Goal: Task Accomplishment & Management: Use online tool/utility

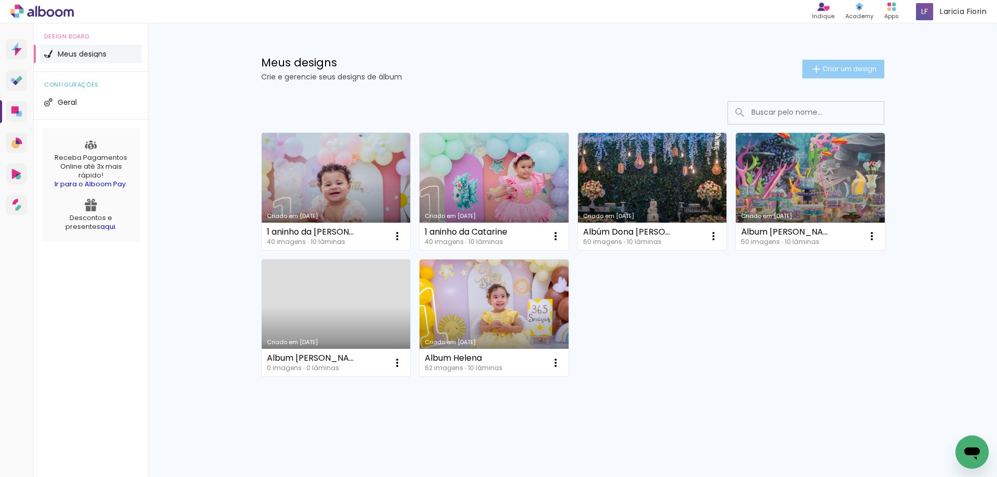
click at [806, 62] on paper-button "Criar um design" at bounding box center [843, 69] width 82 height 19
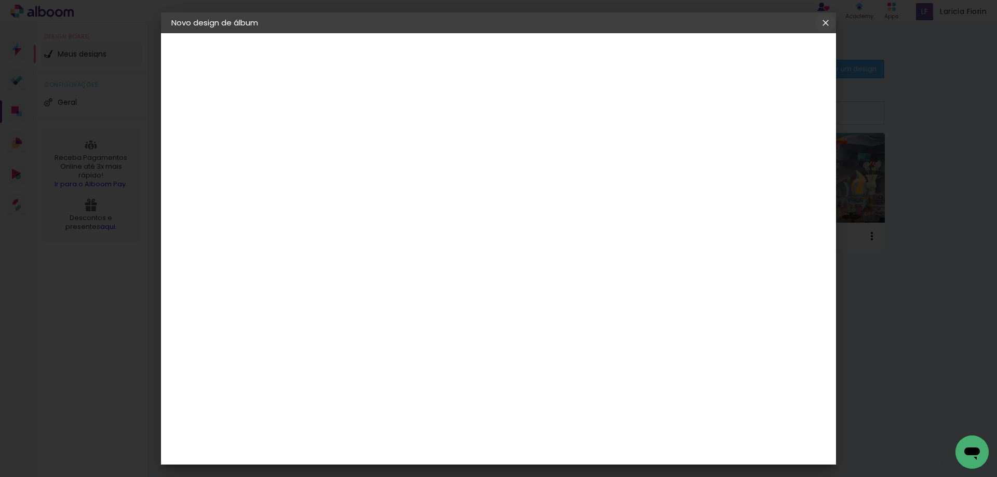
click at [0, 0] on iron-icon at bounding box center [0, 0] width 0 height 0
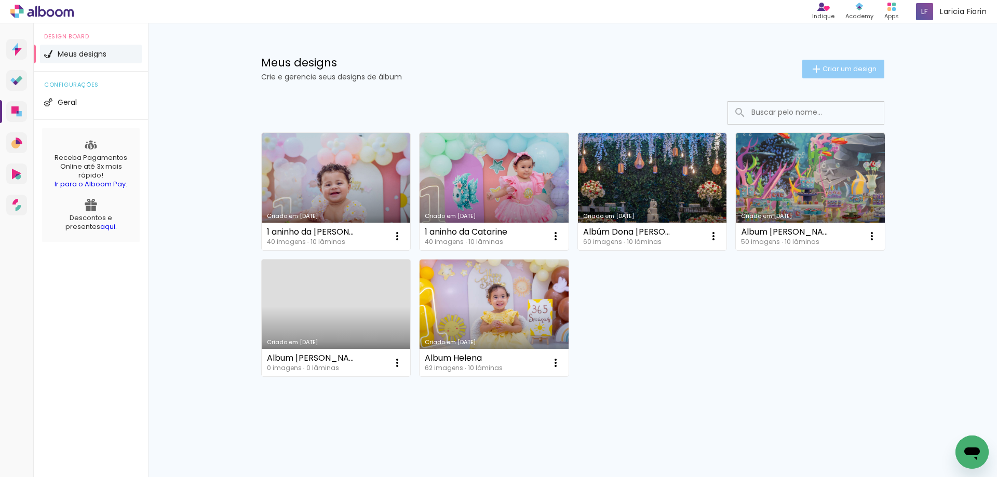
click at [824, 69] on span "Criar um design" at bounding box center [849, 68] width 54 height 7
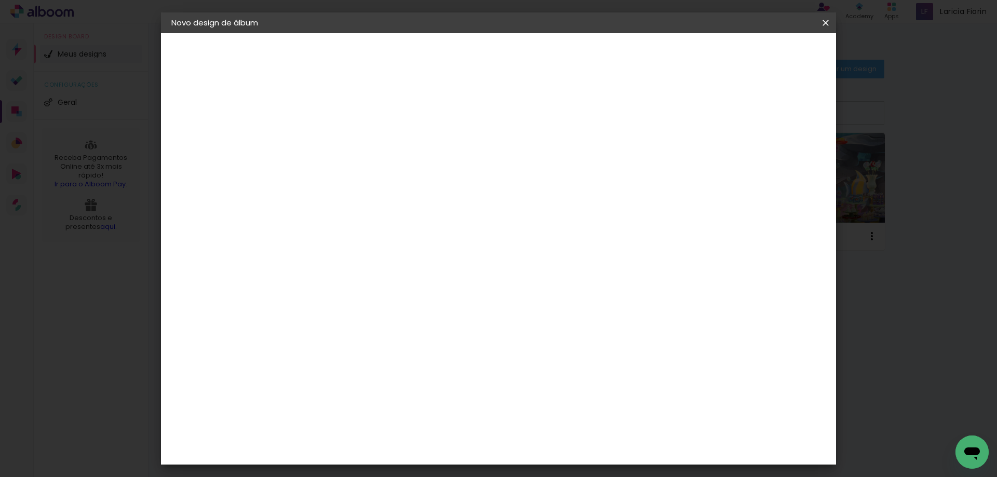
click at [341, 136] on input at bounding box center [341, 139] width 0 height 16
type input "!"
type input "1 aninho da Ayla"
type paper-input "1 aninho da Ayla"
click at [0, 0] on slot "Avançar" at bounding box center [0, 0] width 0 height 0
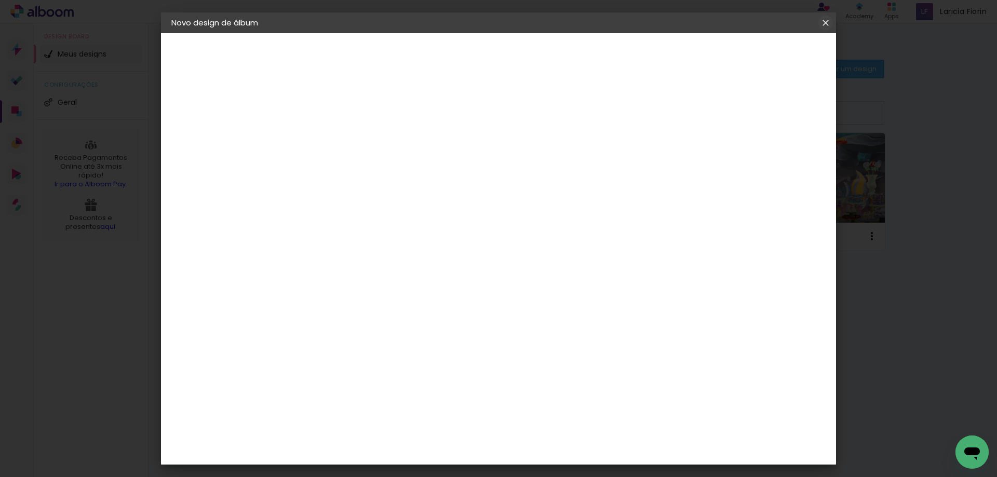
click at [0, 0] on iron-icon at bounding box center [0, 0] width 0 height 0
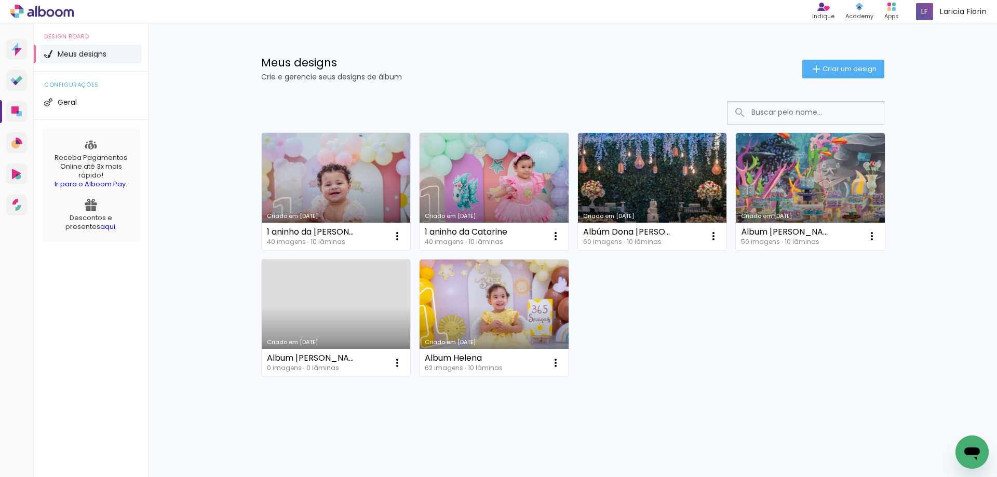
click at [964, 452] on icon "Abrir janela de mensagens" at bounding box center [971, 452] width 19 height 19
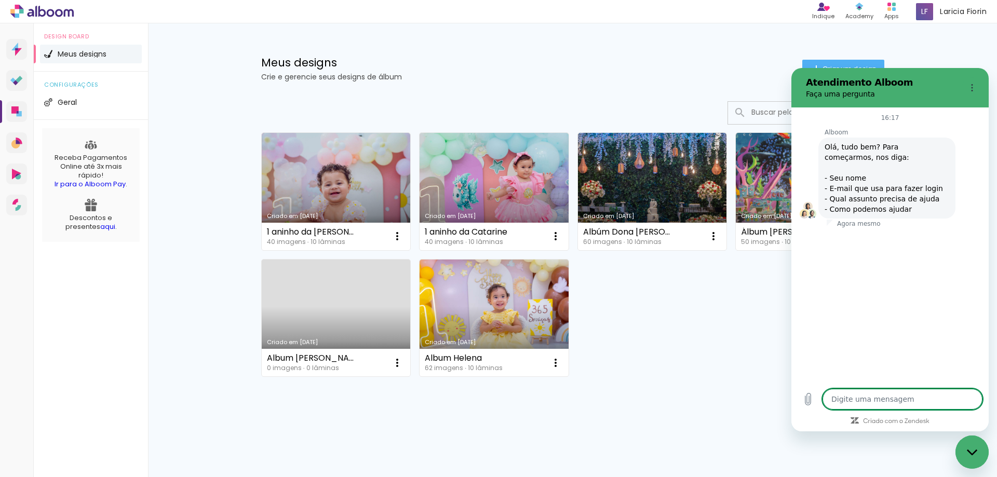
type textarea "x"
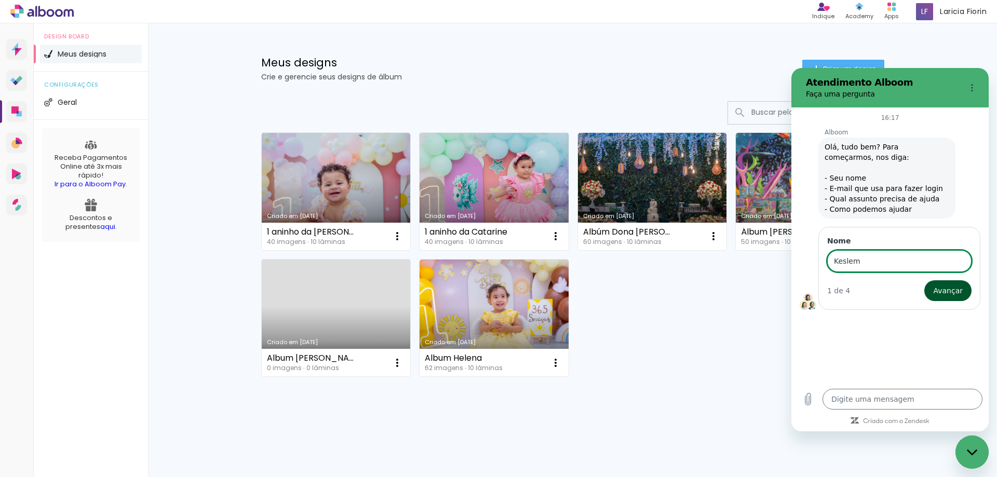
type input "Keslem"
click at [950, 293] on span "Avançar" at bounding box center [948, 290] width 30 height 12
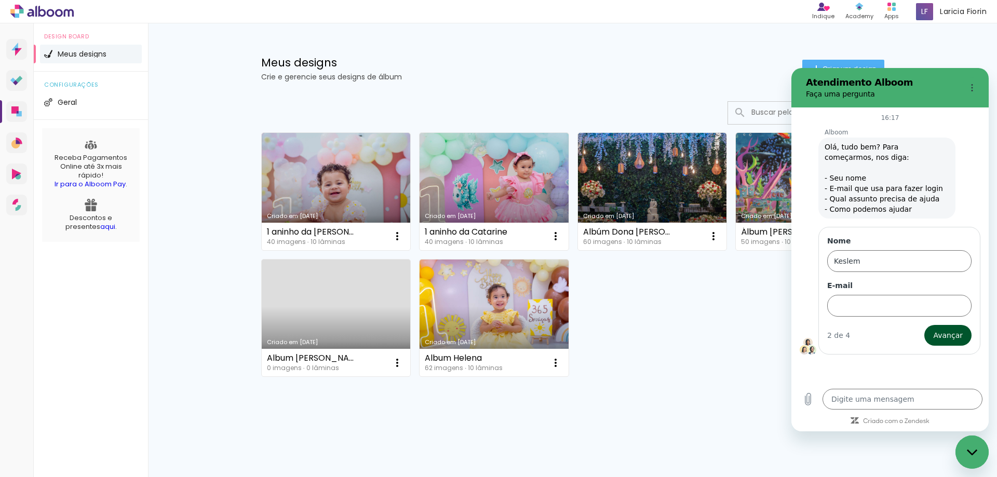
click at [944, 341] on span "Avançar" at bounding box center [948, 335] width 30 height 12
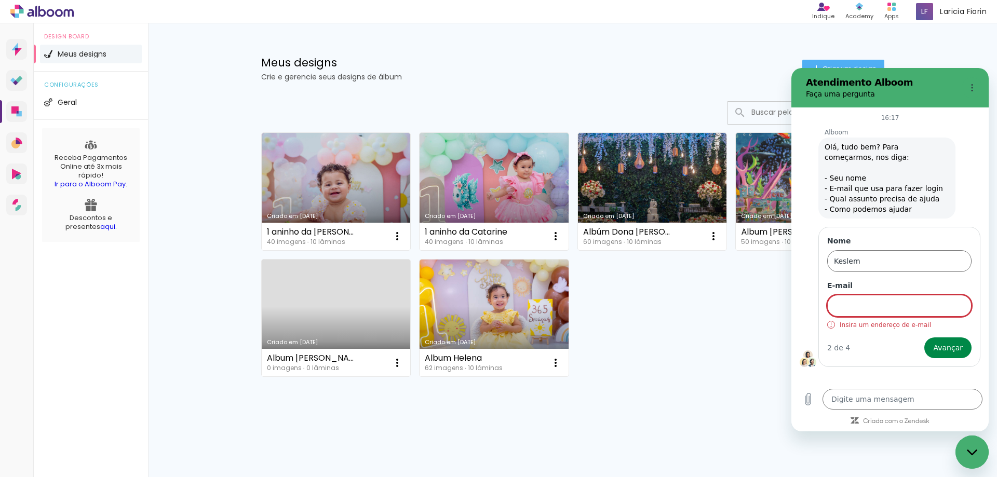
click at [857, 410] on div "Digite uma mensagem x" at bounding box center [889, 399] width 197 height 33
click at [811, 397] on icon "Carregar arquivo" at bounding box center [808, 399] width 12 height 12
click at [855, 312] on input "E-mail" at bounding box center [899, 306] width 144 height 22
drag, startPoint x: 901, startPoint y: 83, endPoint x: 914, endPoint y: 87, distance: 13.6
click at [901, 84] on h2 "Atendimento Alboom" at bounding box center [882, 82] width 152 height 12
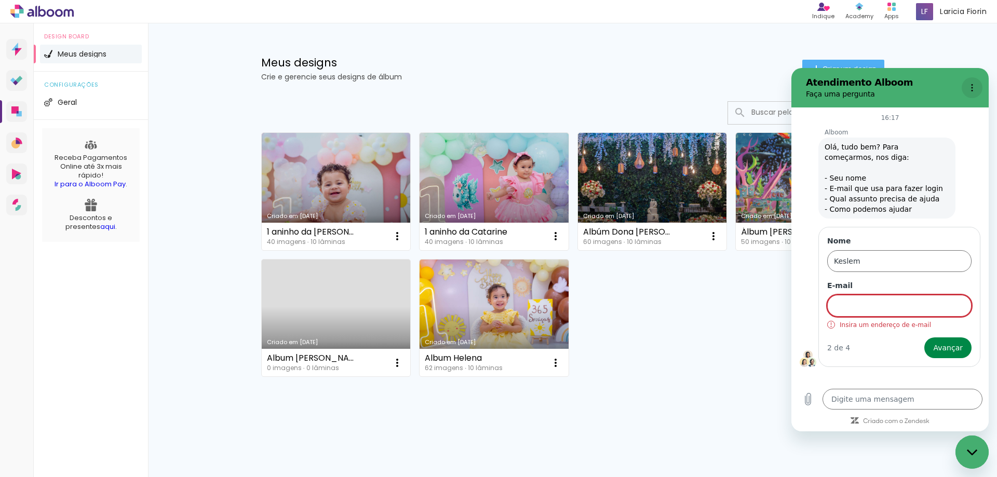
click at [974, 83] on button "Menu de opções" at bounding box center [971, 87] width 21 height 21
click at [973, 448] on div "Fechar janela de mensagens" at bounding box center [971, 452] width 31 height 31
type textarea "x"
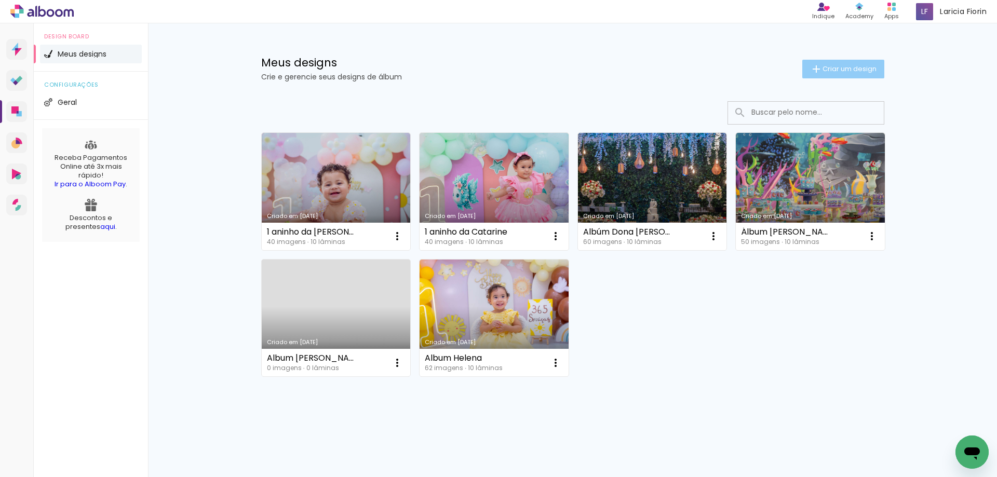
click at [845, 72] on span "Criar um design" at bounding box center [849, 68] width 54 height 7
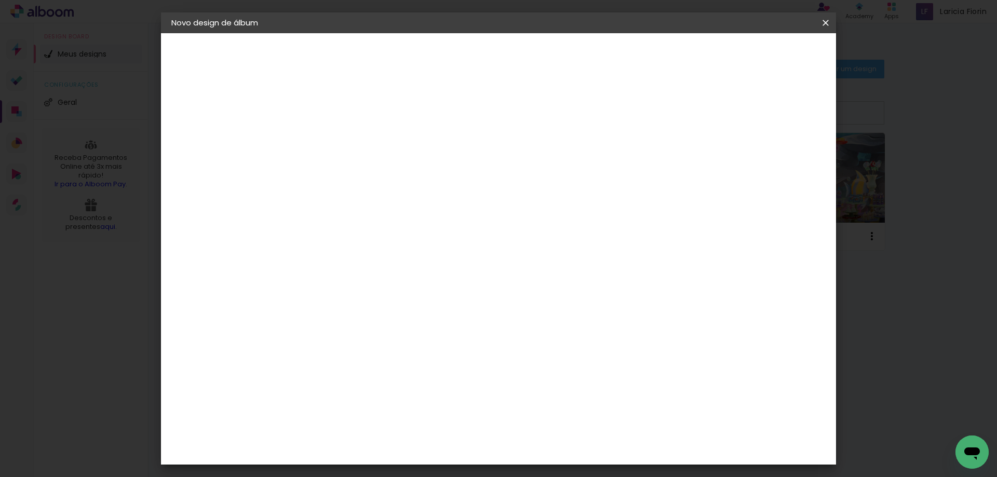
click at [341, 137] on input at bounding box center [341, 139] width 0 height 16
type input "1 [PERSON_NAME]"
type paper-input "1 [PERSON_NAME]"
click at [0, 0] on slot "Avançar" at bounding box center [0, 0] width 0 height 0
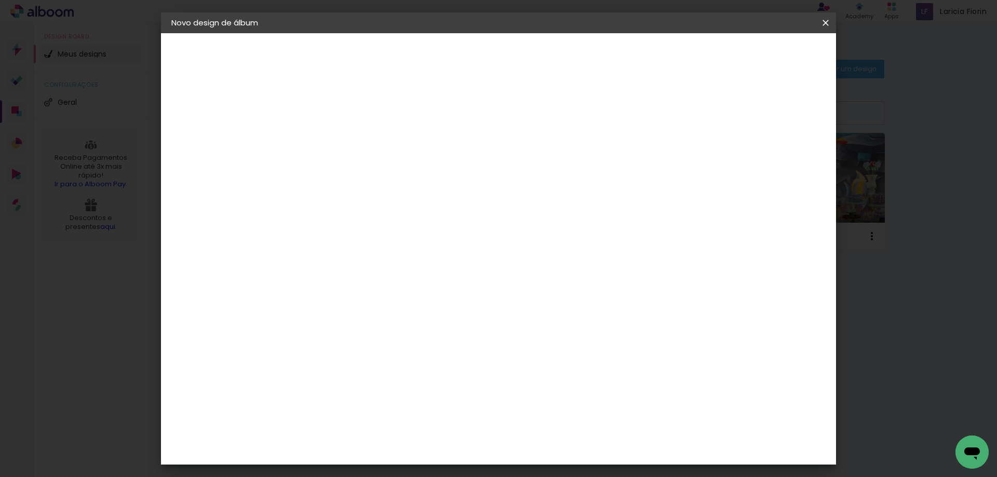
click at [398, 428] on div "Matias Encadernações" at bounding box center [366, 436] width 64 height 17
click at [535, 61] on paper-button "Avançar" at bounding box center [509, 55] width 51 height 18
click at [394, 174] on iron-icon at bounding box center [388, 180] width 12 height 12
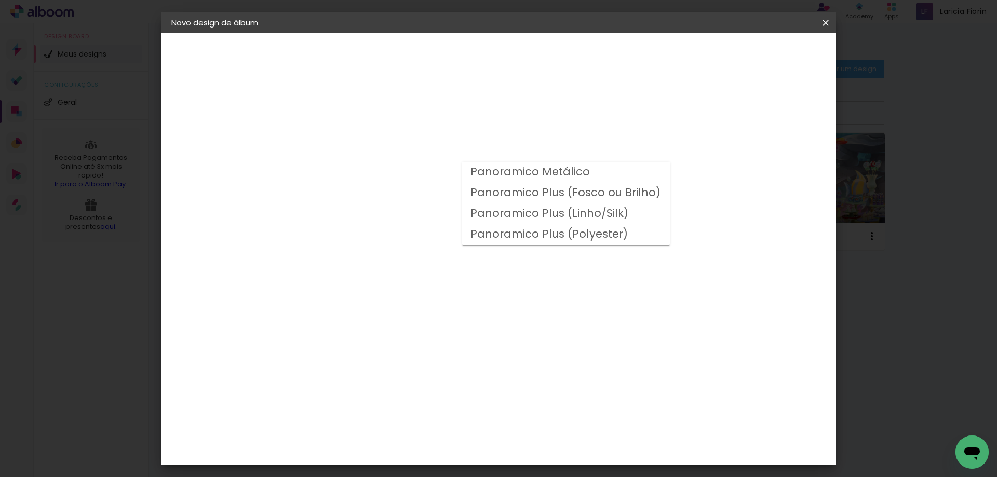
click at [0, 0] on slot "Panoramico Plus (Fosco ou Brilho)" at bounding box center [0, 0] width 0 height 0
type input "Panoramico Plus (Fosco ou Brilho)"
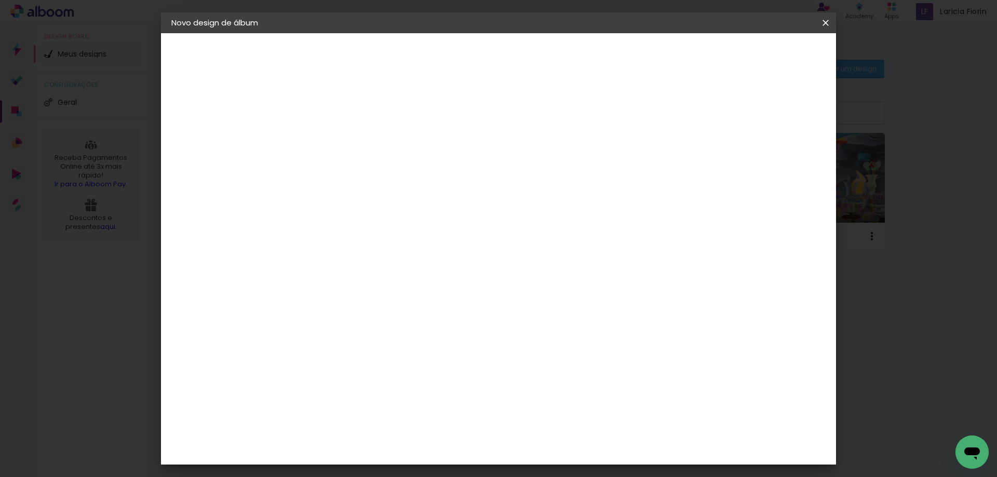
scroll to position [208, 0]
click at [510, 50] on paper-button "Avançar" at bounding box center [484, 55] width 51 height 18
click at [507, 257] on div at bounding box center [448, 239] width 121 height 80
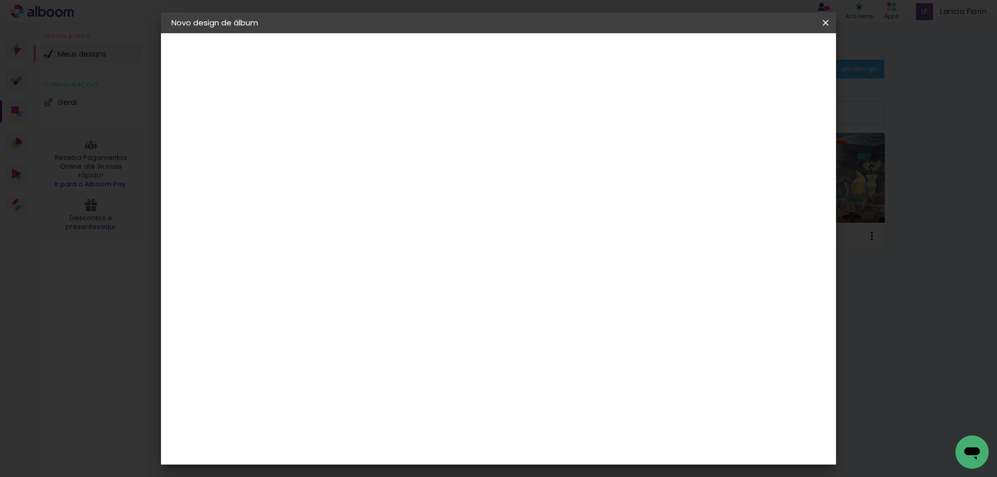
click at [497, 280] on div at bounding box center [448, 239] width 121 height 80
click at [509, 280] on div at bounding box center [448, 239] width 121 height 80
click at [745, 112] on div "Mostrar sangria" at bounding box center [736, 112] width 69 height 13
type paper-checkbox "on"
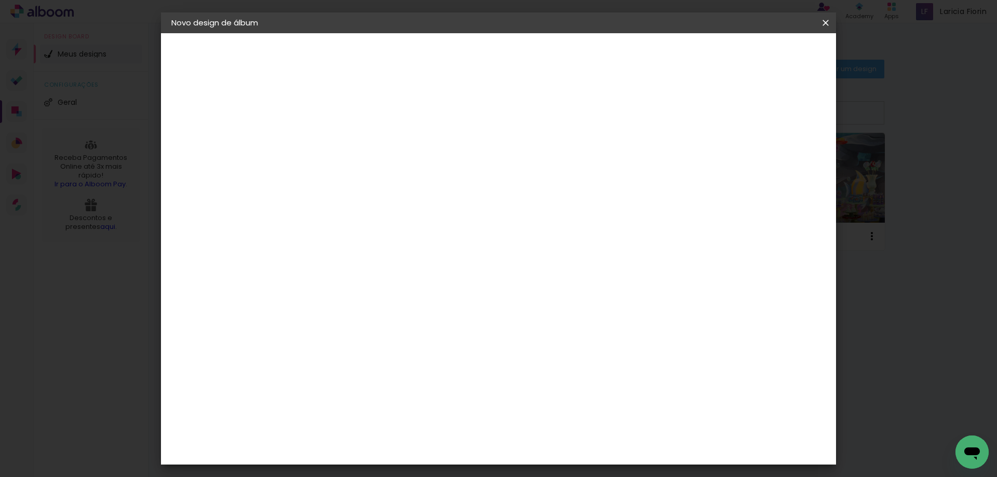
click at [761, 58] on span "Iniciar design" at bounding box center [736, 54] width 47 height 7
click at [761, 56] on span "Iniciar design" at bounding box center [736, 54] width 47 height 7
click at [761, 51] on span "Iniciar design" at bounding box center [736, 54] width 47 height 7
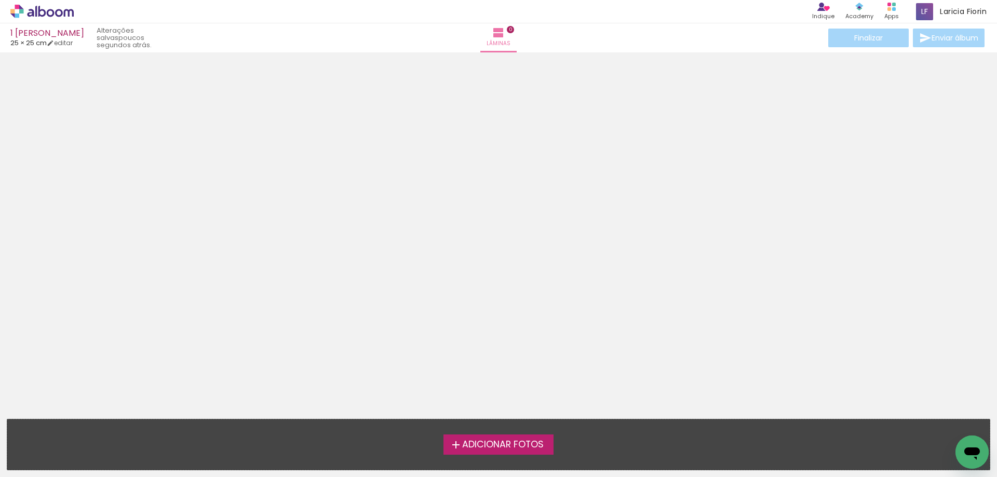
click at [502, 437] on label "Adicionar Fotos" at bounding box center [498, 445] width 111 height 20
click at [0, 0] on input "file" at bounding box center [0, 0] width 0 height 0
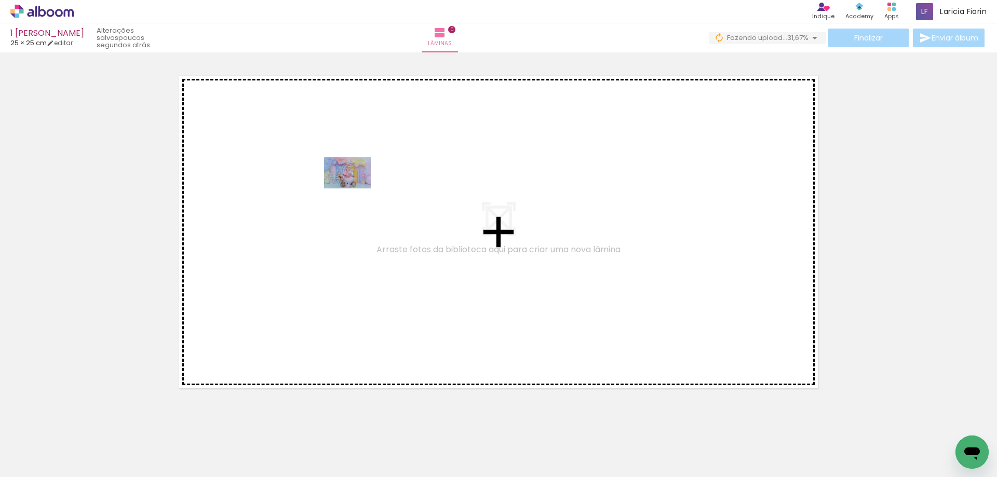
drag, startPoint x: 230, startPoint y: 455, endPoint x: 356, endPoint y: 187, distance: 295.2
click at [356, 187] on quentale-workspace at bounding box center [498, 238] width 997 height 477
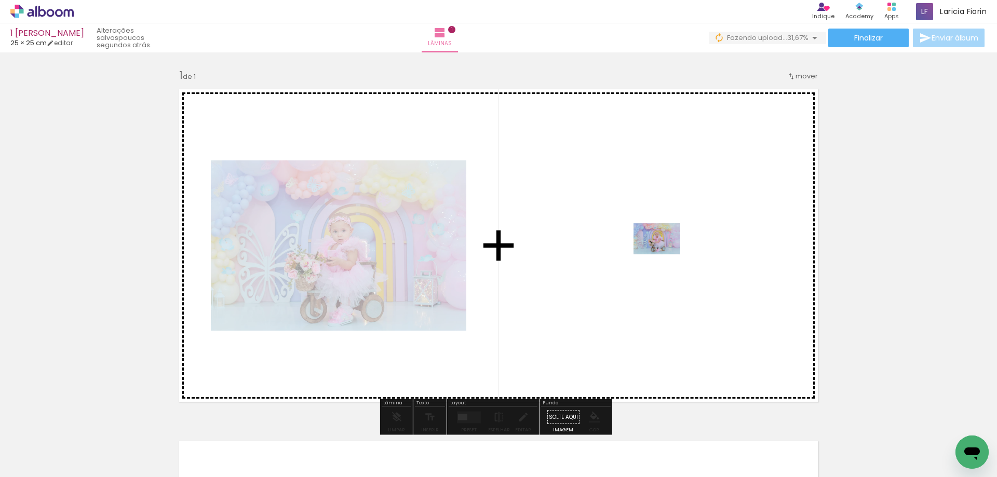
drag, startPoint x: 98, startPoint y: 452, endPoint x: 664, endPoint y: 254, distance: 599.9
click at [664, 254] on quentale-workspace at bounding box center [498, 238] width 997 height 477
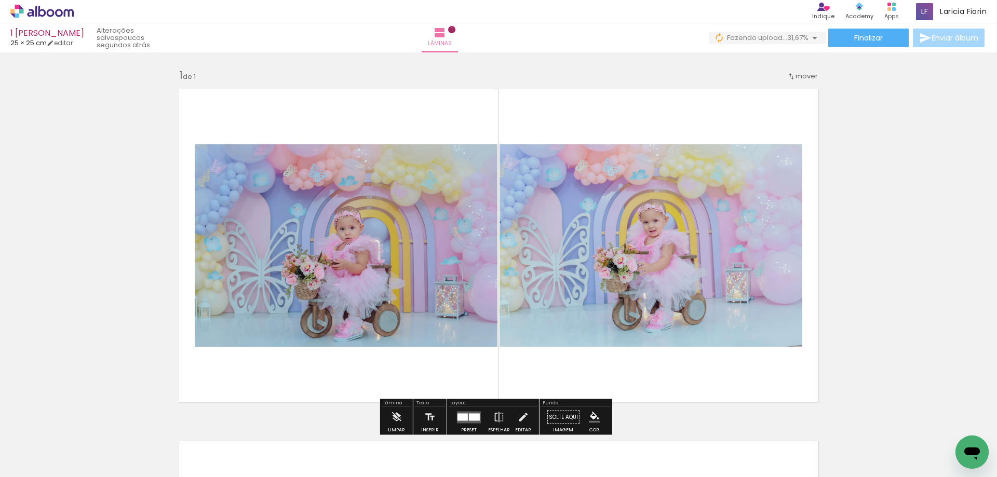
click at [0, 0] on paper-item at bounding box center [0, 0] width 0 height 0
click at [307, 156] on div at bounding box center [300, 155] width 12 height 10
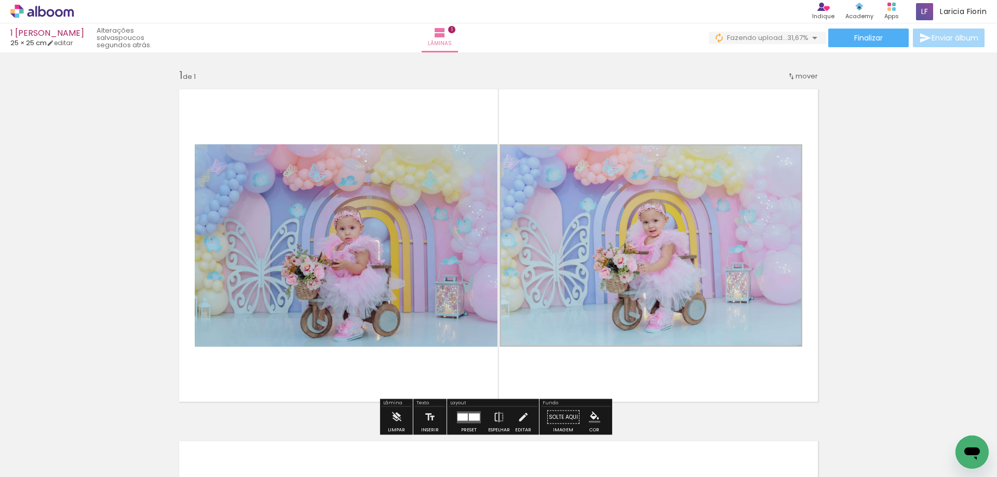
click at [307, 159] on div at bounding box center [300, 155] width 12 height 10
click at [310, 150] on div "Largura Cor" at bounding box center [300, 155] width 19 height 16
click at [310, 147] on div "Largura Cor" at bounding box center [300, 155] width 19 height 16
click at [307, 158] on div at bounding box center [300, 155] width 12 height 10
click at [307, 154] on div at bounding box center [300, 155] width 12 height 10
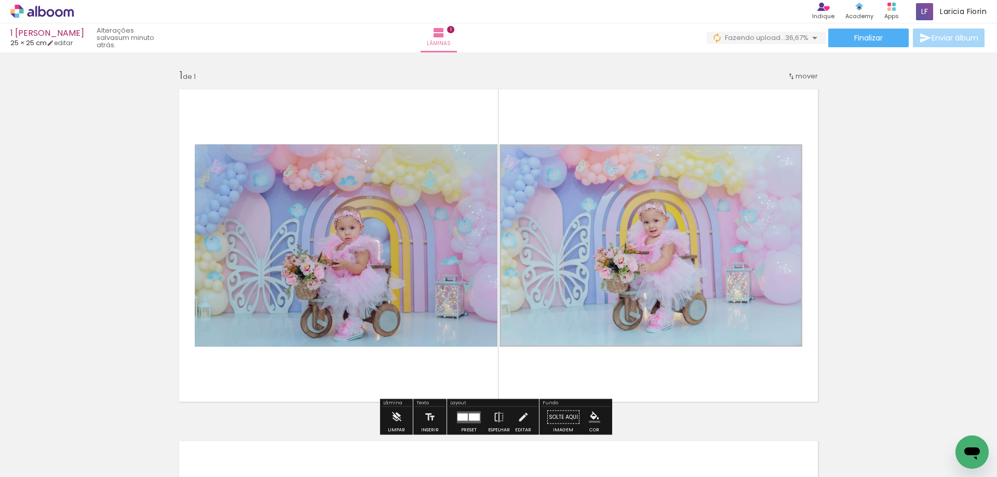
click at [307, 155] on div at bounding box center [300, 155] width 12 height 10
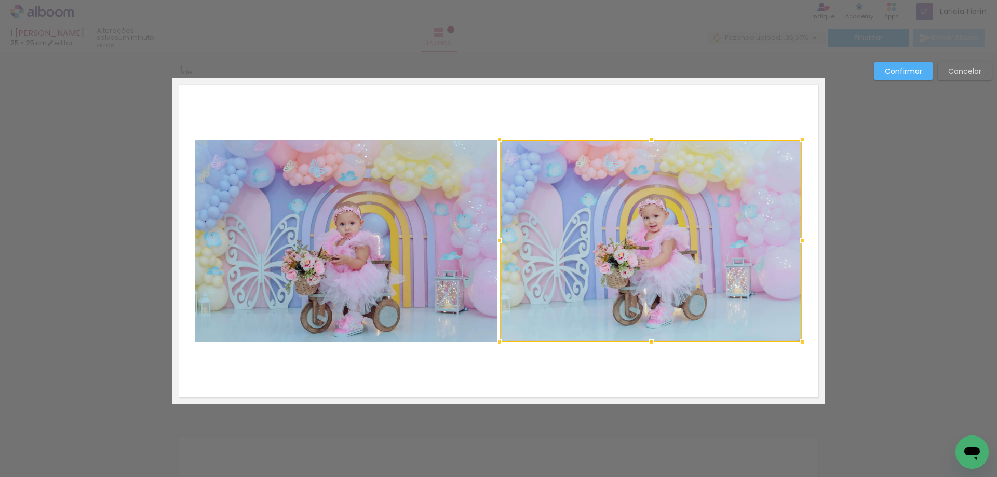
click at [602, 155] on div at bounding box center [650, 241] width 303 height 202
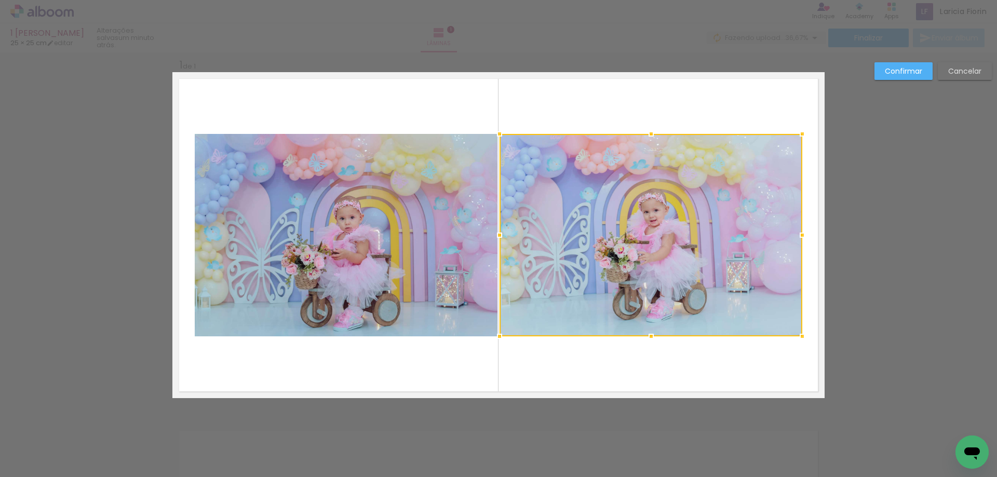
scroll to position [13, 0]
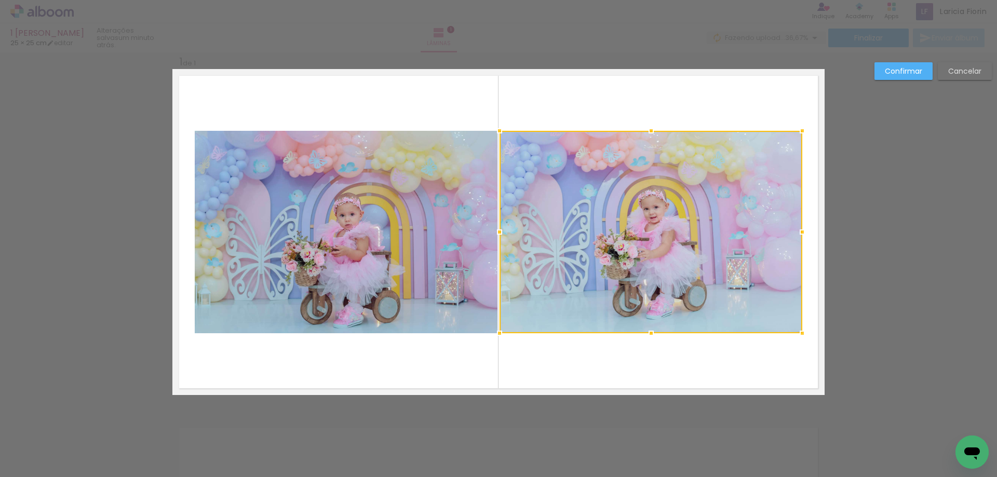
click at [903, 156] on div "Confirmar Cancelar" at bounding box center [498, 403] width 997 height 729
click at [0, 0] on slot "Cancelar" at bounding box center [0, 0] width 0 height 0
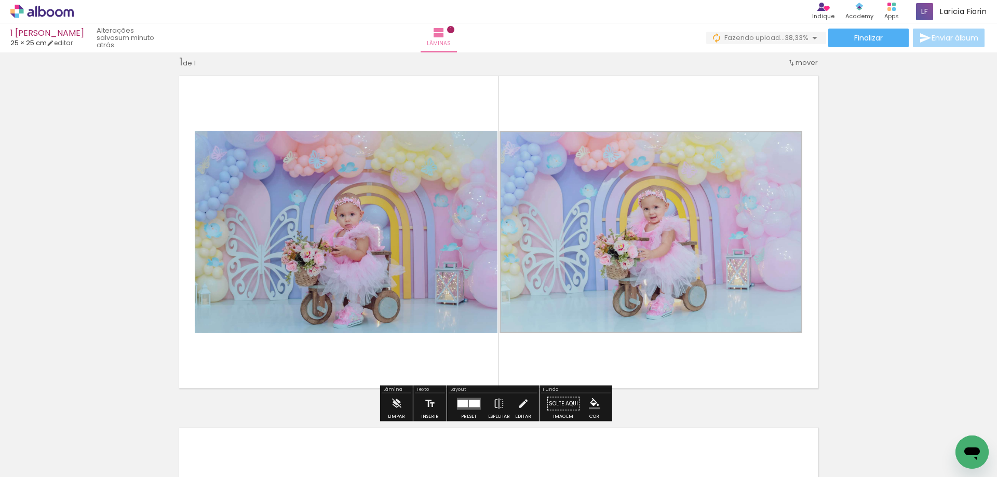
click at [307, 143] on div at bounding box center [300, 142] width 12 height 10
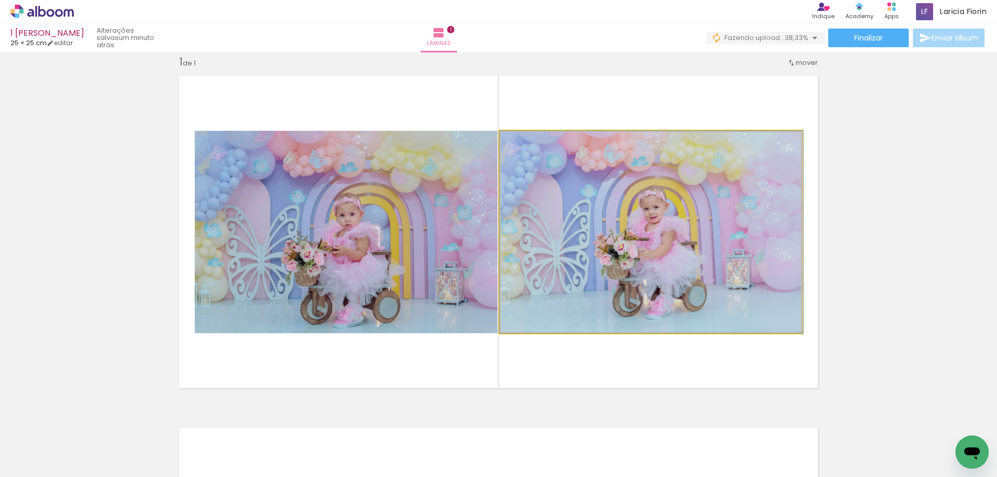
drag, startPoint x: 519, startPoint y: 142, endPoint x: 513, endPoint y: 158, distance: 17.4
type paper-slider "100"
click at [513, 158] on quentale-photo at bounding box center [650, 232] width 303 height 202
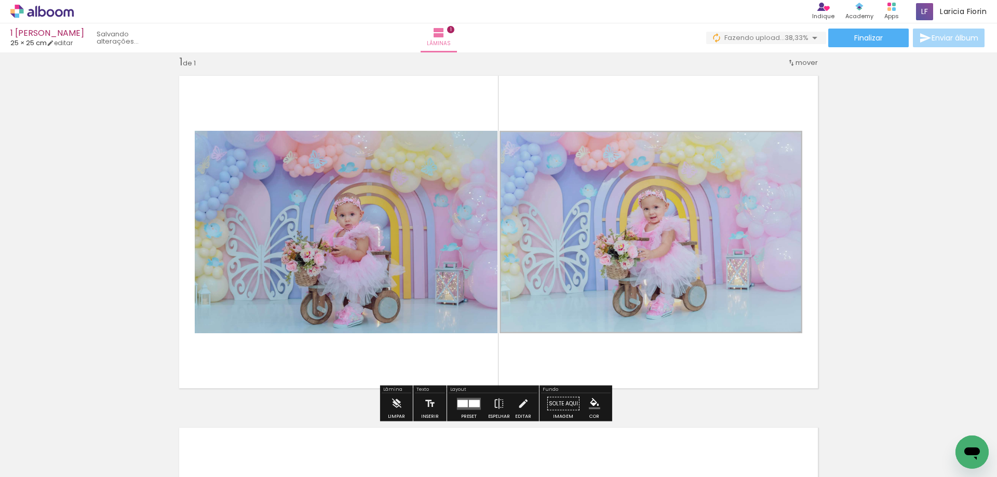
click at [681, 99] on quentale-layouter at bounding box center [498, 232] width 652 height 326
click at [307, 145] on div at bounding box center [300, 142] width 12 height 10
click at [0, 0] on slot "P&B" at bounding box center [0, 0] width 0 height 0
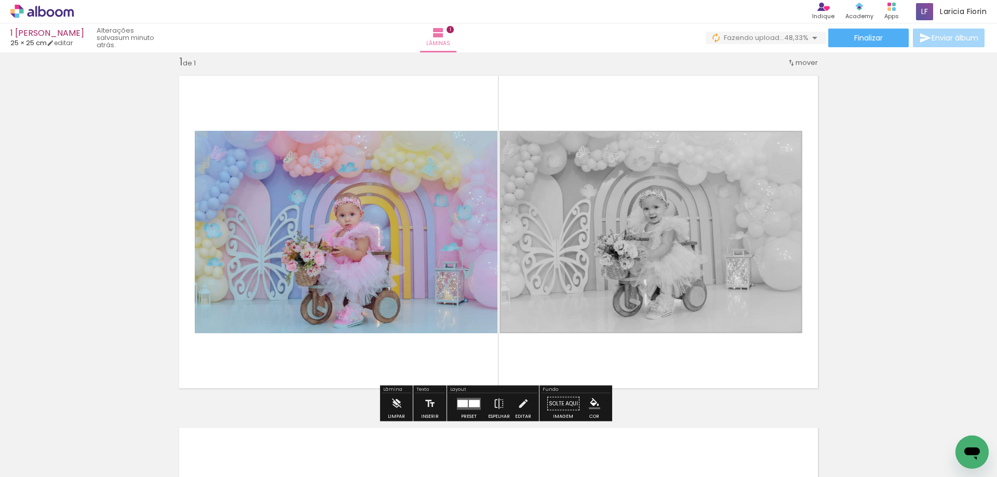
click at [0, 0] on slot "P&B" at bounding box center [0, 0] width 0 height 0
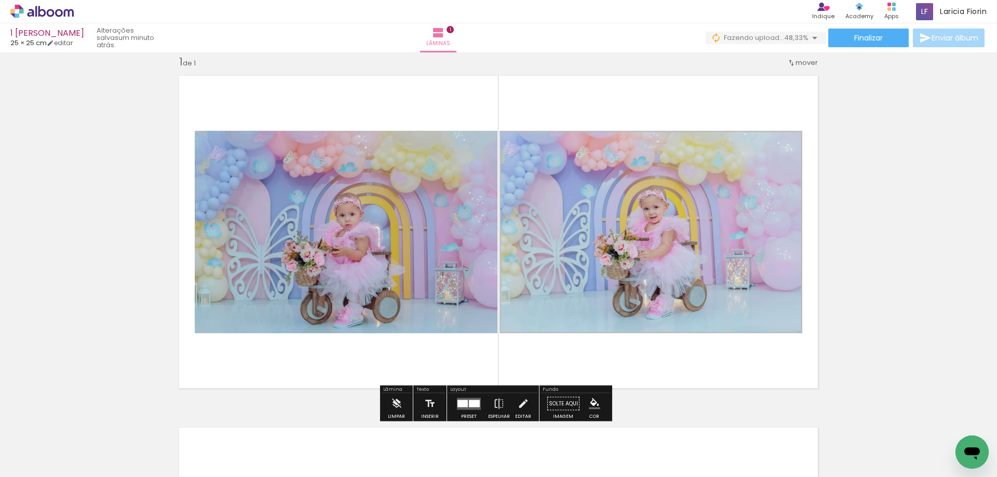
click at [307, 137] on div at bounding box center [300, 142] width 12 height 10
click at [0, 0] on paper-item at bounding box center [0, 0] width 0 height 0
click at [0, 0] on iron-icon "color picker" at bounding box center [0, 0] width 0 height 0
click at [663, 124] on quentale-layouter at bounding box center [498, 232] width 652 height 326
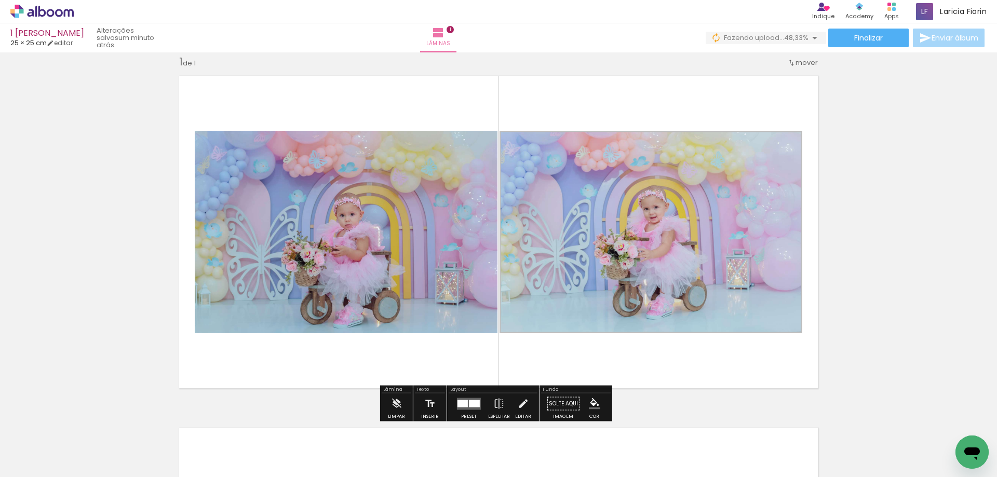
click at [0, 0] on iron-icon "color picker" at bounding box center [0, 0] width 0 height 0
click at [0, 0] on paper-item "#ffffff" at bounding box center [0, 0] width 0 height 0
click at [688, 381] on quentale-layouter at bounding box center [498, 232] width 652 height 326
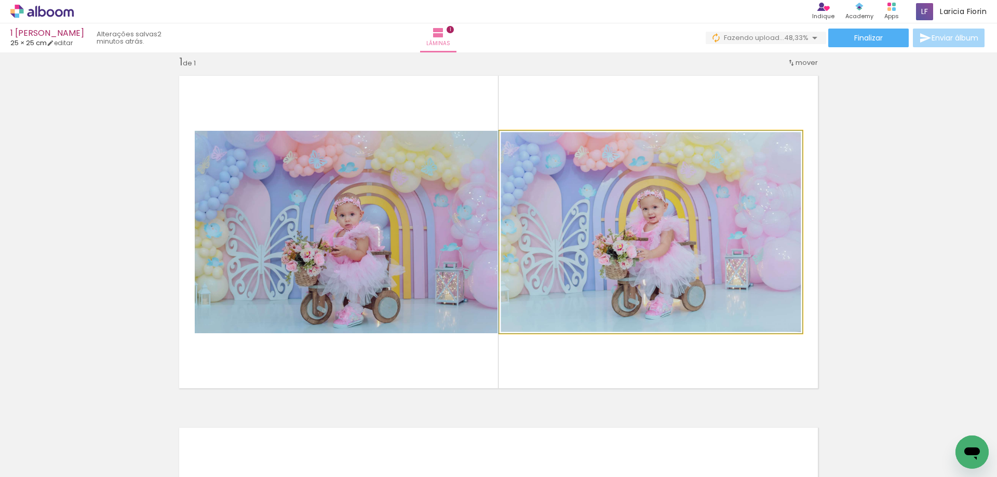
drag, startPoint x: 715, startPoint y: 221, endPoint x: 669, endPoint y: 317, distance: 106.3
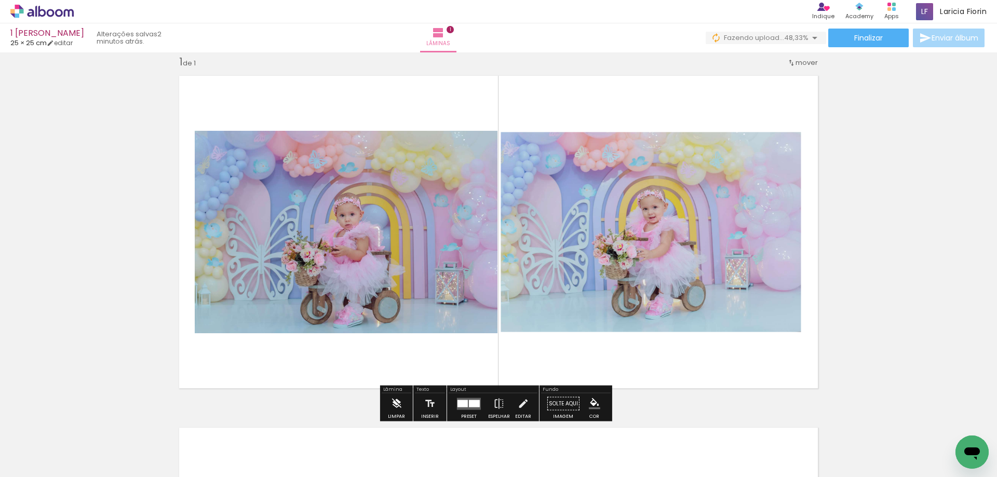
click at [398, 402] on iron-icon at bounding box center [395, 404] width 11 height 21
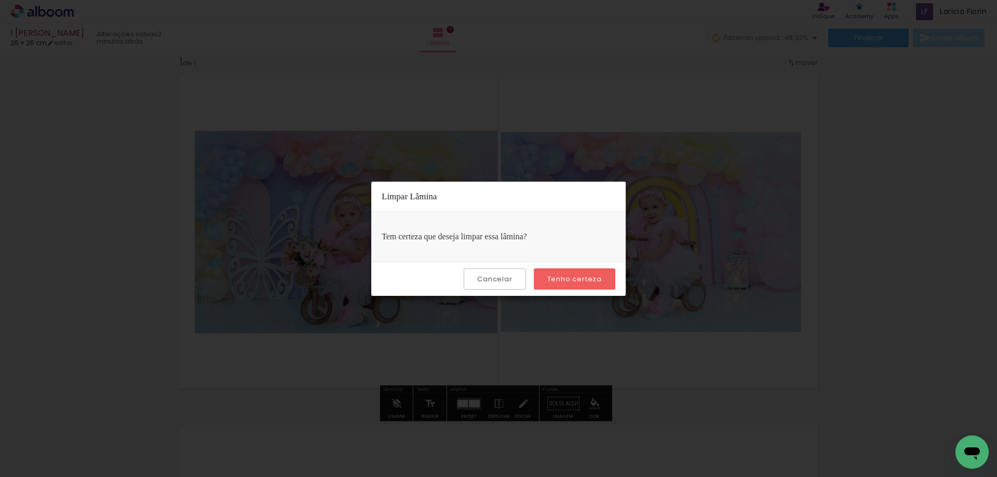
click at [0, 0] on slot "Cancelar" at bounding box center [0, 0] width 0 height 0
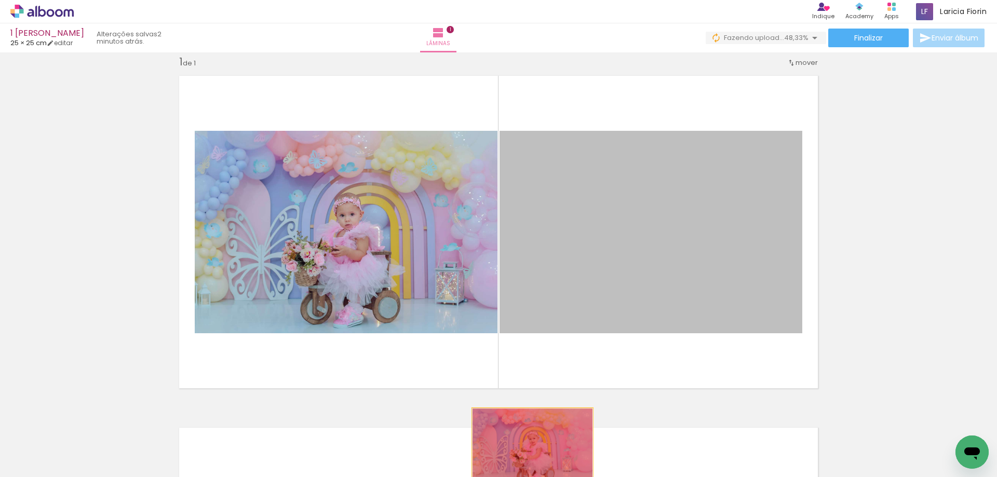
drag, startPoint x: 714, startPoint y: 192, endPoint x: 528, endPoint y: 449, distance: 316.7
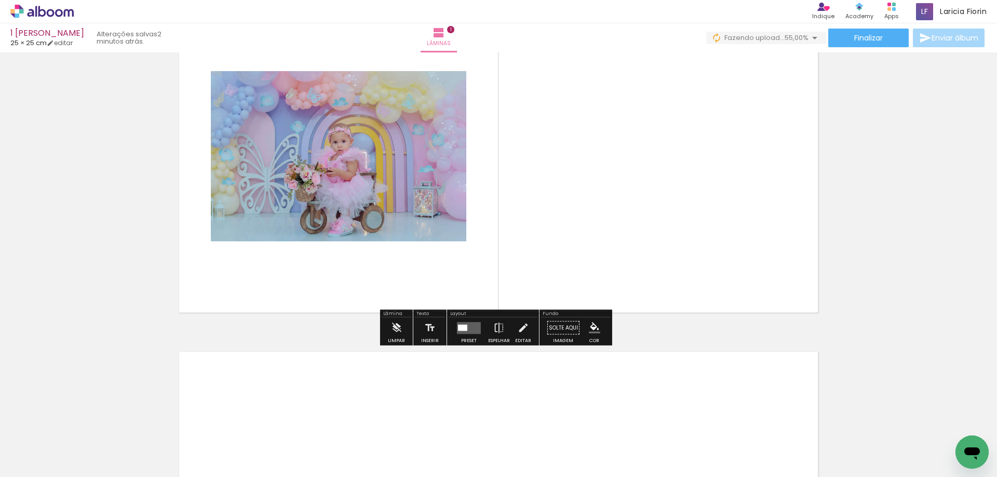
scroll to position [52, 0]
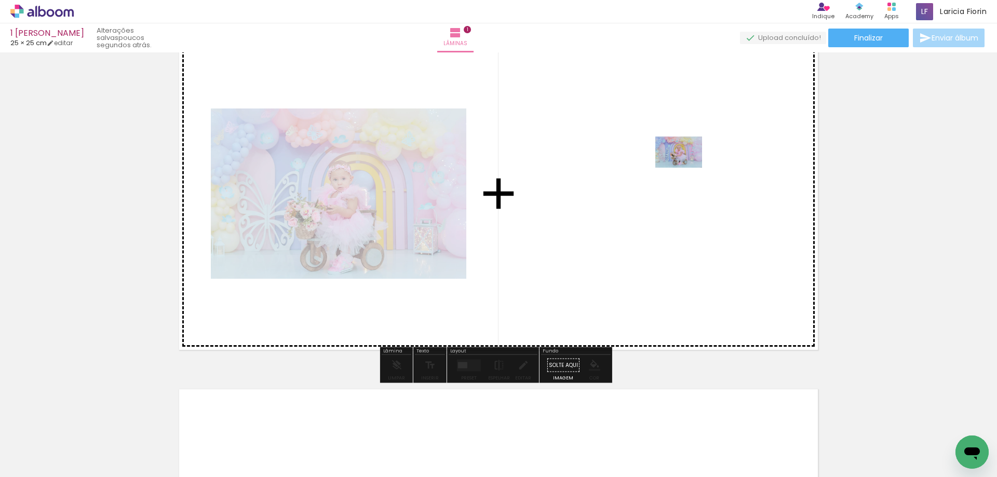
drag, startPoint x: 113, startPoint y: 453, endPoint x: 681, endPoint y: 198, distance: 622.5
click at [681, 198] on quentale-workspace at bounding box center [498, 238] width 997 height 477
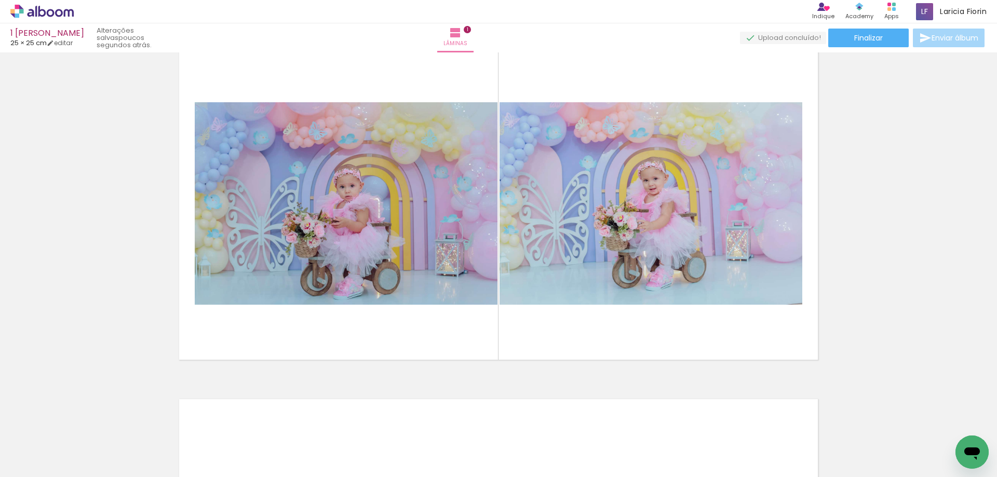
scroll to position [0, 0]
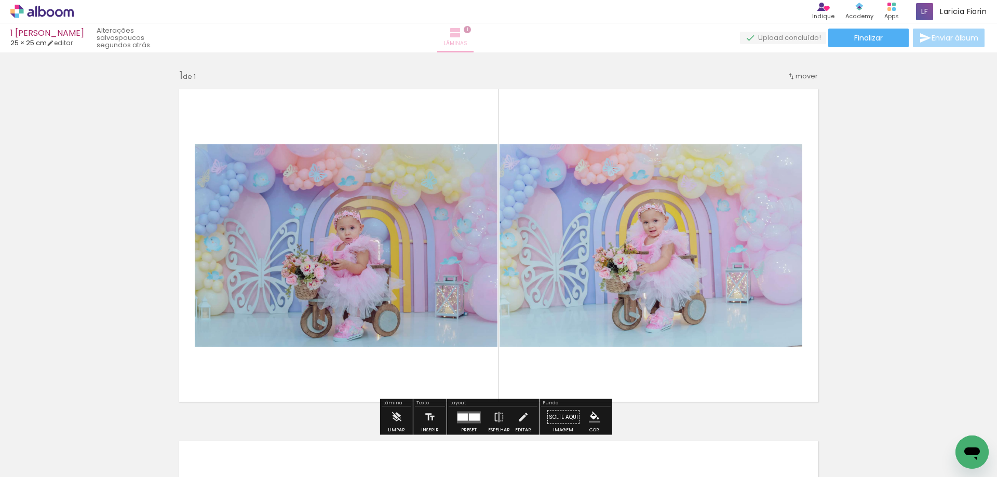
click at [471, 32] on span "1" at bounding box center [467, 29] width 7 height 7
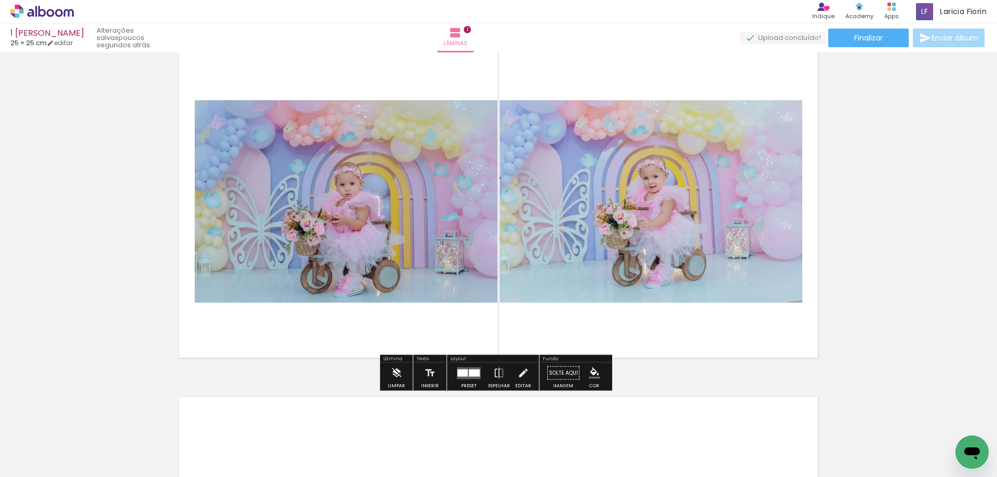
scroll to position [104, 0]
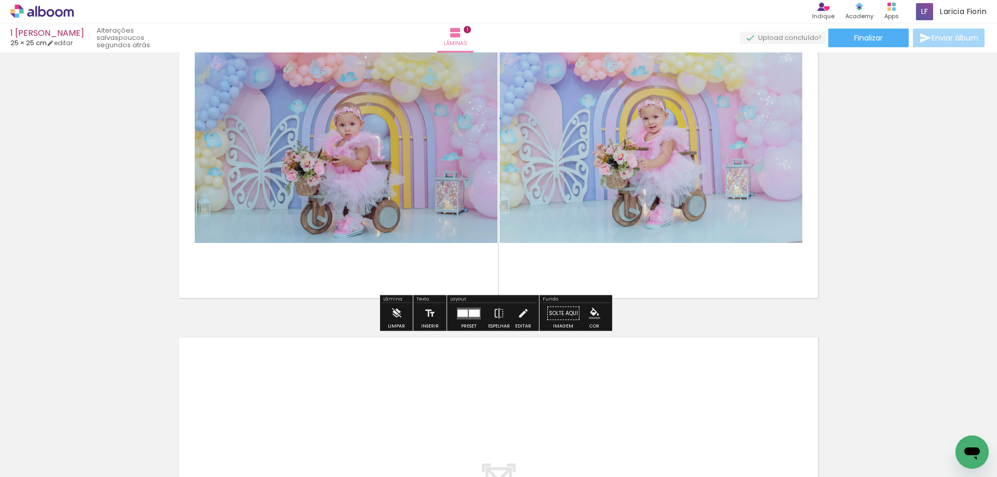
click at [474, 311] on div at bounding box center [474, 312] width 11 height 7
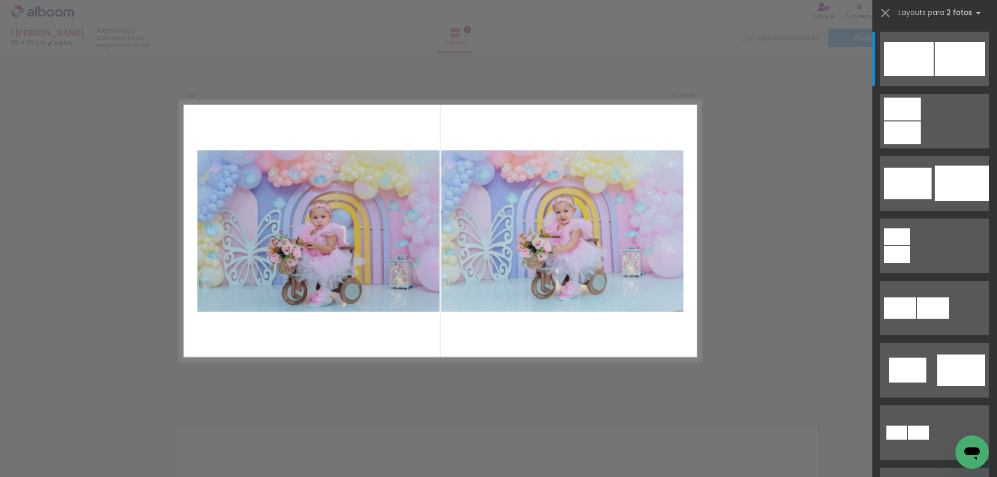
scroll to position [13, 0]
click at [884, 9] on iron-icon at bounding box center [885, 13] width 15 height 15
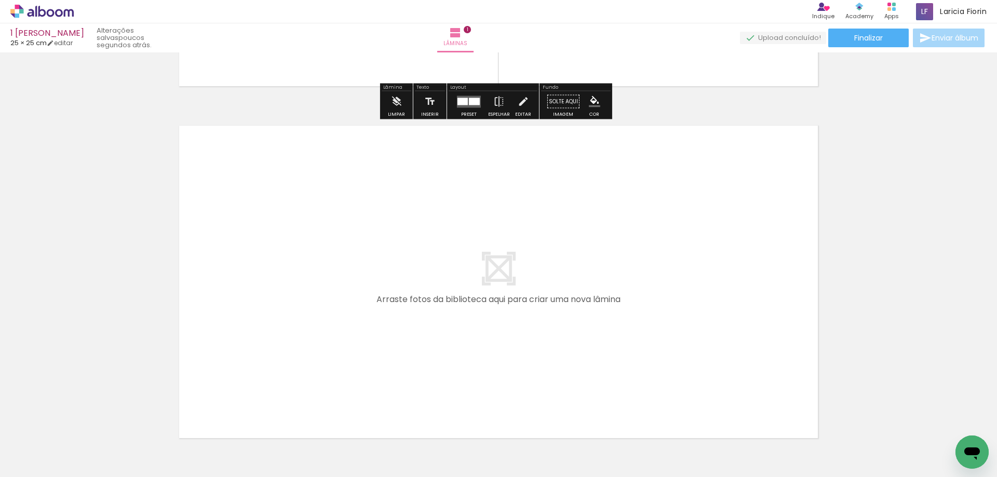
scroll to position [385, 0]
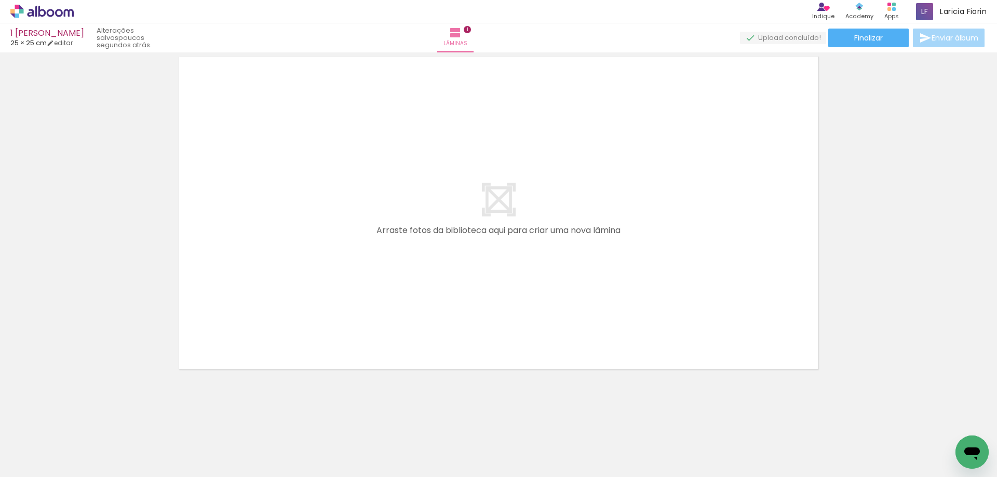
drag, startPoint x: 482, startPoint y: 226, endPoint x: 448, endPoint y: 254, distance: 44.2
click at [481, 226] on quentale-layouter at bounding box center [498, 213] width 652 height 326
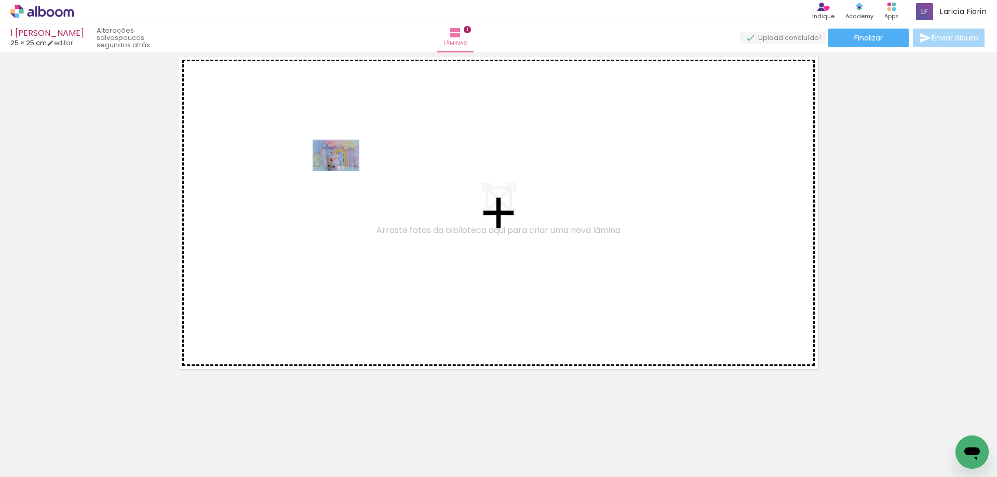
drag, startPoint x: 295, startPoint y: 453, endPoint x: 347, endPoint y: 192, distance: 265.7
click at [343, 171] on quentale-workspace at bounding box center [498, 238] width 997 height 477
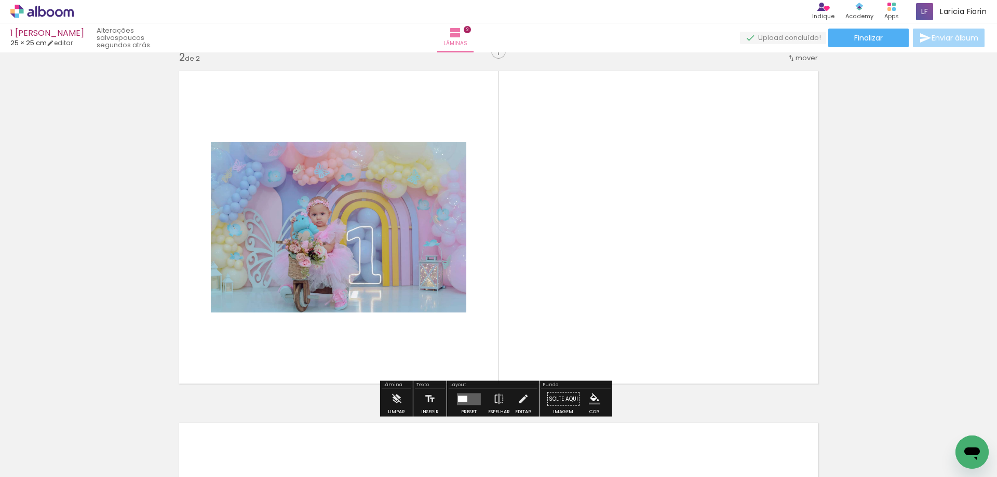
scroll to position [365, 0]
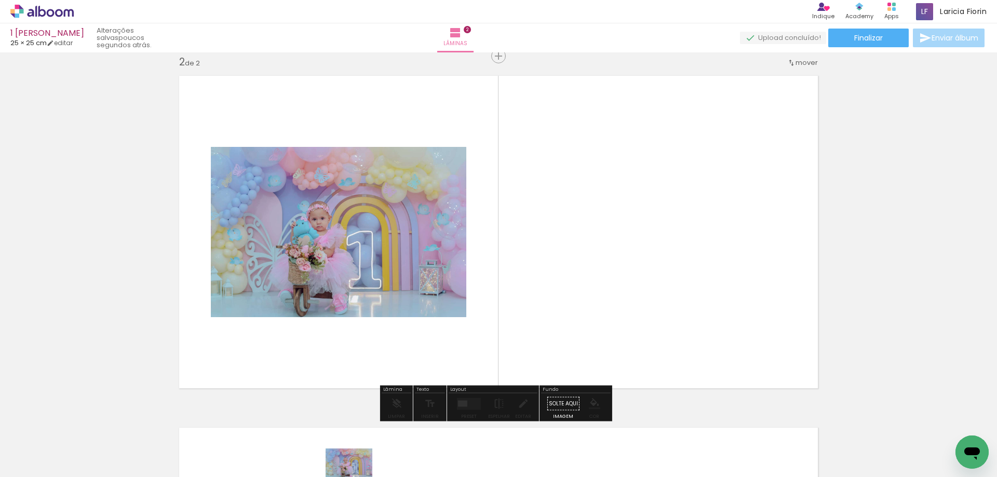
drag, startPoint x: 343, startPoint y: 447, endPoint x: 357, endPoint y: 480, distance: 35.4
click at [357, 477] on html "link( href="../../bower_components/polymer/polymer.html" rel="import" ) picture…" at bounding box center [498, 238] width 997 height 477
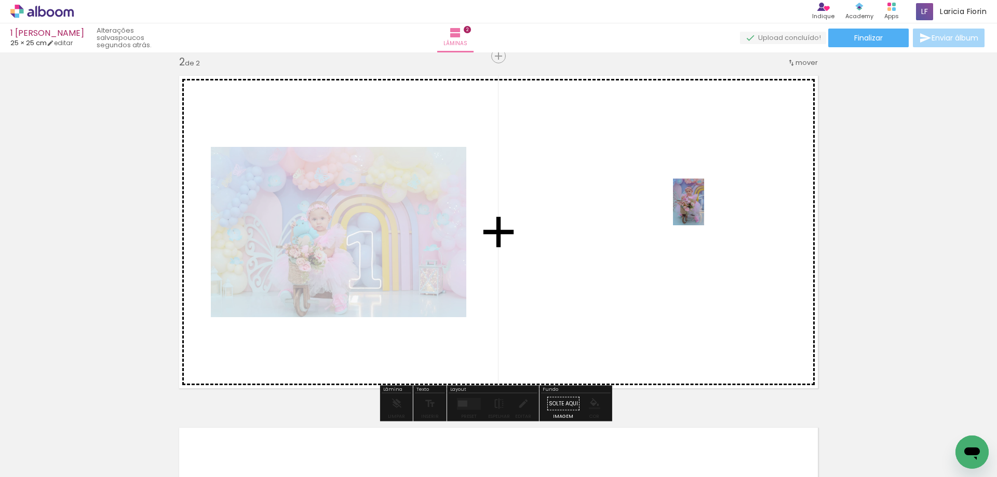
drag, startPoint x: 400, startPoint y: 447, endPoint x: 704, endPoint y: 210, distance: 386.1
click at [704, 210] on quentale-workspace at bounding box center [498, 238] width 997 height 477
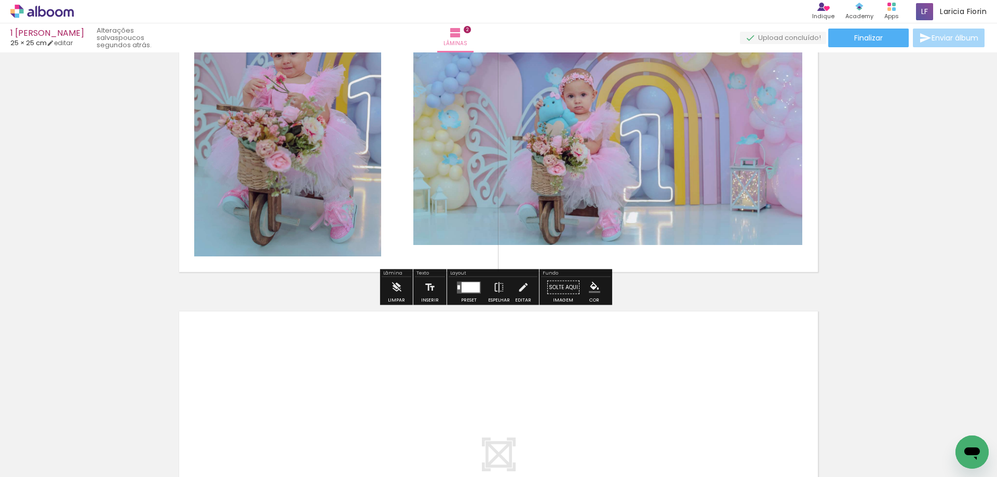
scroll to position [469, 0]
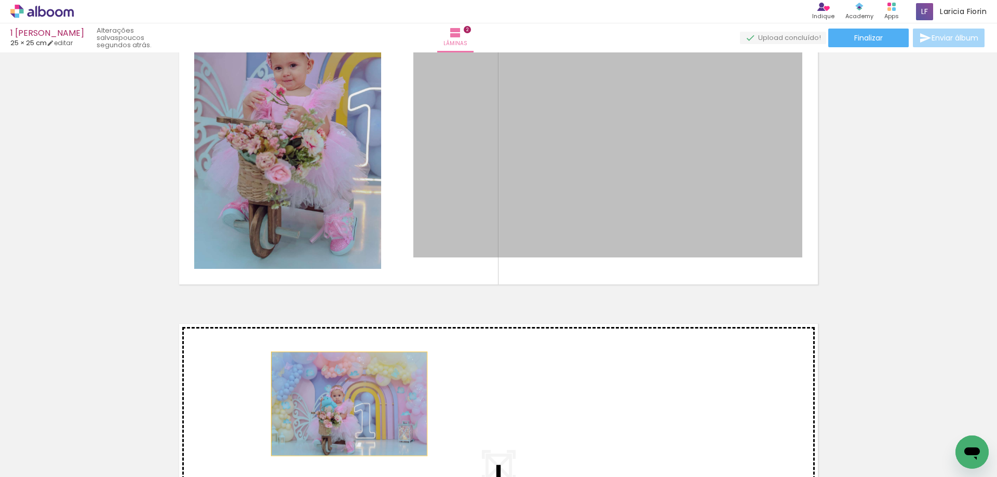
drag, startPoint x: 708, startPoint y: 123, endPoint x: 345, endPoint y: 404, distance: 458.4
click at [345, 404] on div "Inserir lâmina 1 de 2 Inserir lâmina 2 de 2" at bounding box center [498, 115] width 997 height 1056
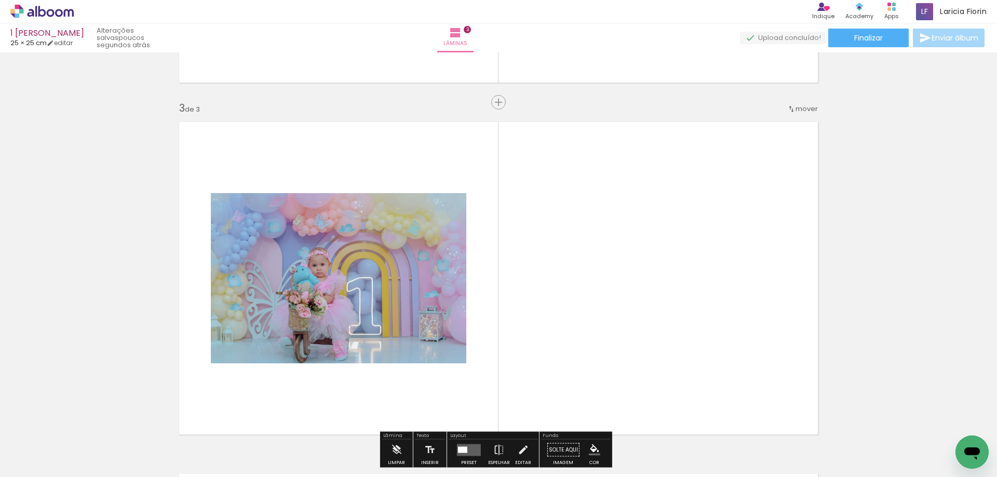
scroll to position [666, 0]
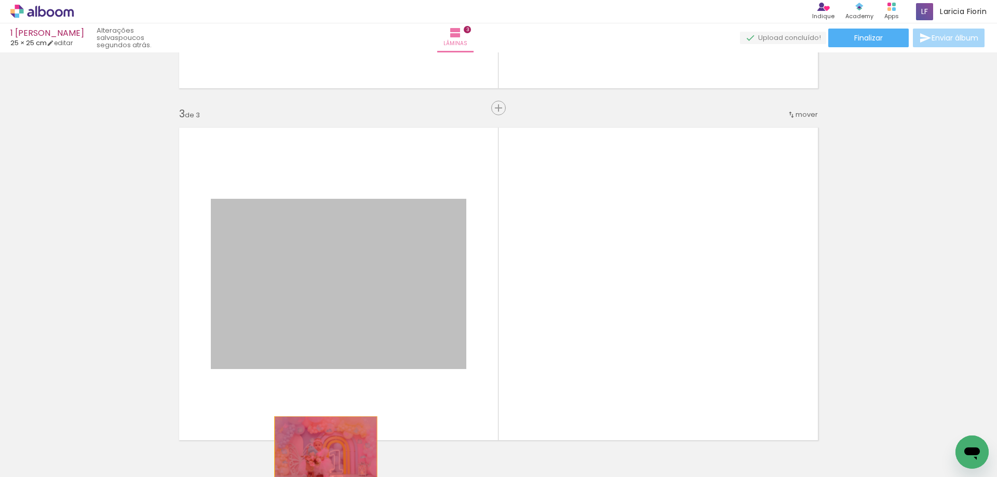
drag, startPoint x: 371, startPoint y: 337, endPoint x: 338, endPoint y: 433, distance: 101.9
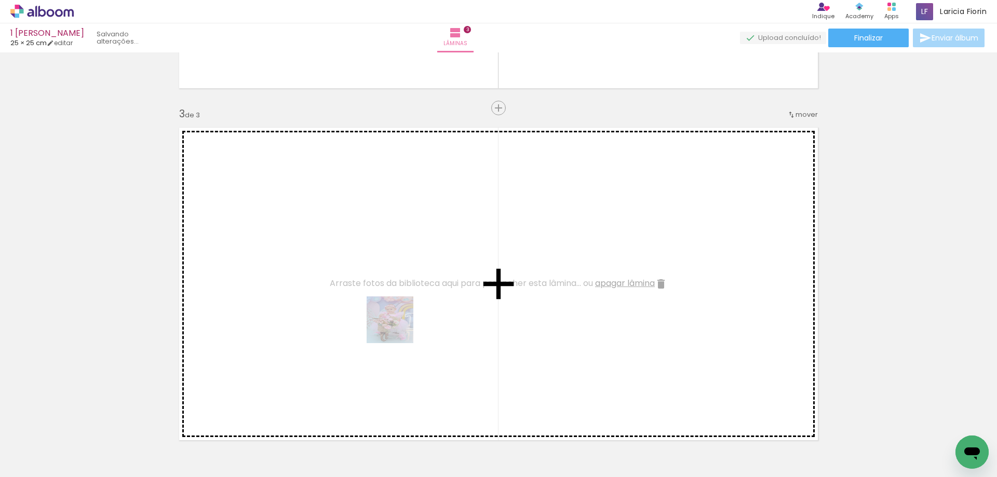
drag, startPoint x: 403, startPoint y: 451, endPoint x: 402, endPoint y: 325, distance: 125.6
click at [390, 320] on quentale-workspace at bounding box center [498, 238] width 997 height 477
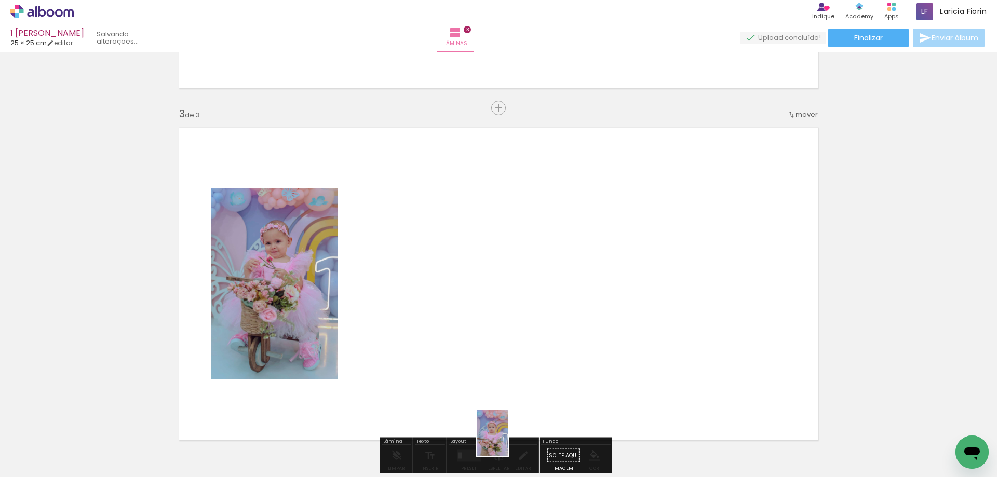
drag, startPoint x: 470, startPoint y: 454, endPoint x: 511, endPoint y: 318, distance: 142.2
click at [0, 0] on slot at bounding box center [0, 0] width 0 height 0
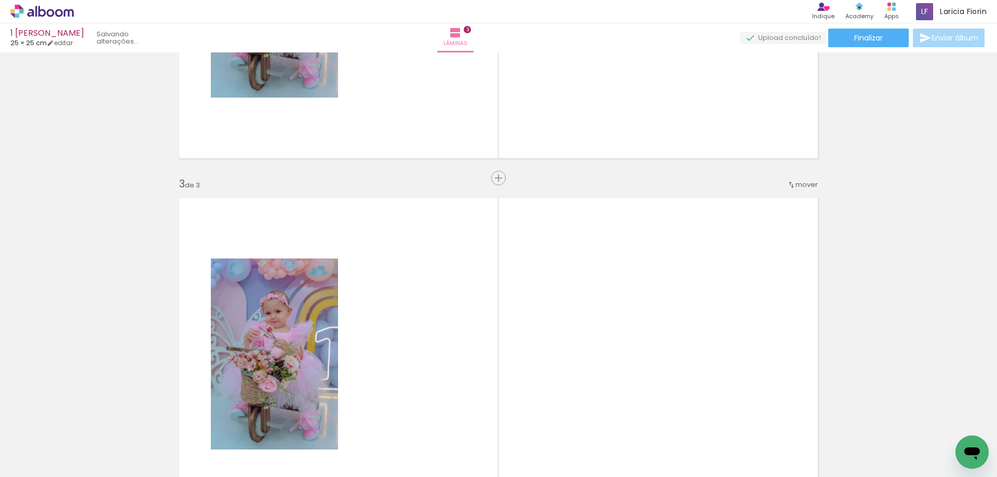
scroll to position [614, 0]
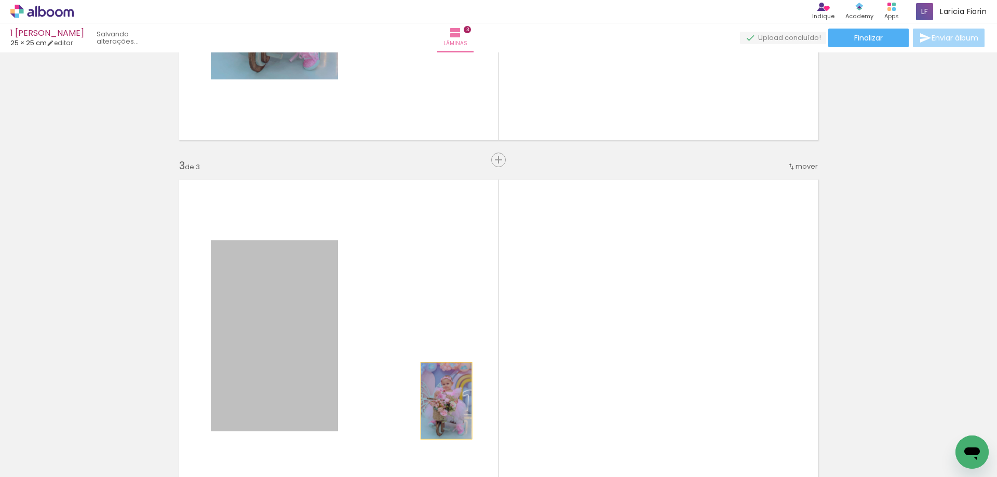
drag, startPoint x: 300, startPoint y: 361, endPoint x: 397, endPoint y: 430, distance: 119.4
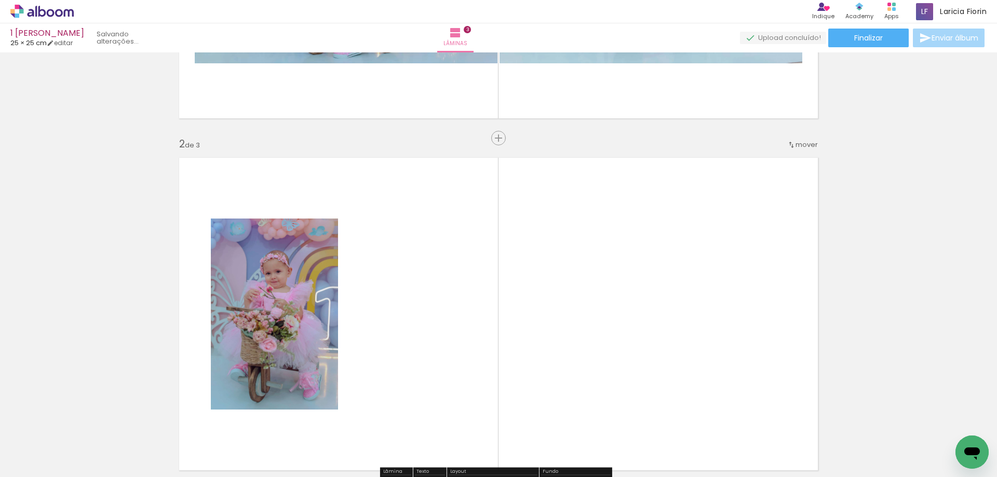
scroll to position [406, 0]
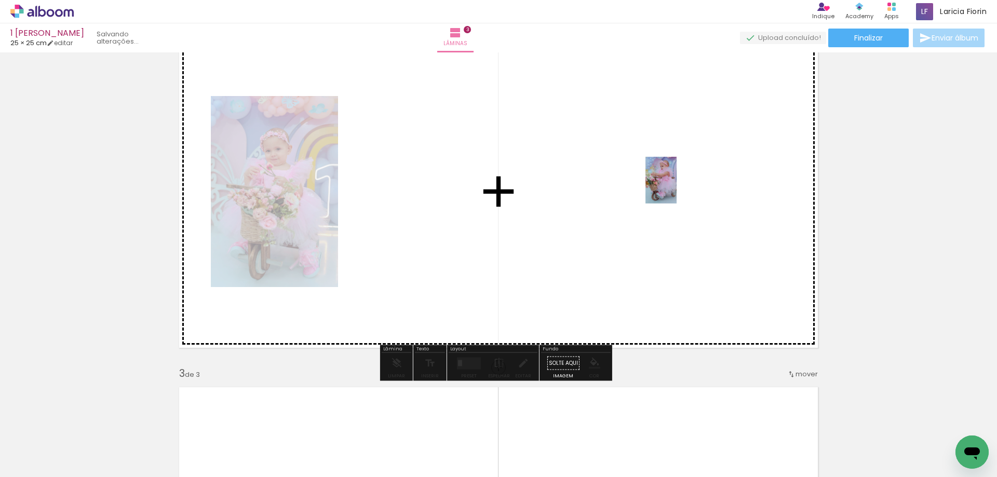
drag, startPoint x: 511, startPoint y: 450, endPoint x: 676, endPoint y: 188, distance: 309.4
click at [676, 188] on quentale-workspace at bounding box center [498, 238] width 997 height 477
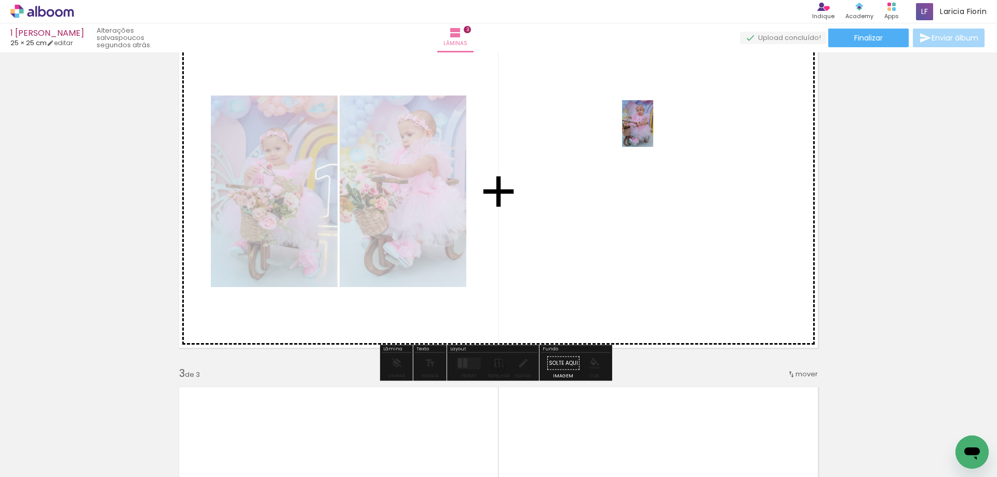
drag, startPoint x: 584, startPoint y: 445, endPoint x: 651, endPoint y: 127, distance: 325.8
click at [651, 127] on quentale-workspace at bounding box center [498, 238] width 997 height 477
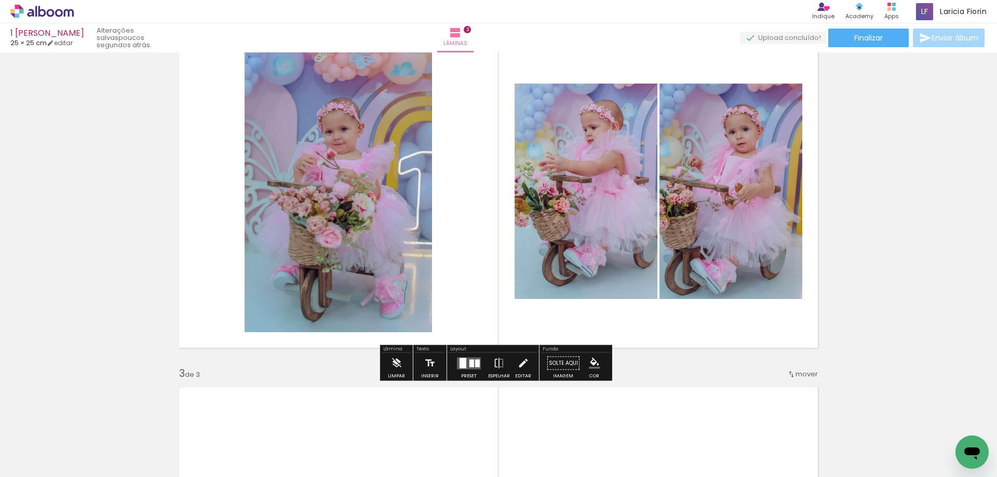
click at [461, 372] on div at bounding box center [469, 363] width 28 height 21
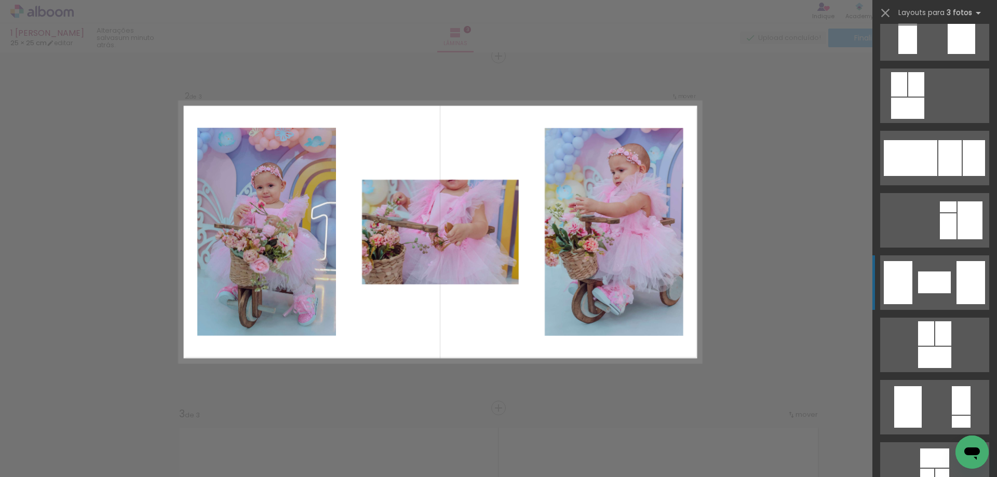
scroll to position [2907, 0]
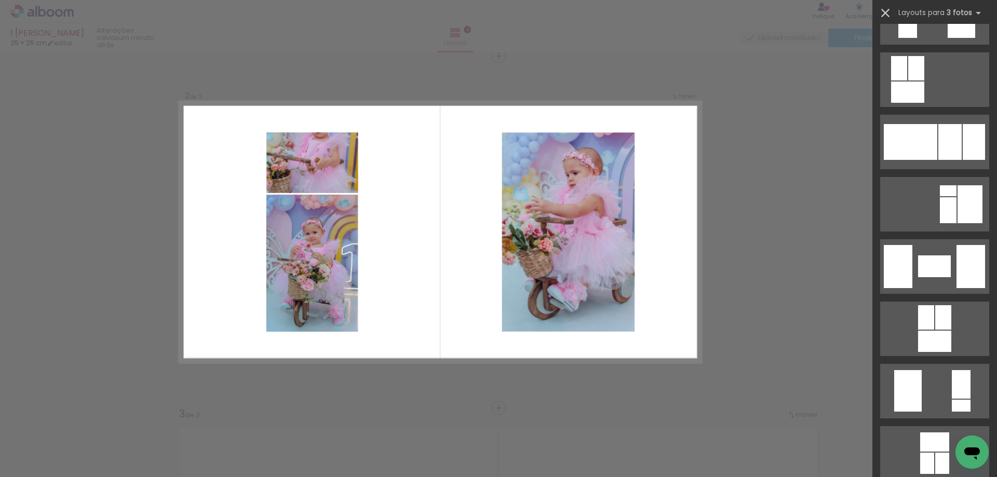
click at [889, 11] on iron-icon at bounding box center [885, 13] width 15 height 15
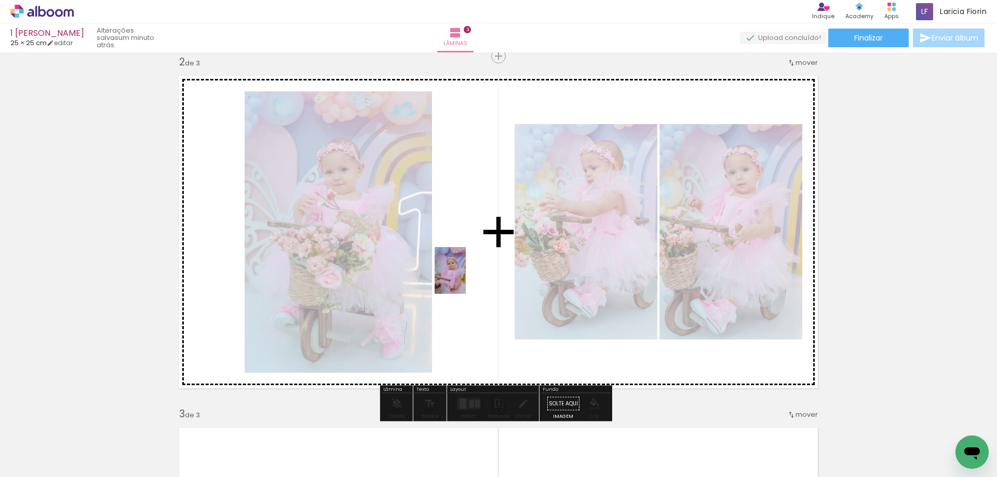
drag, startPoint x: 629, startPoint y: 437, endPoint x: 457, endPoint y: 272, distance: 238.6
click at [457, 272] on quentale-workspace at bounding box center [498, 238] width 997 height 477
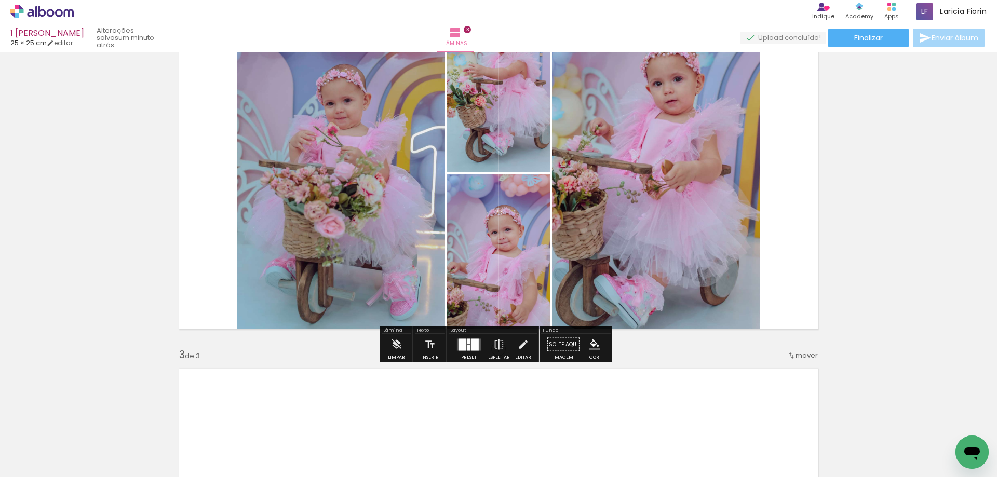
scroll to position [365, 0]
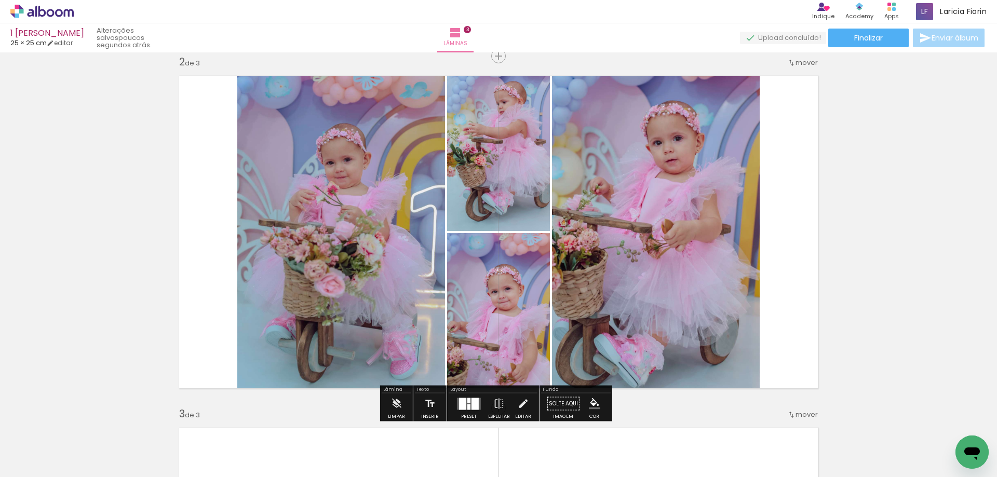
click at [474, 404] on div at bounding box center [474, 404] width 7 height 12
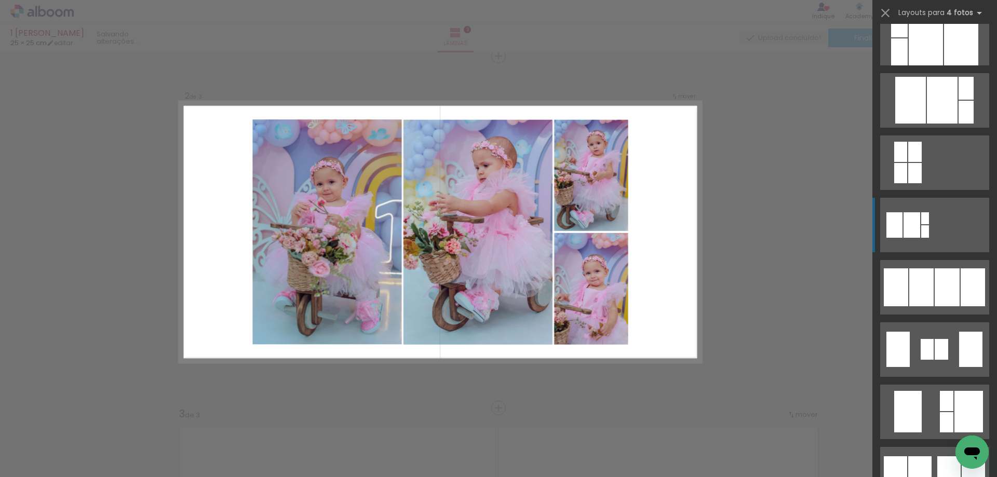
scroll to position [467, 0]
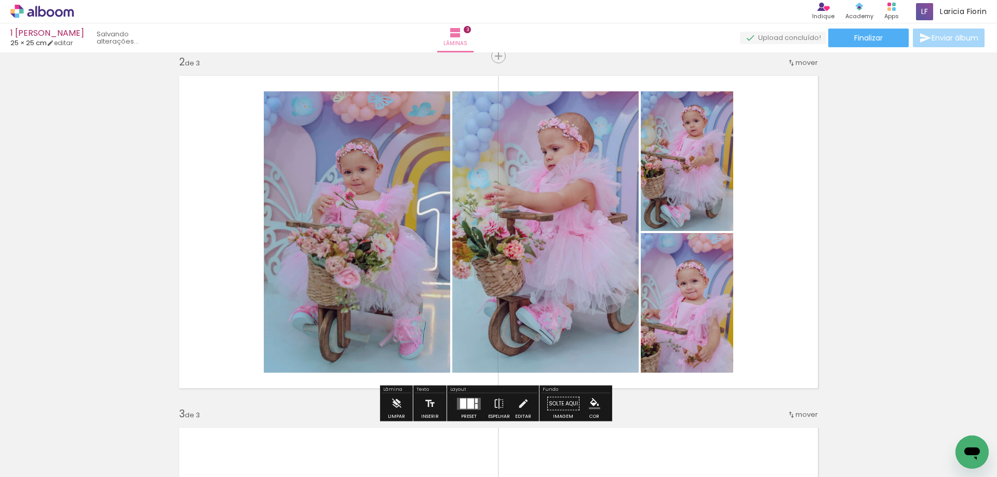
click at [467, 401] on div at bounding box center [470, 403] width 7 height 10
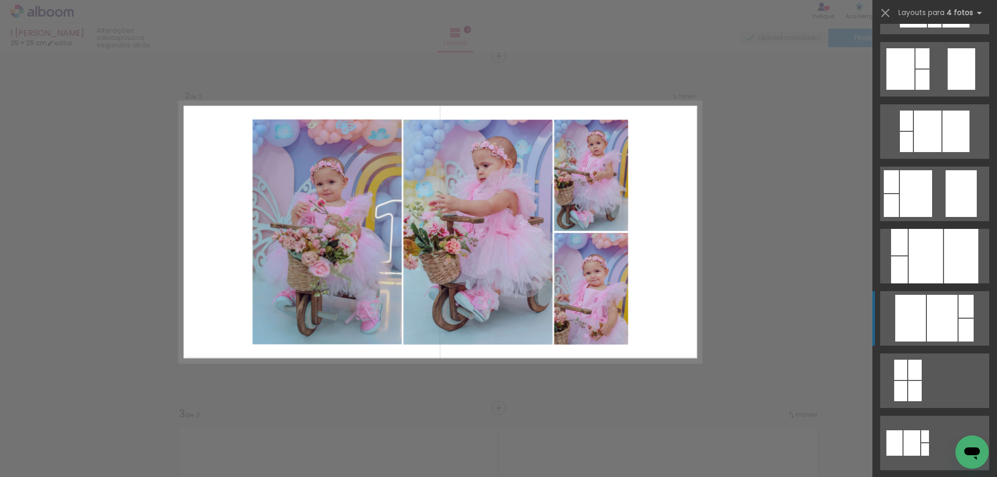
scroll to position [249, 0]
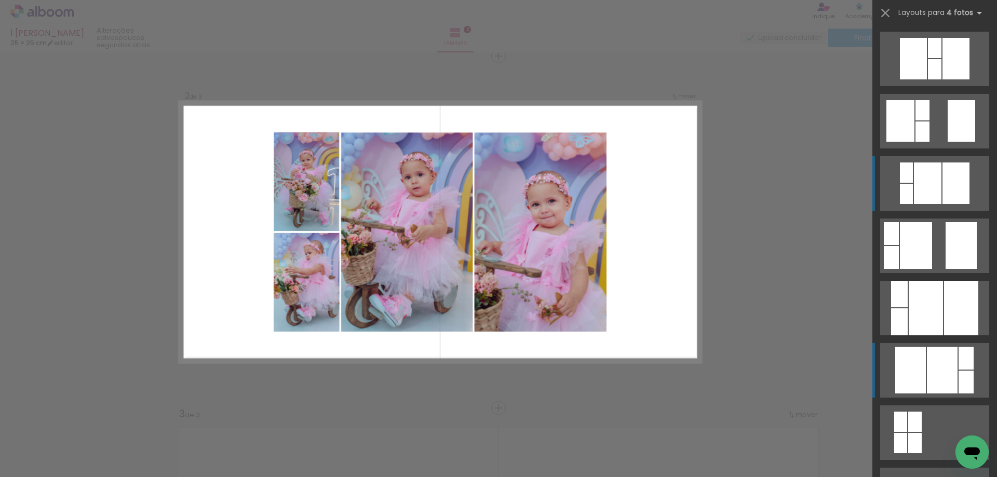
click at [924, 170] on div at bounding box center [928, 183] width 28 height 42
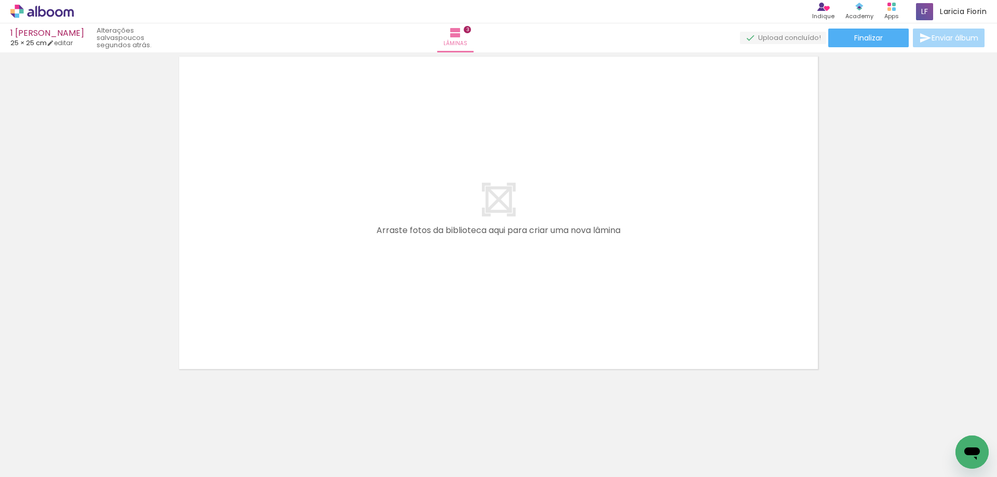
scroll to position [0, 0]
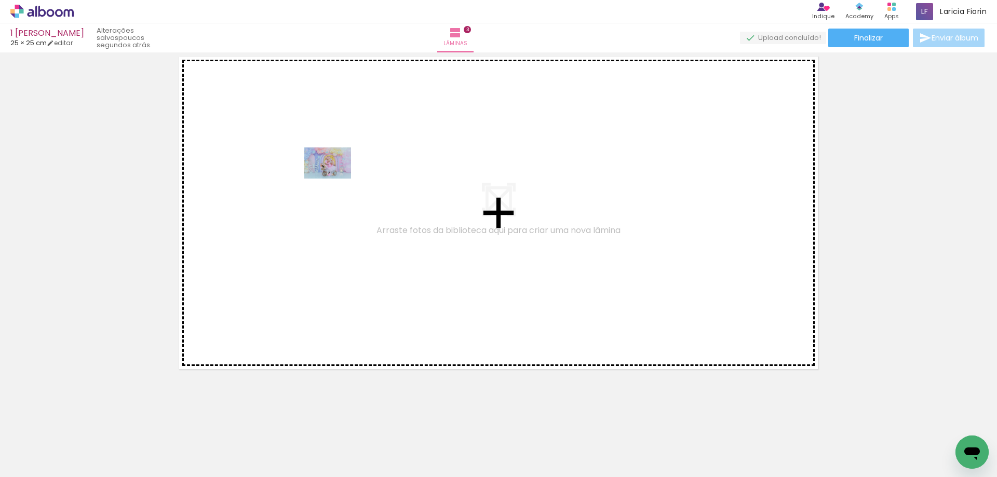
drag, startPoint x: 161, startPoint y: 448, endPoint x: 335, endPoint y: 179, distance: 320.7
click at [335, 179] on quentale-workspace at bounding box center [498, 238] width 997 height 477
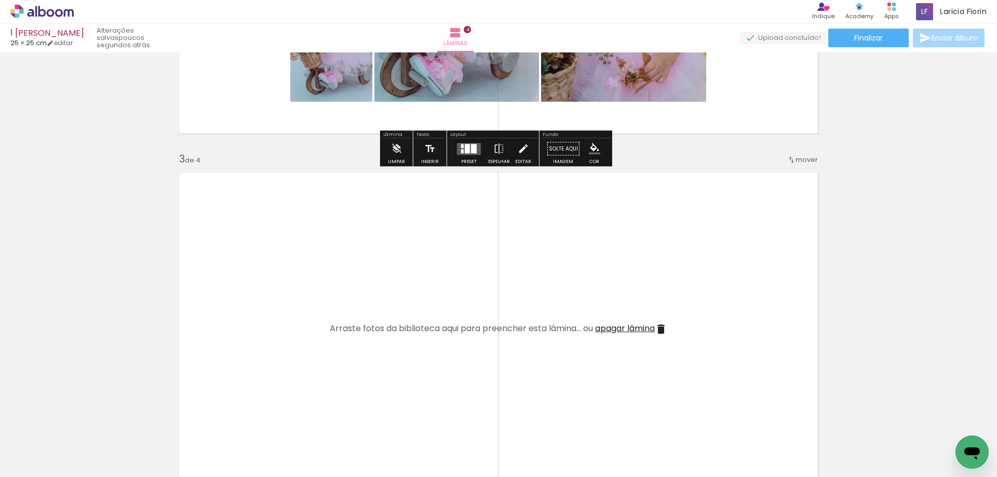
scroll to position [446, 0]
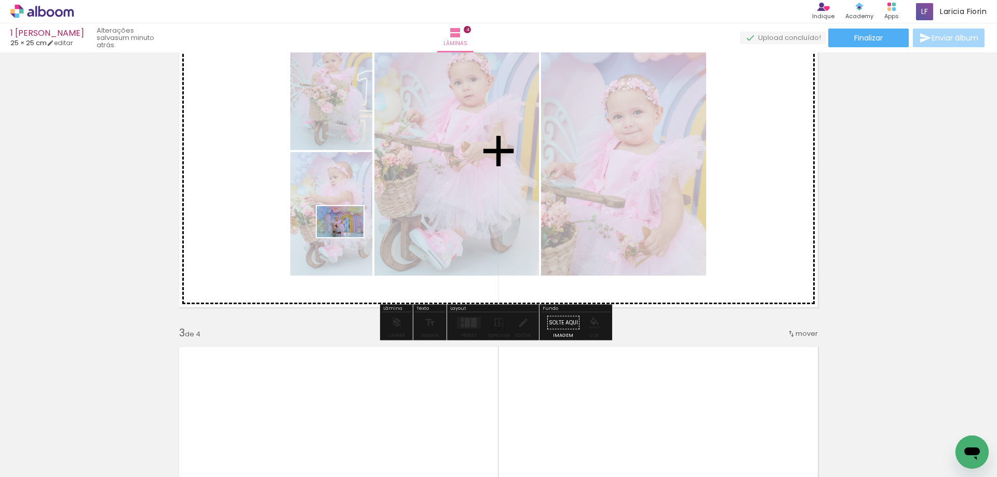
drag, startPoint x: 352, startPoint y: 442, endPoint x: 348, endPoint y: 237, distance: 204.6
click at [348, 237] on quentale-workspace at bounding box center [498, 238] width 997 height 477
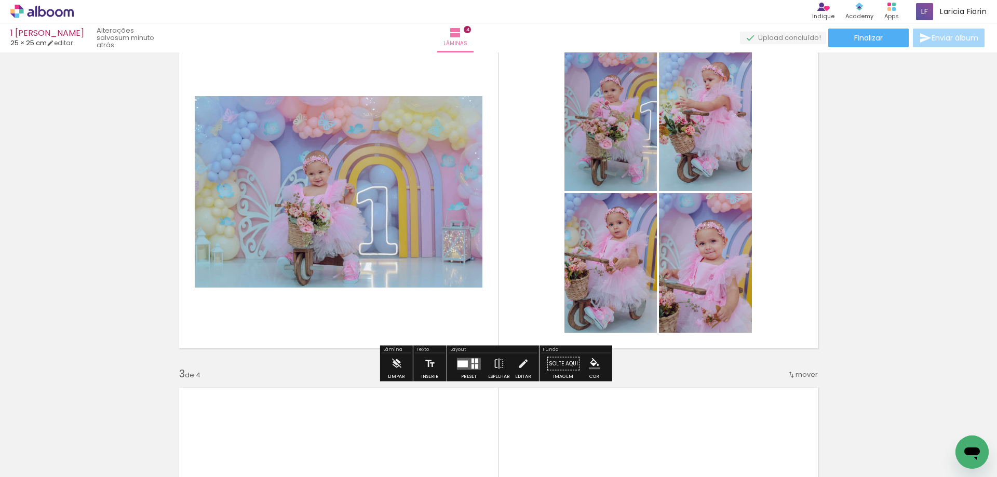
scroll to position [343, 0]
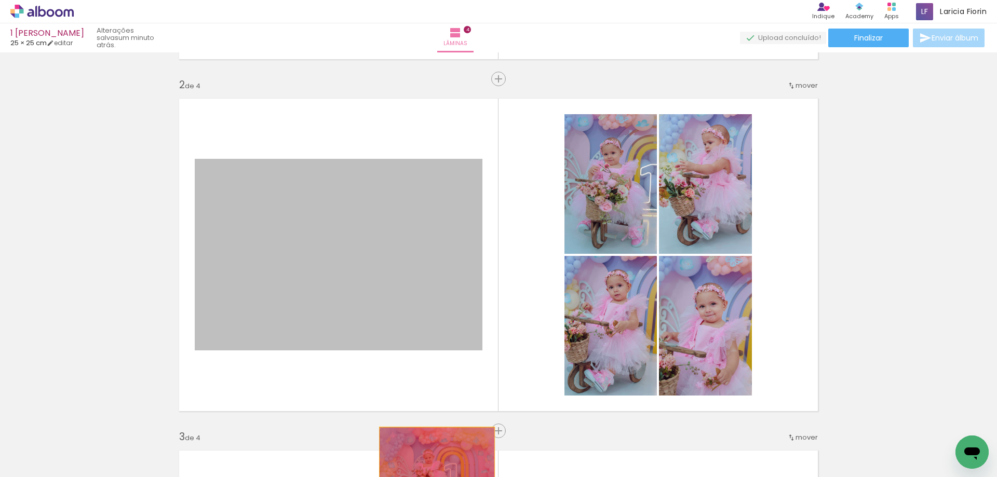
drag, startPoint x: 397, startPoint y: 283, endPoint x: 441, endPoint y: 455, distance: 177.9
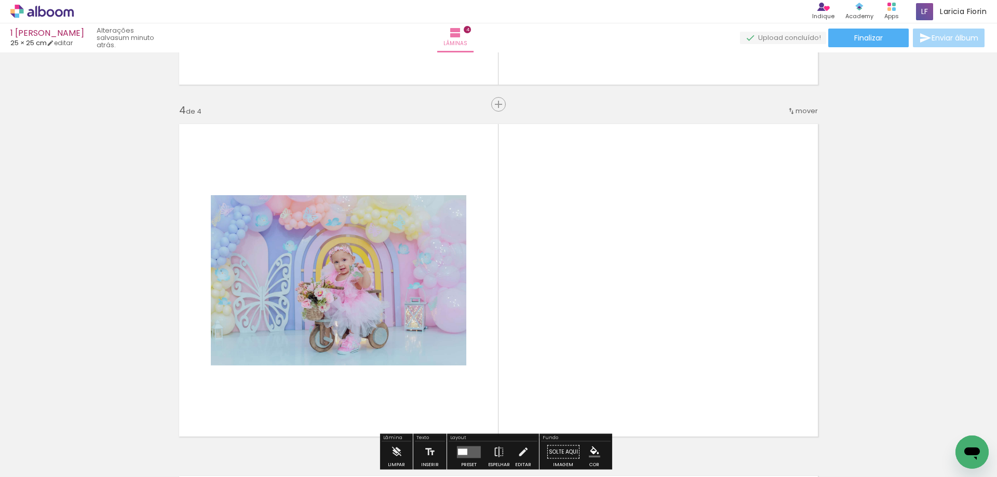
scroll to position [1121, 0]
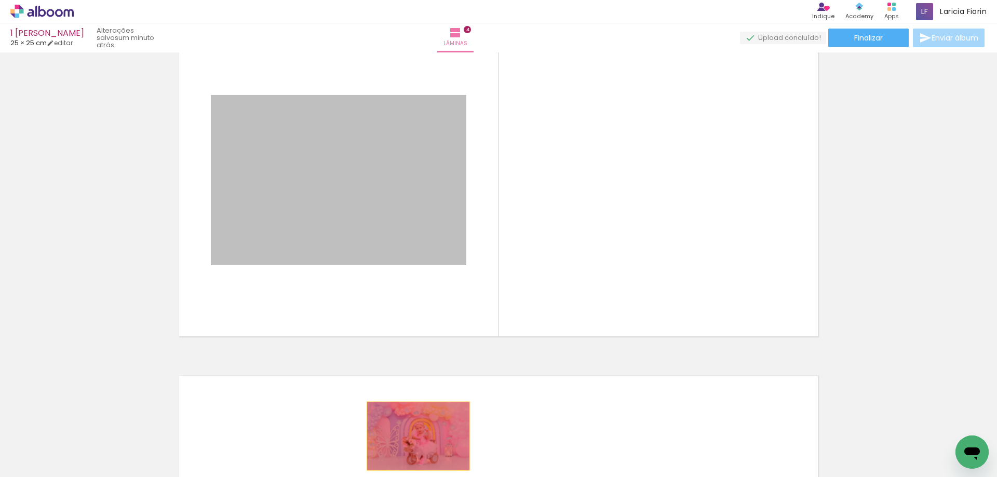
drag, startPoint x: 389, startPoint y: 195, endPoint x: 416, endPoint y: 436, distance: 242.4
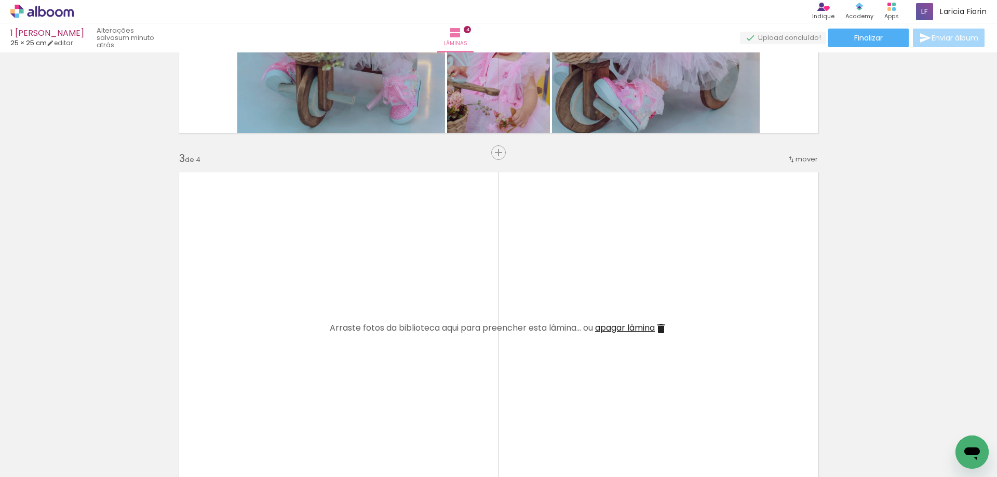
scroll to position [602, 0]
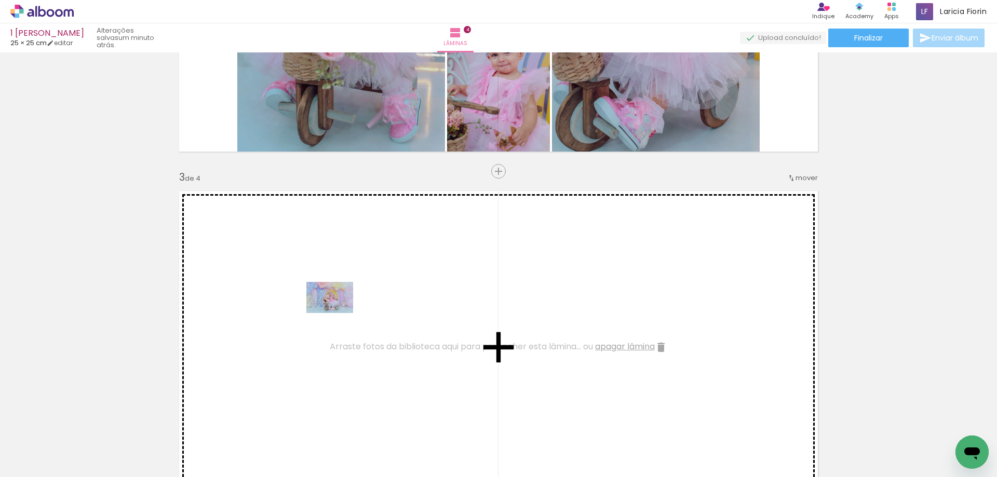
drag, startPoint x: 168, startPoint y: 446, endPoint x: 340, endPoint y: 312, distance: 218.2
click at [340, 312] on quentale-workspace at bounding box center [498, 238] width 997 height 477
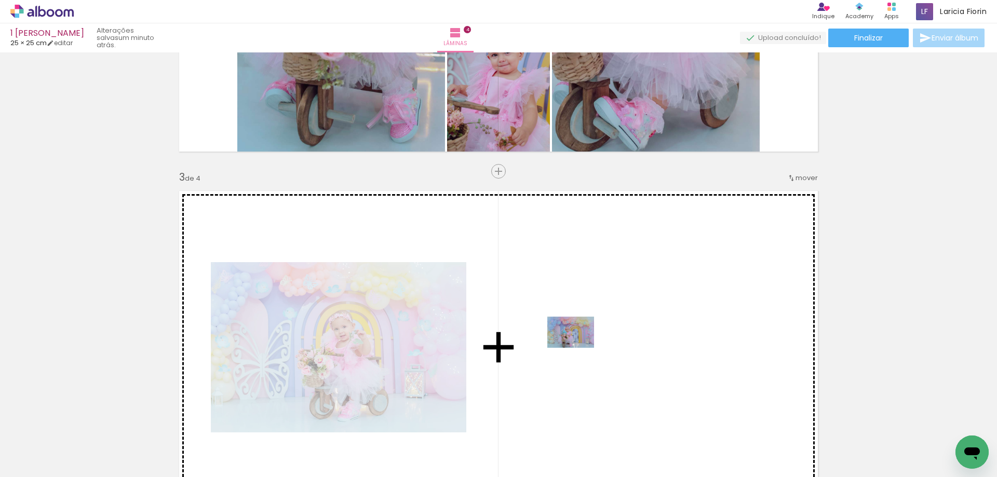
drag, startPoint x: 278, startPoint y: 467, endPoint x: 609, endPoint y: 336, distance: 355.6
click at [609, 336] on quentale-workspace at bounding box center [498, 238] width 997 height 477
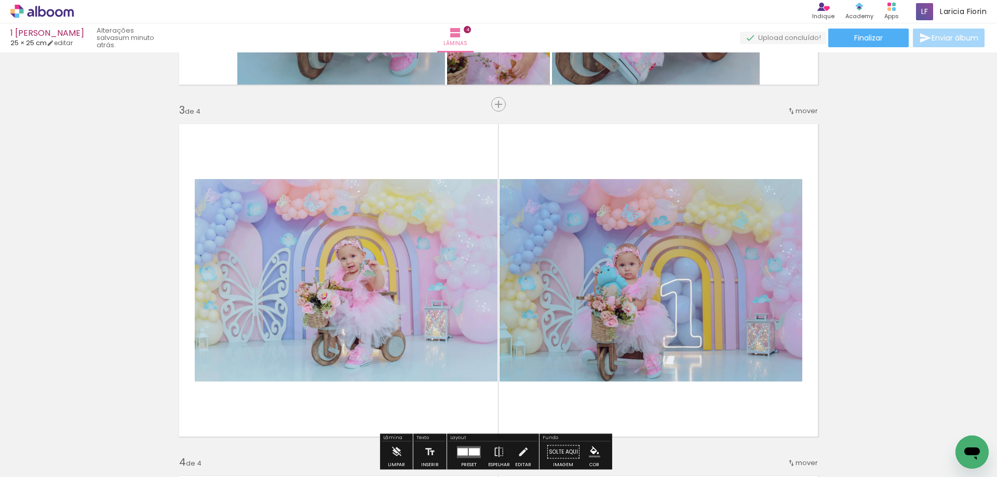
scroll to position [654, 0]
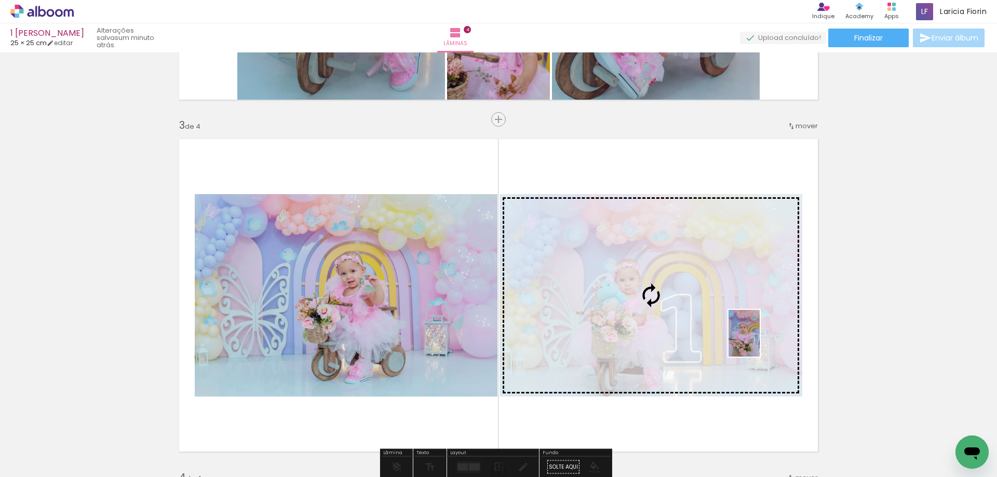
drag, startPoint x: 466, startPoint y: 457, endPoint x: 759, endPoint y: 341, distance: 315.8
click at [759, 341] on quentale-workspace at bounding box center [498, 238] width 997 height 477
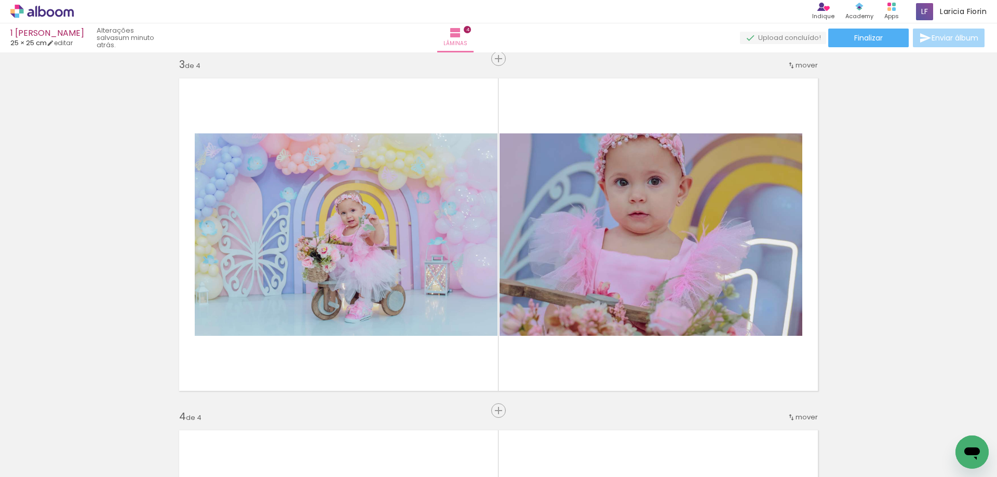
scroll to position [706, 0]
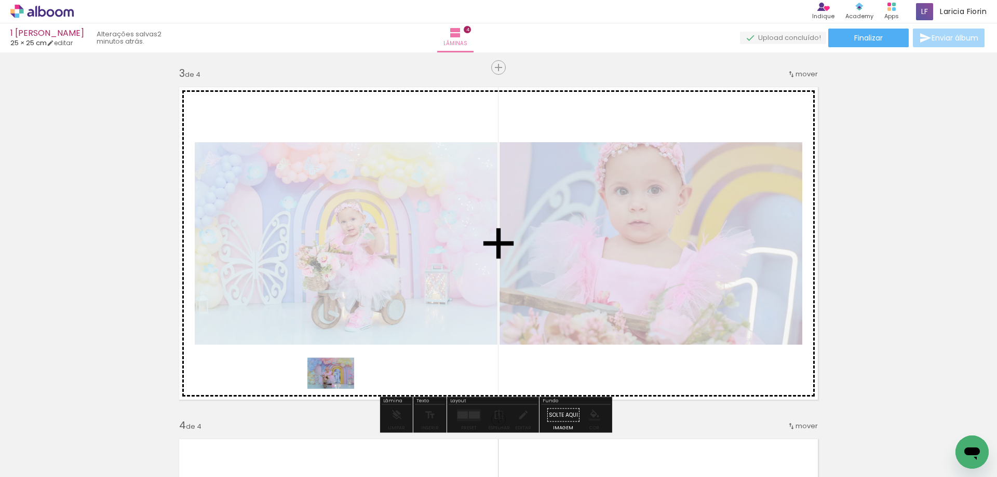
drag, startPoint x: 334, startPoint y: 449, endPoint x: 340, endPoint y: 382, distance: 67.2
click at [340, 382] on quentale-workspace at bounding box center [498, 238] width 997 height 477
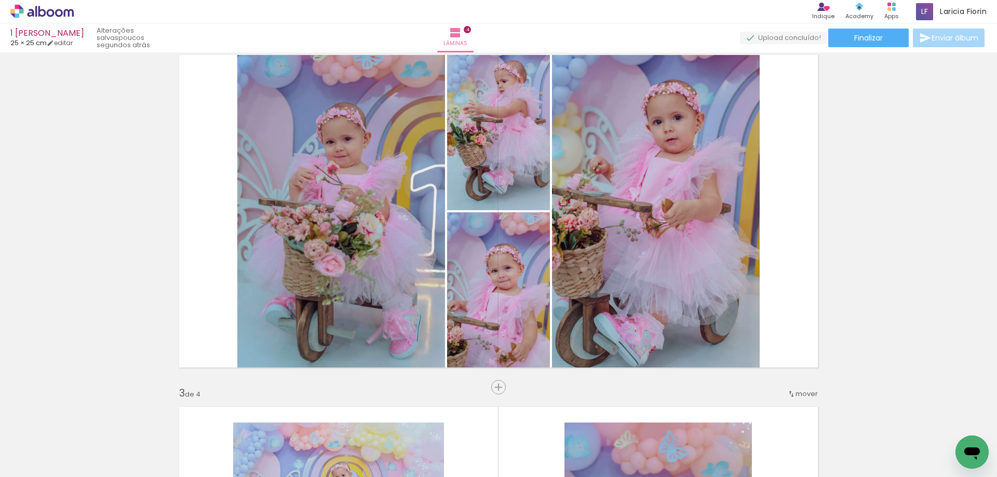
scroll to position [395, 0]
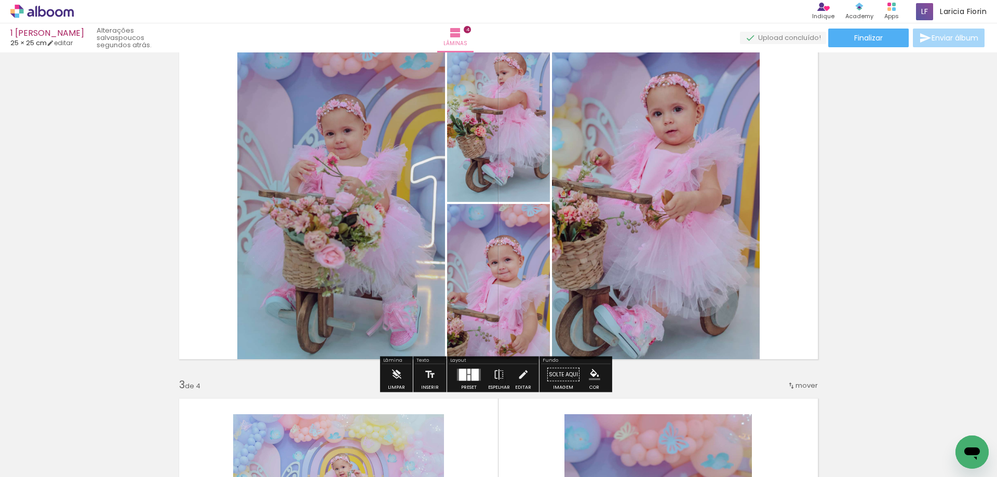
click at [477, 378] on quentale-layouter at bounding box center [469, 375] width 24 height 12
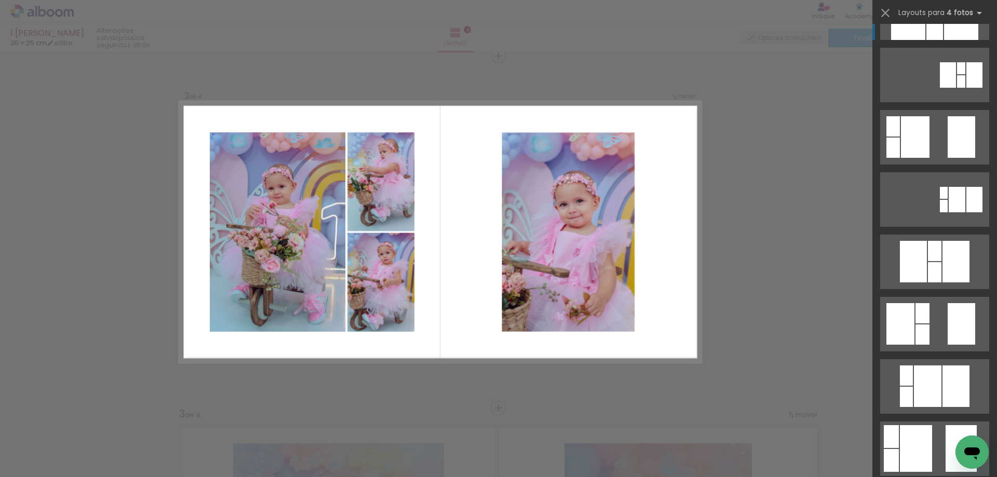
scroll to position [104, 0]
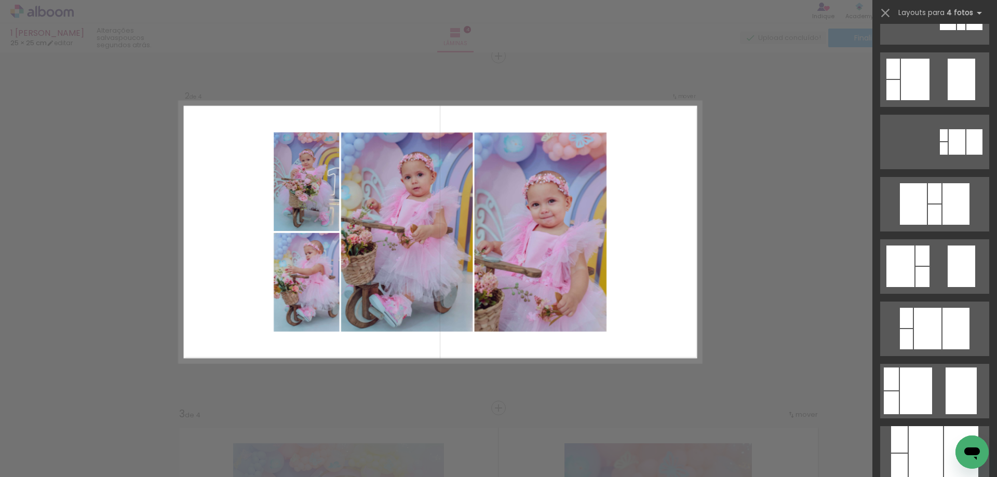
click at [930, 45] on quentale-layouter at bounding box center [934, 17] width 109 height 55
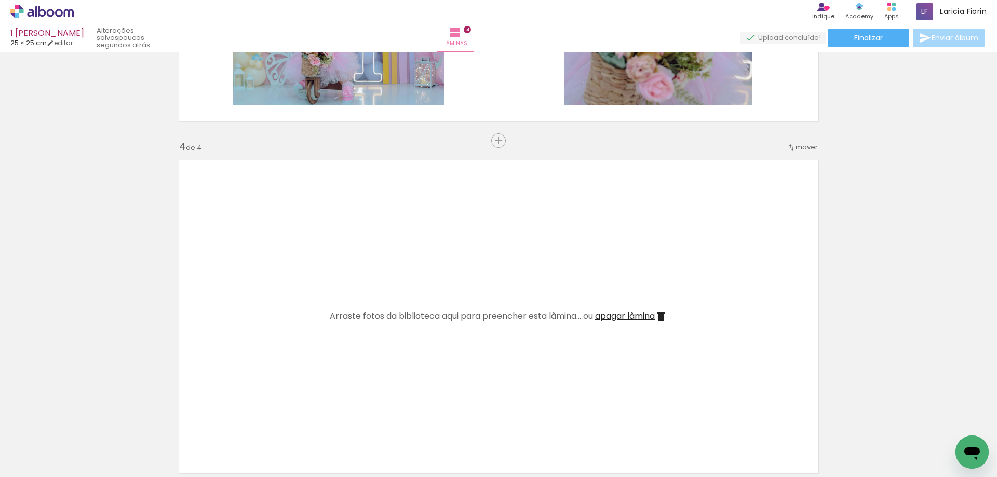
scroll to position [988, 0]
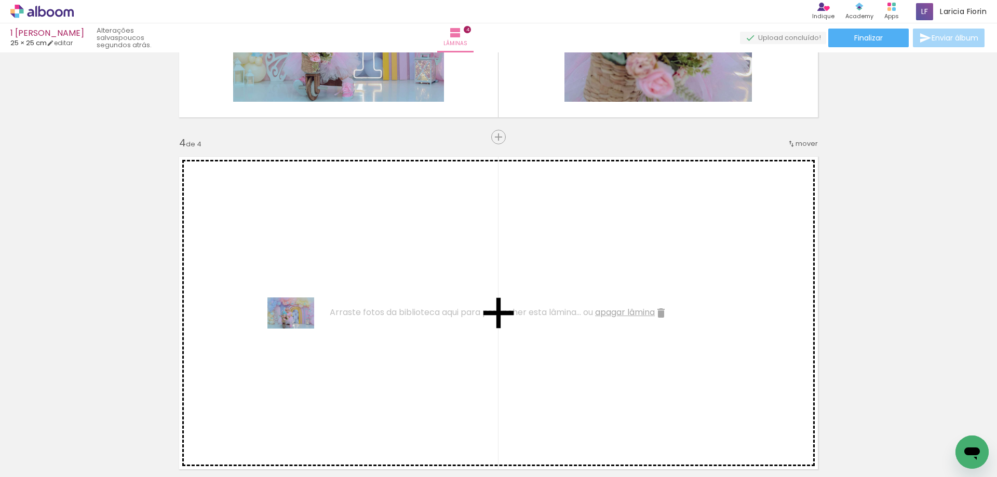
drag, startPoint x: 282, startPoint y: 449, endPoint x: 299, endPoint y: 329, distance: 121.1
click at [299, 329] on quentale-workspace at bounding box center [498, 238] width 997 height 477
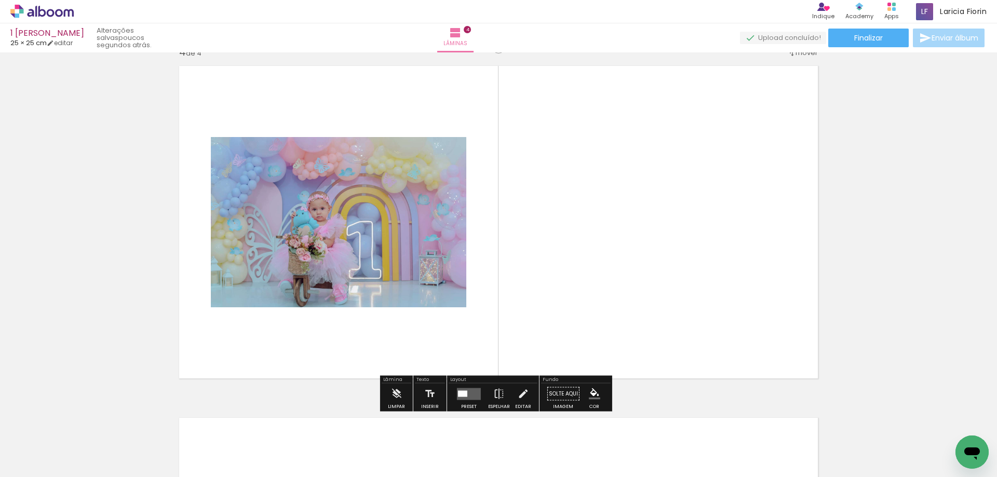
scroll to position [1092, 0]
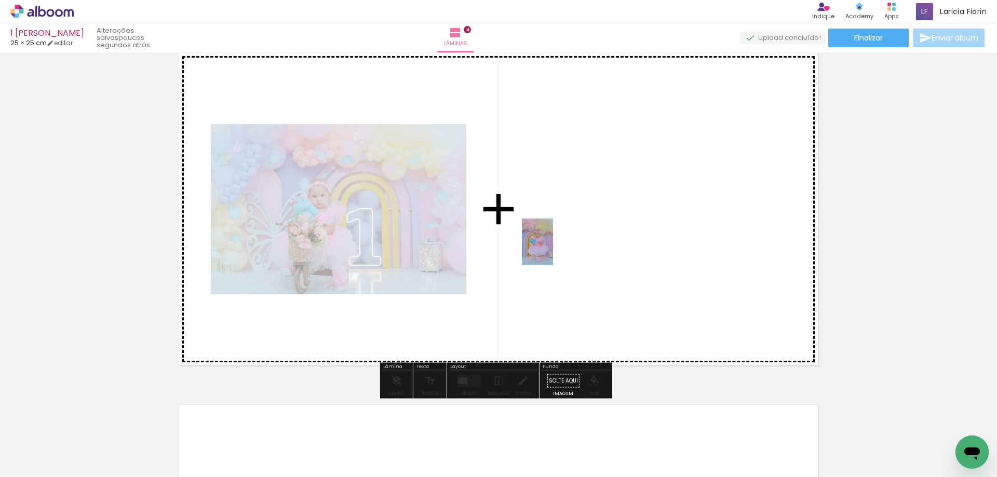
drag, startPoint x: 268, startPoint y: 450, endPoint x: 549, endPoint y: 253, distance: 342.9
click at [549, 253] on quentale-workspace at bounding box center [498, 238] width 997 height 477
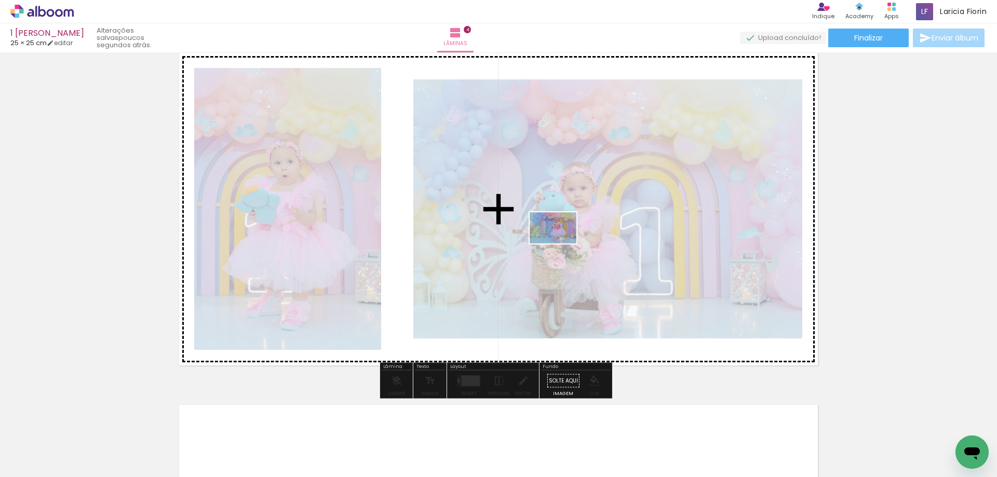
drag, startPoint x: 210, startPoint y: 451, endPoint x: 569, endPoint y: 240, distance: 415.8
click at [569, 240] on quentale-workspace at bounding box center [498, 238] width 997 height 477
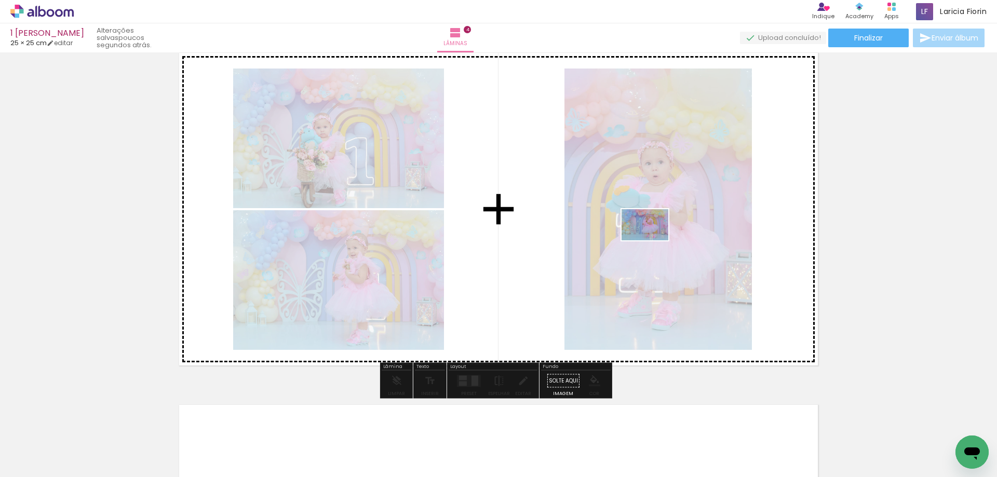
drag, startPoint x: 158, startPoint y: 443, endPoint x: 654, endPoint y: 245, distance: 534.4
click at [654, 245] on quentale-workspace at bounding box center [498, 238] width 997 height 477
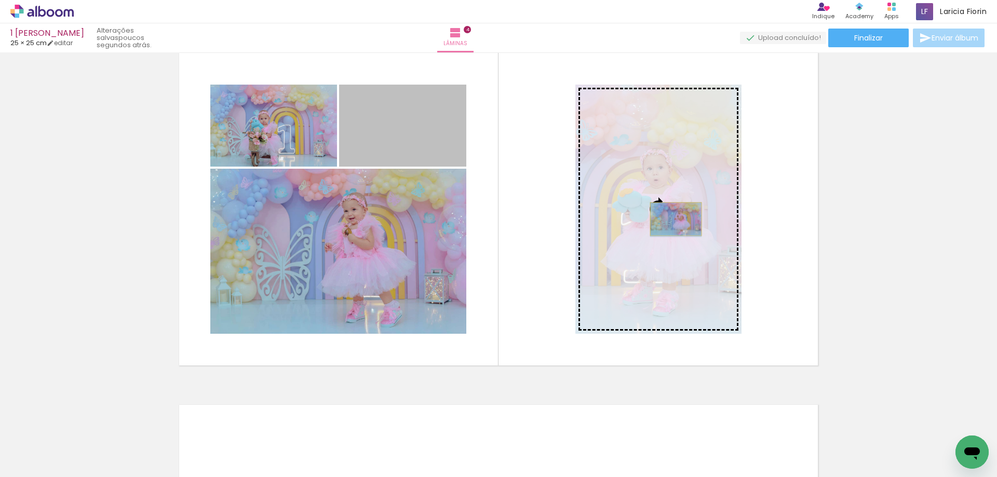
drag, startPoint x: 421, startPoint y: 143, endPoint x: 685, endPoint y: 222, distance: 275.3
click at [0, 0] on slot at bounding box center [0, 0] width 0 height 0
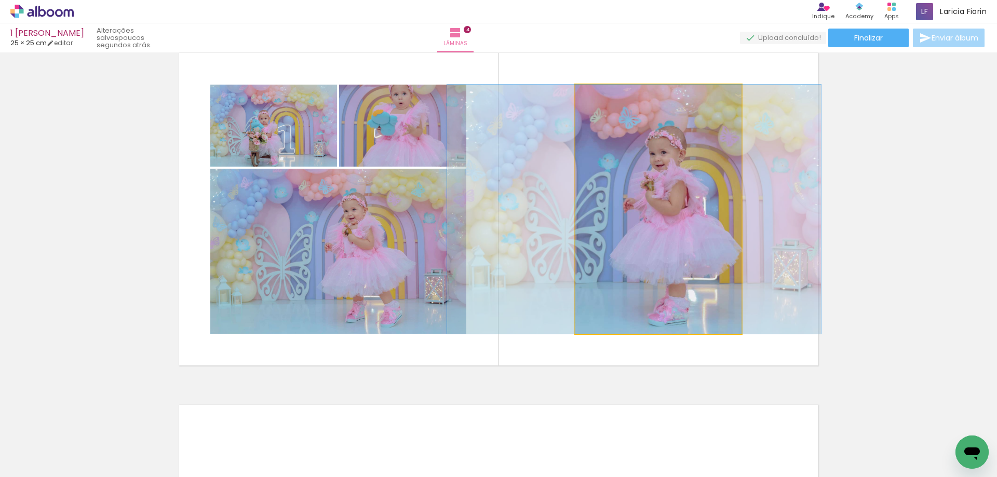
drag, startPoint x: 656, startPoint y: 288, endPoint x: 635, endPoint y: 286, distance: 20.9
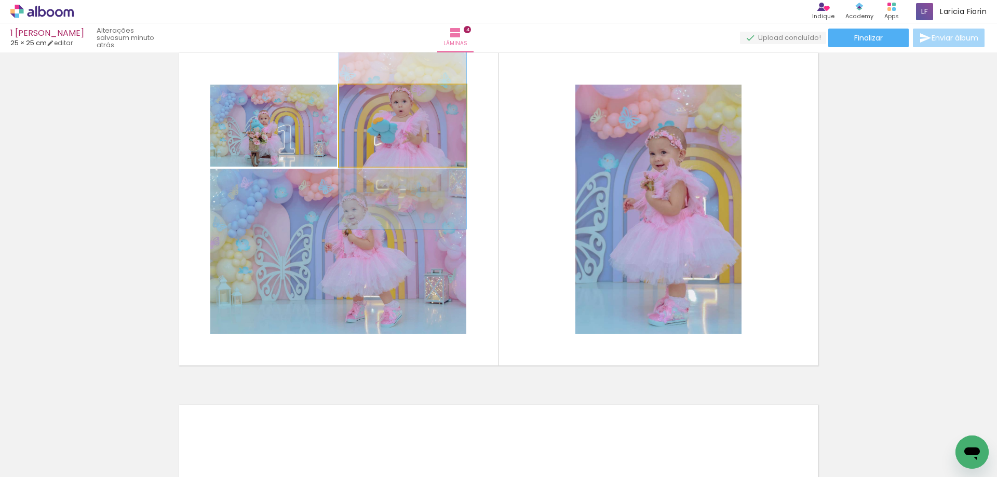
drag, startPoint x: 415, startPoint y: 129, endPoint x: 416, endPoint y: 137, distance: 7.9
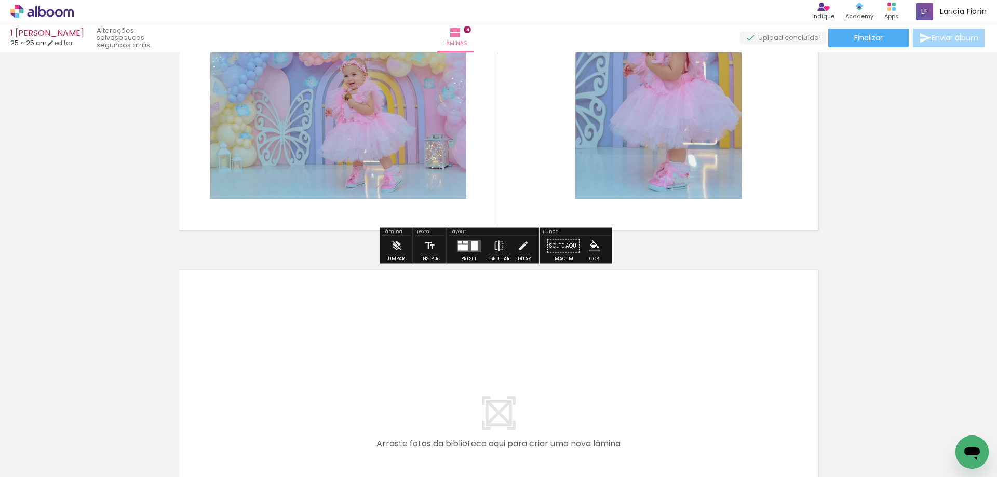
scroll to position [1181, 0]
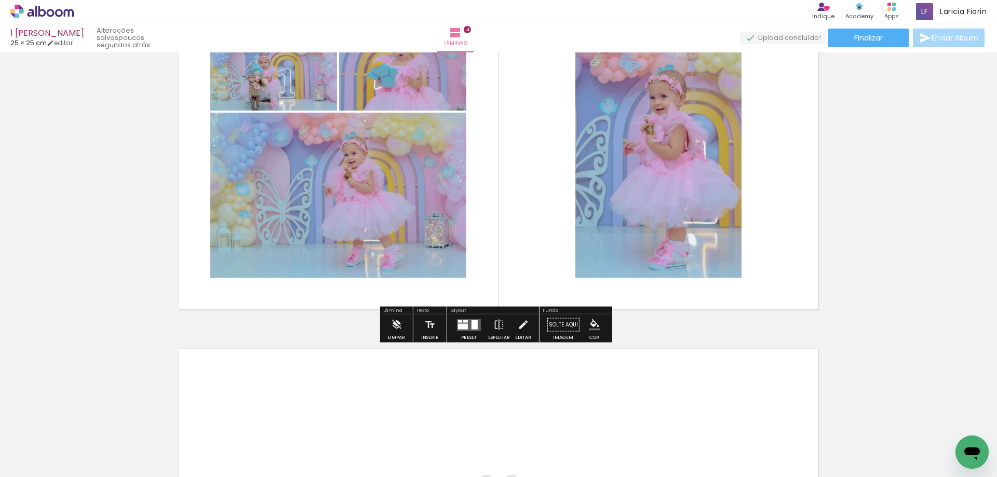
scroll to position [973, 0]
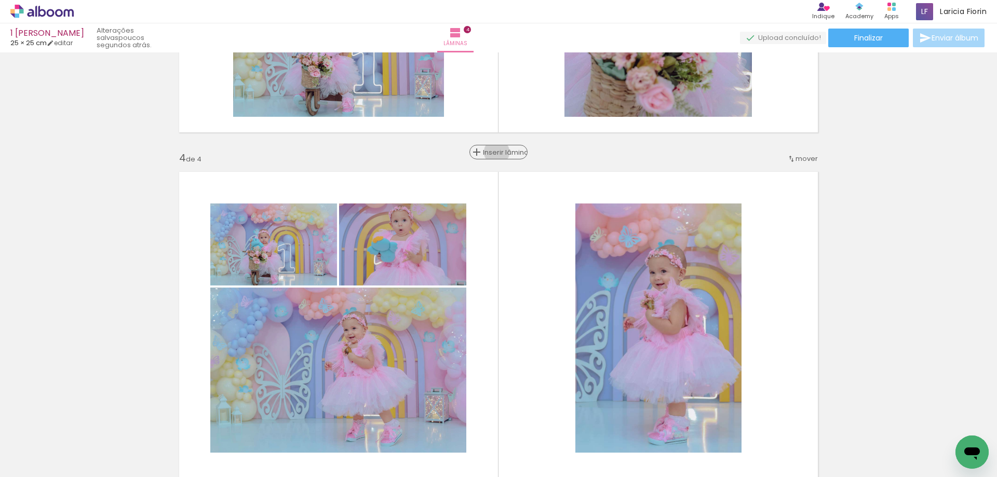
click at [498, 152] on span "Inserir lâmina" at bounding box center [503, 152] width 40 height 7
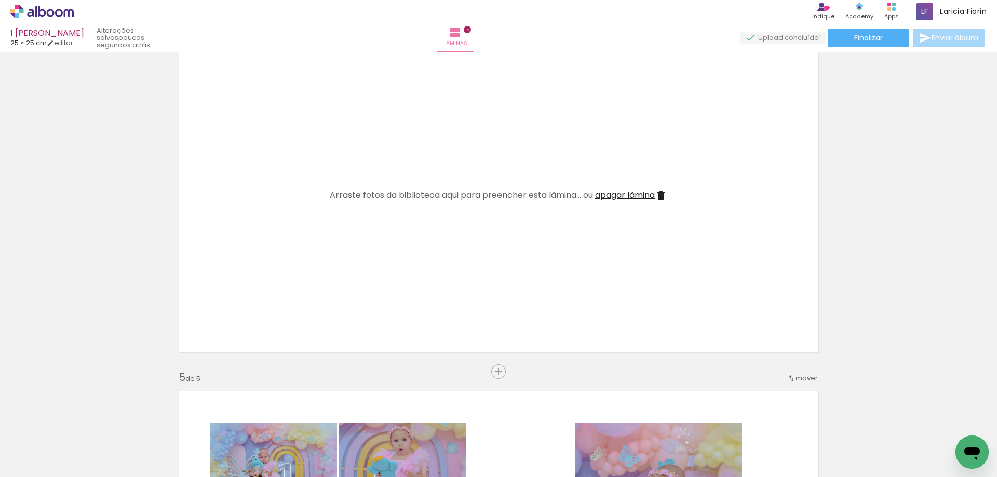
scroll to position [1129, 0]
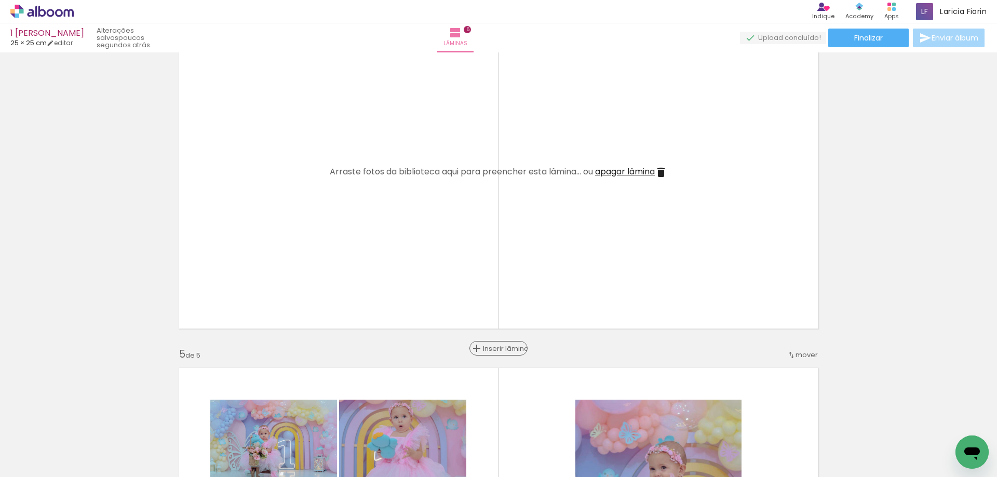
click at [499, 346] on span "Inserir lâmina" at bounding box center [503, 348] width 40 height 7
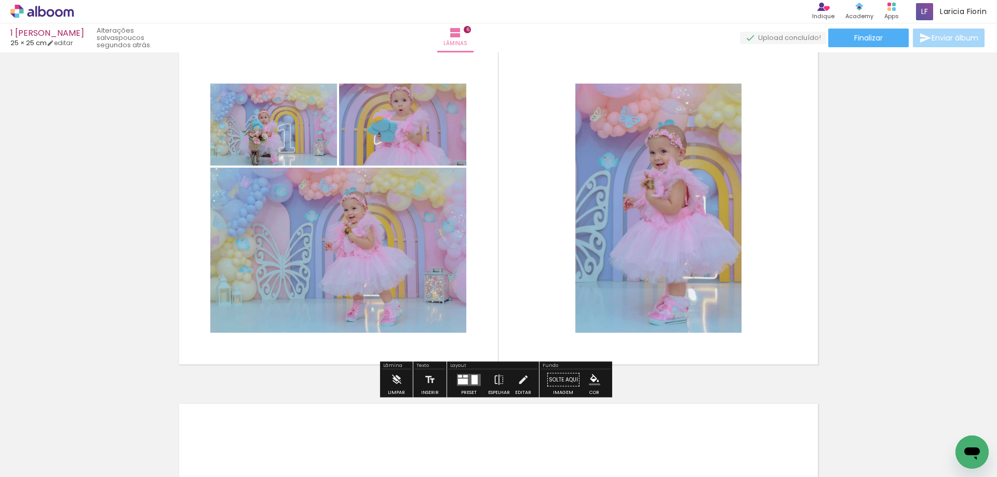
scroll to position [1856, 0]
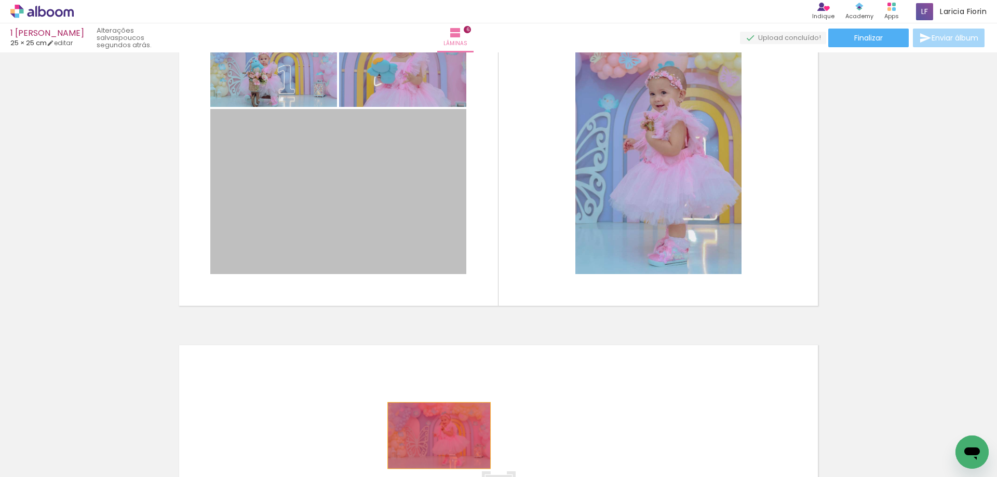
drag, startPoint x: 347, startPoint y: 241, endPoint x: 435, endPoint y: 436, distance: 213.1
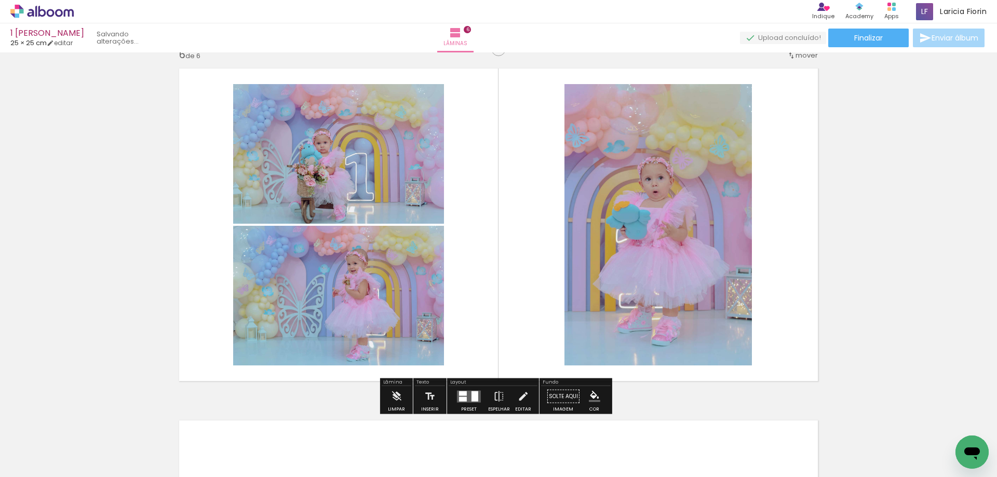
scroll to position [1752, 0]
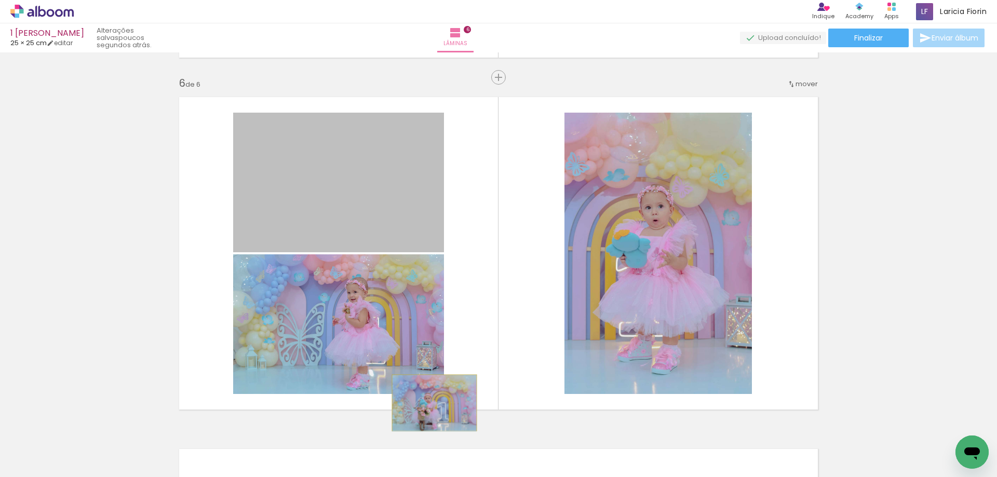
drag, startPoint x: 383, startPoint y: 208, endPoint x: 384, endPoint y: 315, distance: 106.9
click at [436, 430] on quentale-workspace at bounding box center [498, 238] width 997 height 477
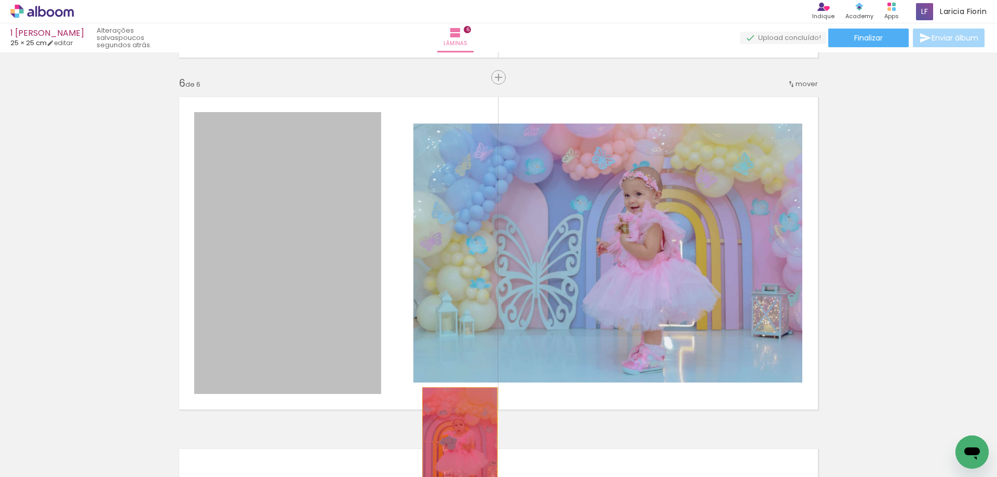
drag, startPoint x: 333, startPoint y: 314, endPoint x: 456, endPoint y: 444, distance: 178.5
click at [456, 444] on quentale-workspace at bounding box center [498, 238] width 997 height 477
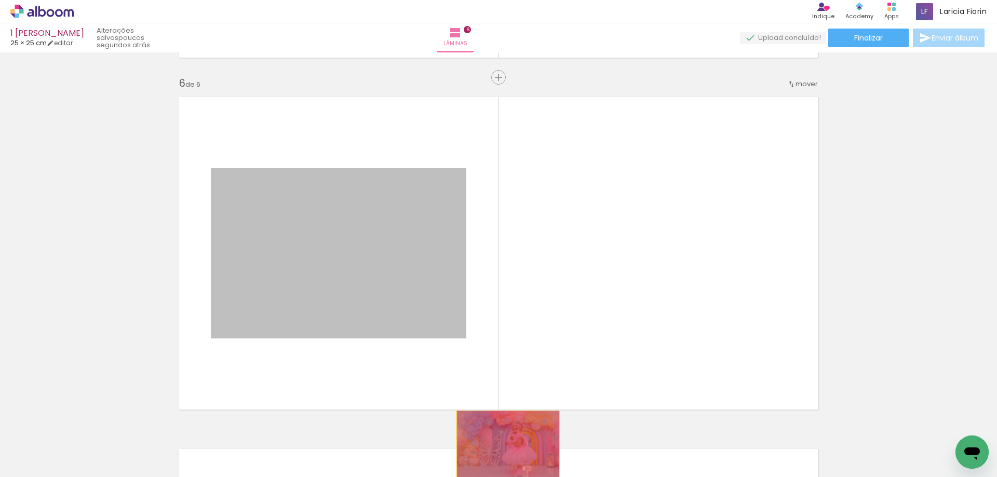
drag, startPoint x: 329, startPoint y: 291, endPoint x: 504, endPoint y: 445, distance: 233.2
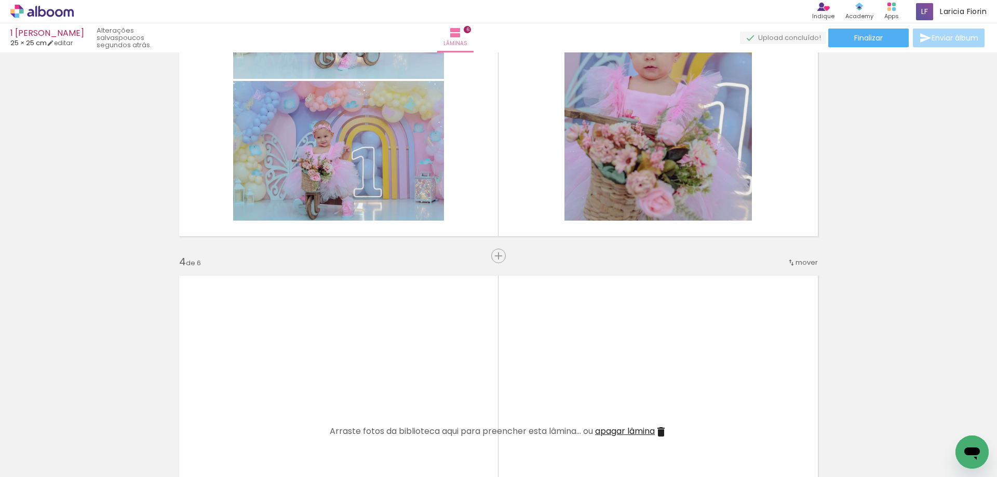
scroll to position [0, 1720]
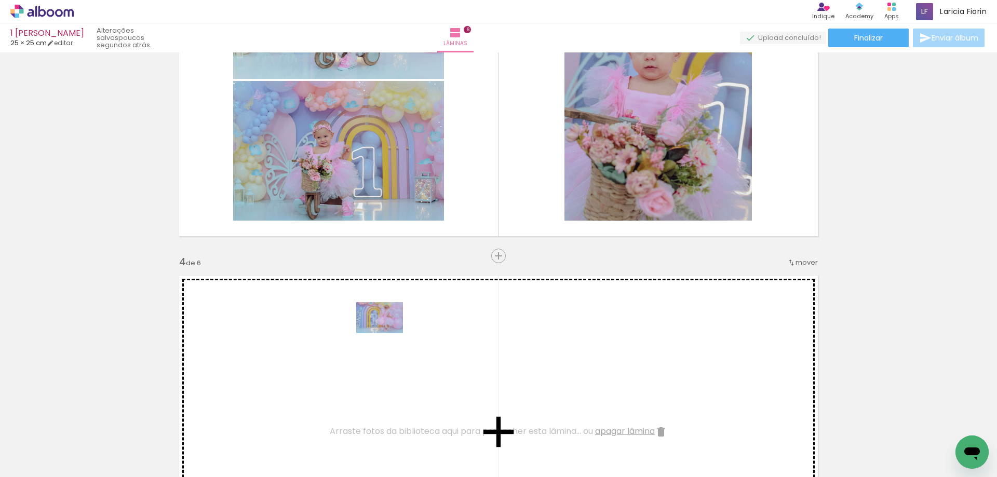
drag, startPoint x: 719, startPoint y: 446, endPoint x: 385, endPoint y: 341, distance: 350.7
click at [386, 335] on quentale-workspace at bounding box center [498, 238] width 997 height 477
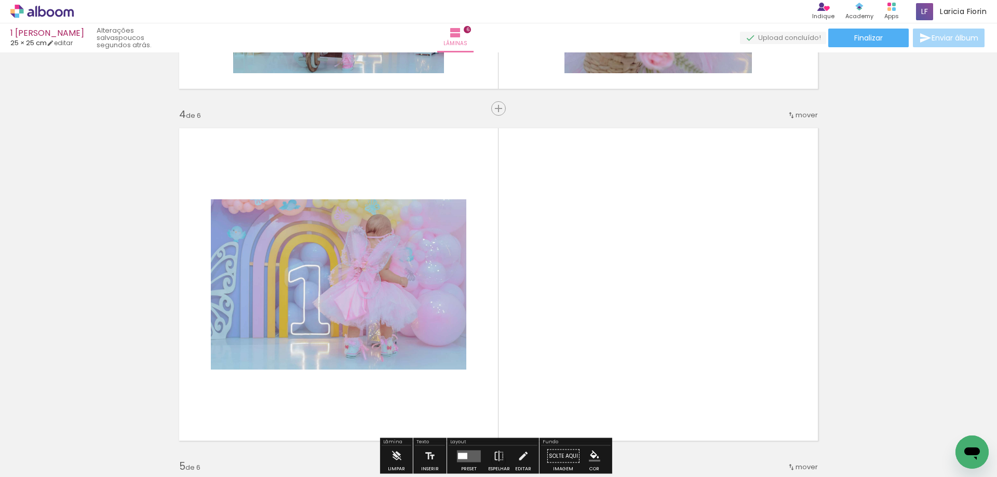
scroll to position [1025, 0]
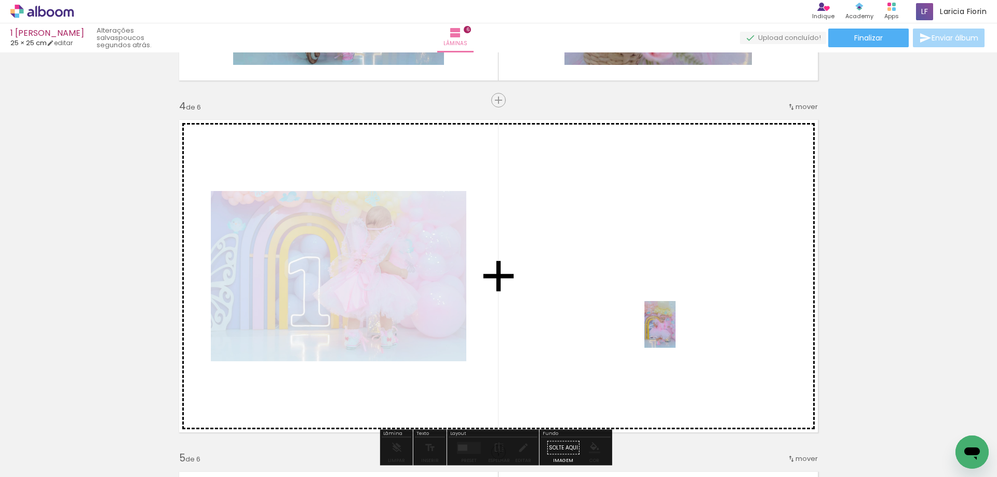
drag, startPoint x: 775, startPoint y: 455, endPoint x: 675, endPoint y: 332, distance: 158.3
click at [675, 332] on quentale-workspace at bounding box center [498, 238] width 997 height 477
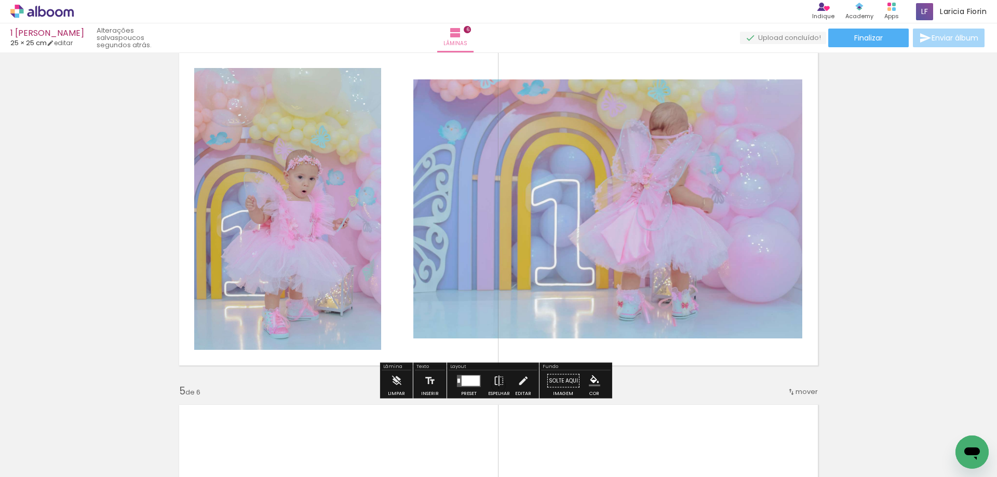
scroll to position [1077, 0]
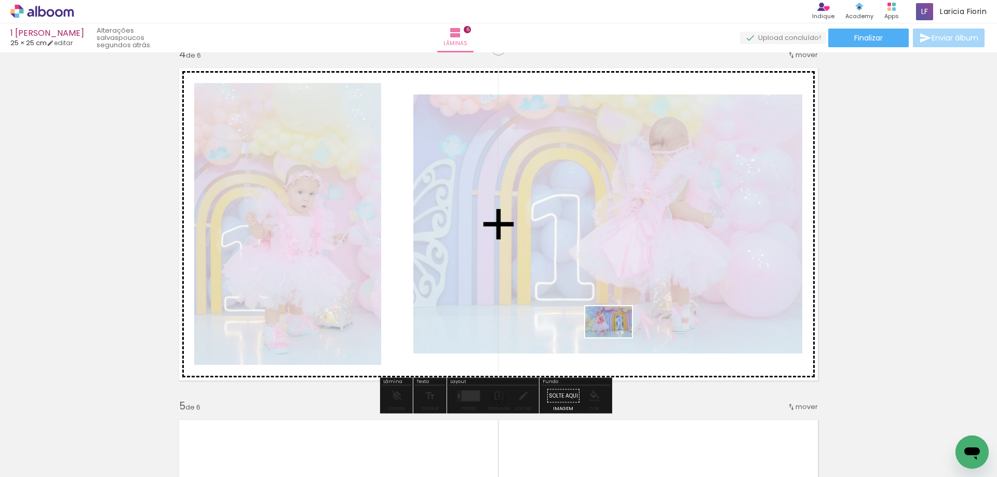
drag, startPoint x: 657, startPoint y: 447, endPoint x: 628, endPoint y: 342, distance: 109.8
click at [604, 339] on quentale-workspace at bounding box center [498, 238] width 997 height 477
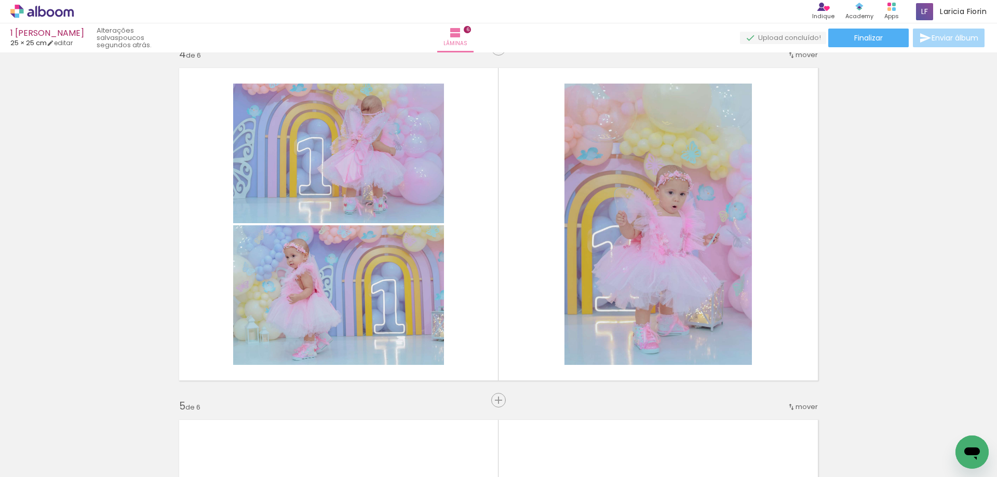
scroll to position [0, 370]
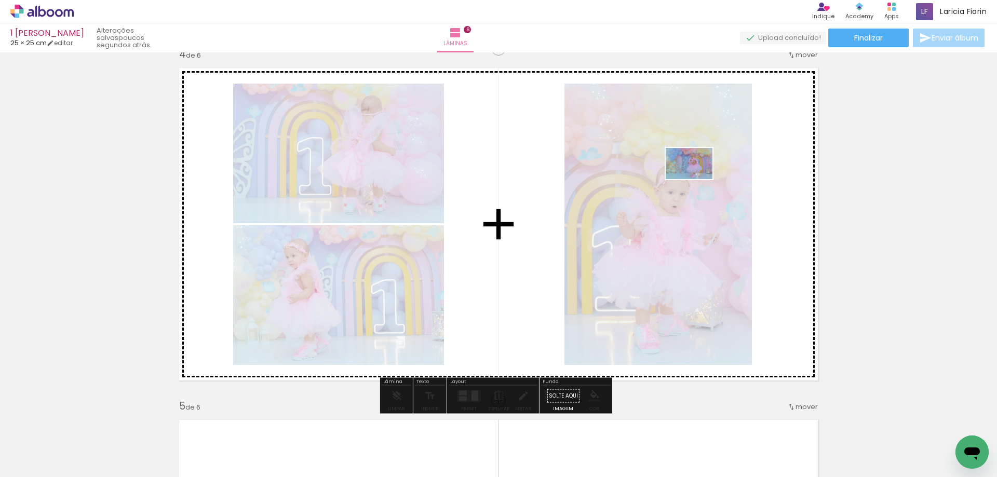
drag, startPoint x: 389, startPoint y: 447, endPoint x: 697, endPoint y: 179, distance: 408.4
click at [697, 179] on quentale-workspace at bounding box center [498, 238] width 997 height 477
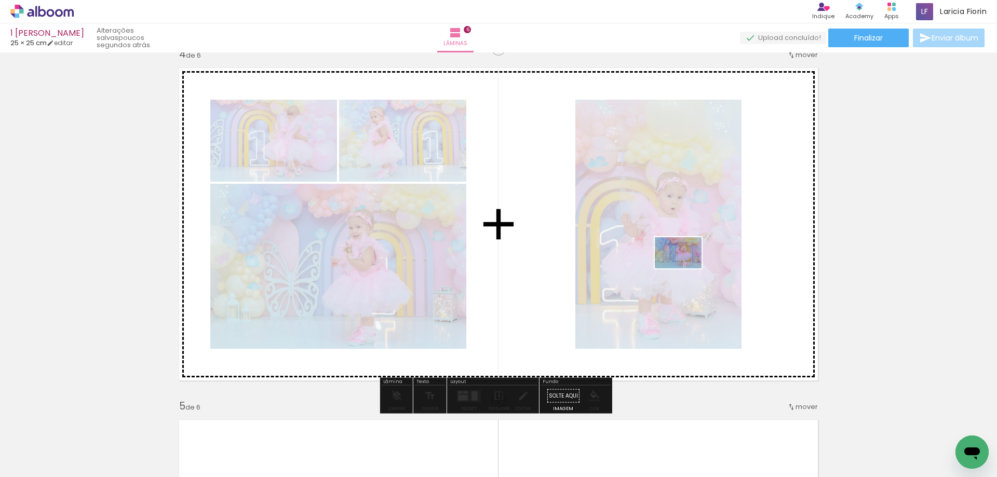
drag, startPoint x: 320, startPoint y: 450, endPoint x: 686, endPoint y: 268, distance: 407.9
click at [686, 268] on quentale-workspace at bounding box center [498, 238] width 997 height 477
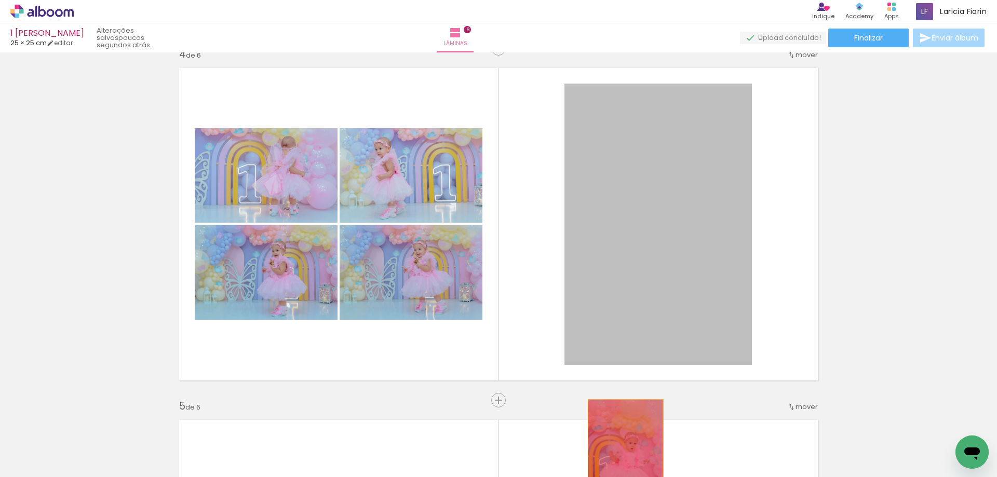
drag, startPoint x: 679, startPoint y: 218, endPoint x: 623, endPoint y: 454, distance: 242.8
click at [621, 456] on quentale-workspace at bounding box center [498, 238] width 997 height 477
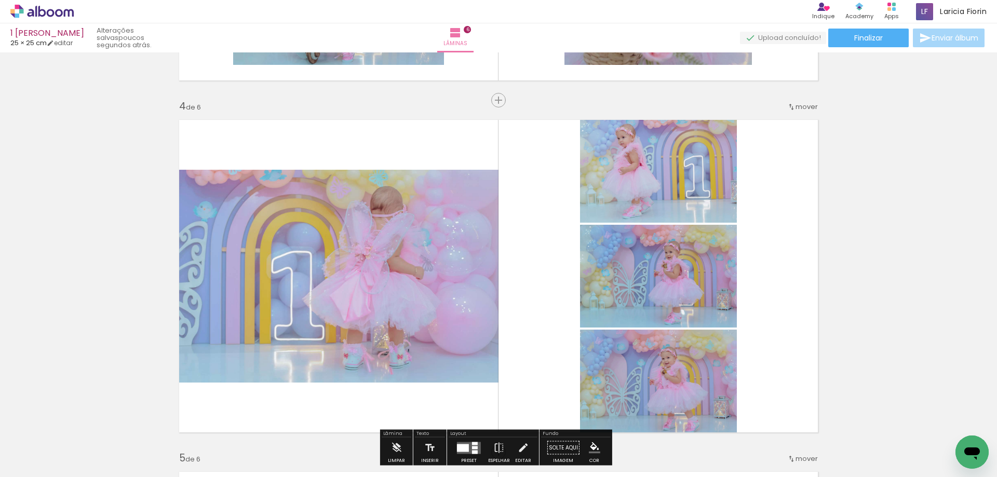
scroll to position [1129, 0]
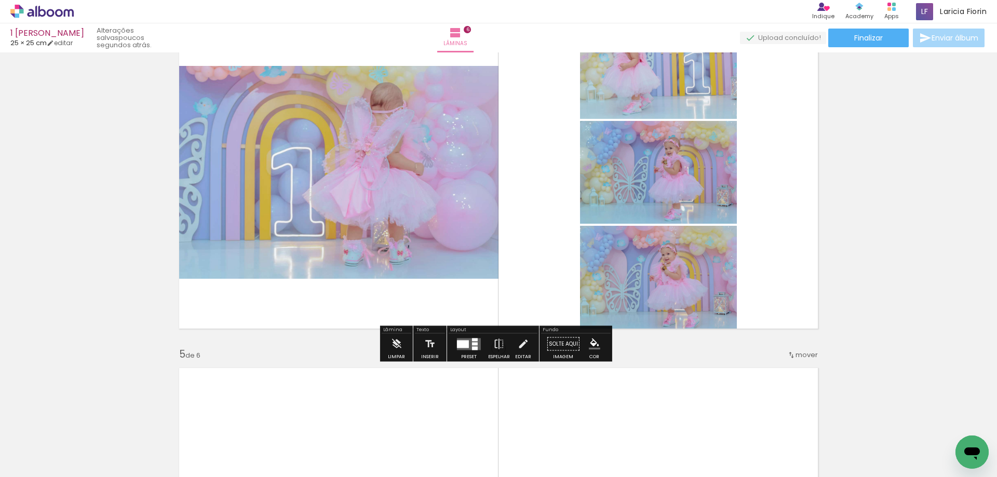
click at [465, 352] on div at bounding box center [469, 344] width 28 height 21
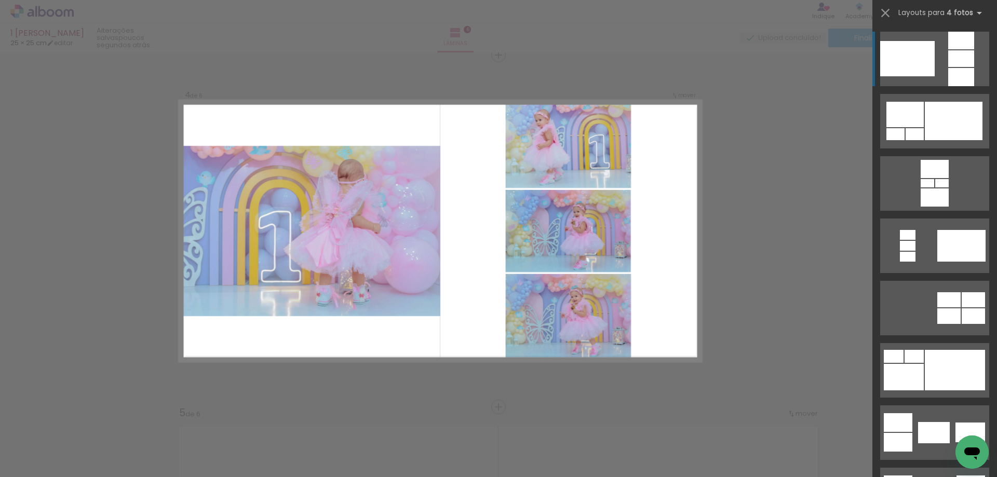
scroll to position [1069, 0]
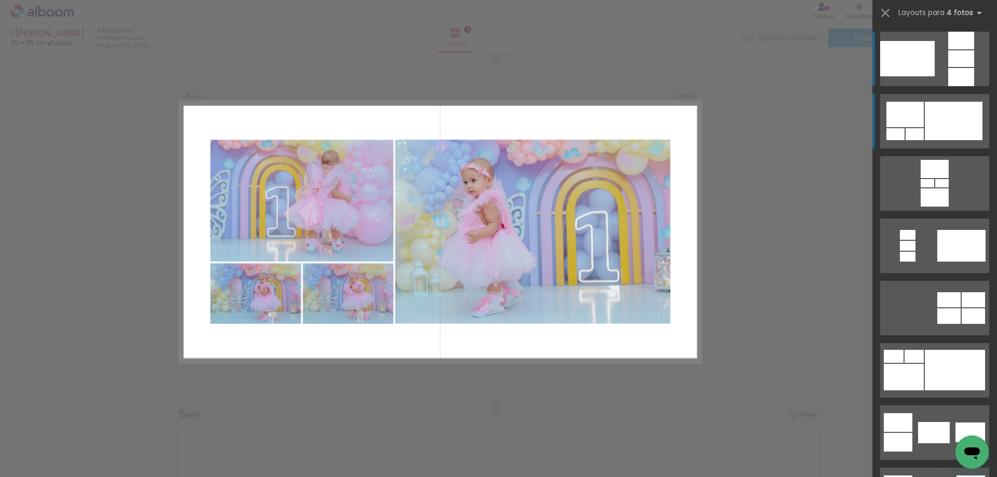
click at [929, 131] on div at bounding box center [954, 121] width 58 height 38
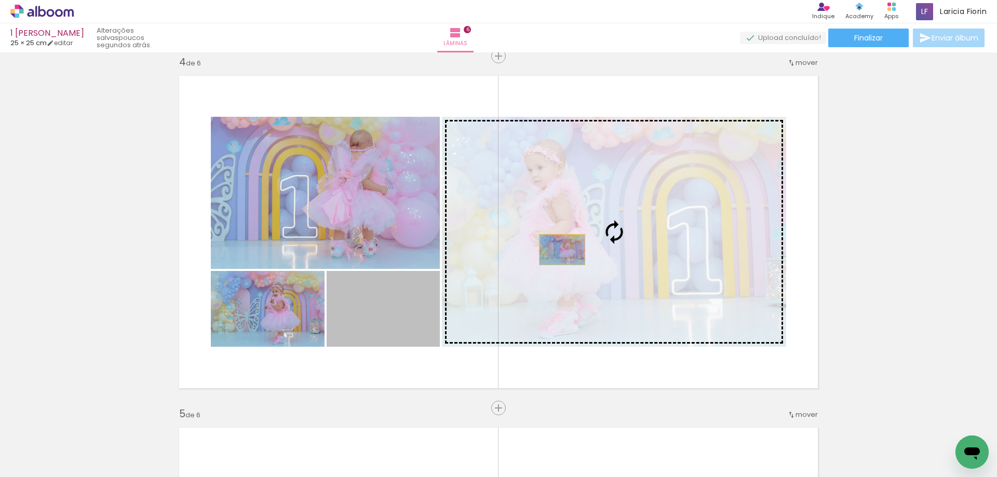
drag, startPoint x: 396, startPoint y: 308, endPoint x: 578, endPoint y: 243, distance: 193.4
click at [0, 0] on slot at bounding box center [0, 0] width 0 height 0
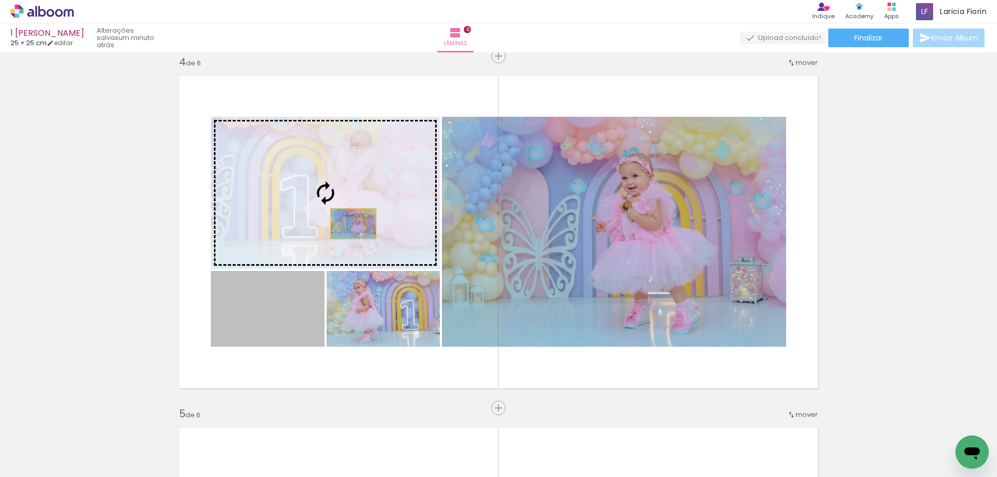
drag, startPoint x: 282, startPoint y: 331, endPoint x: 349, endPoint y: 224, distance: 126.6
click at [0, 0] on slot at bounding box center [0, 0] width 0 height 0
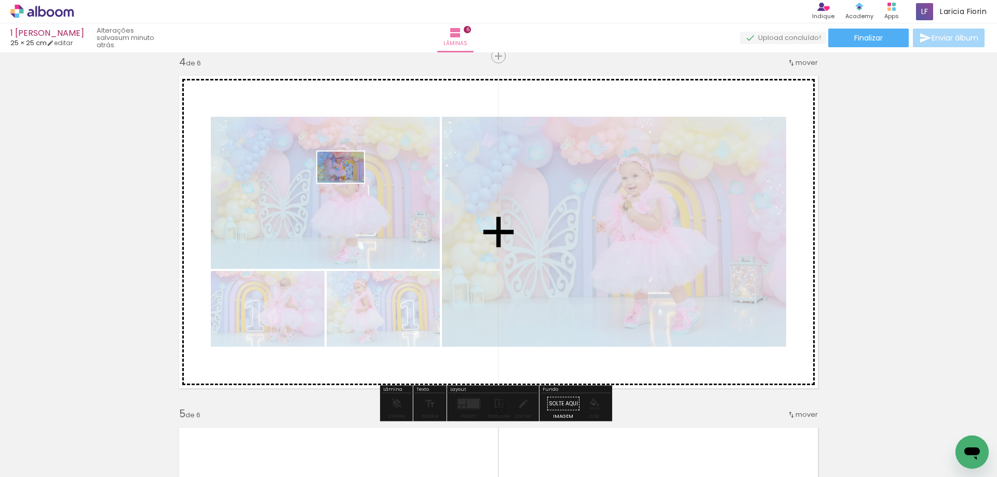
drag, startPoint x: 725, startPoint y: 445, endPoint x: 346, endPoint y: 189, distance: 457.3
click at [345, 185] on quentale-workspace at bounding box center [498, 238] width 997 height 477
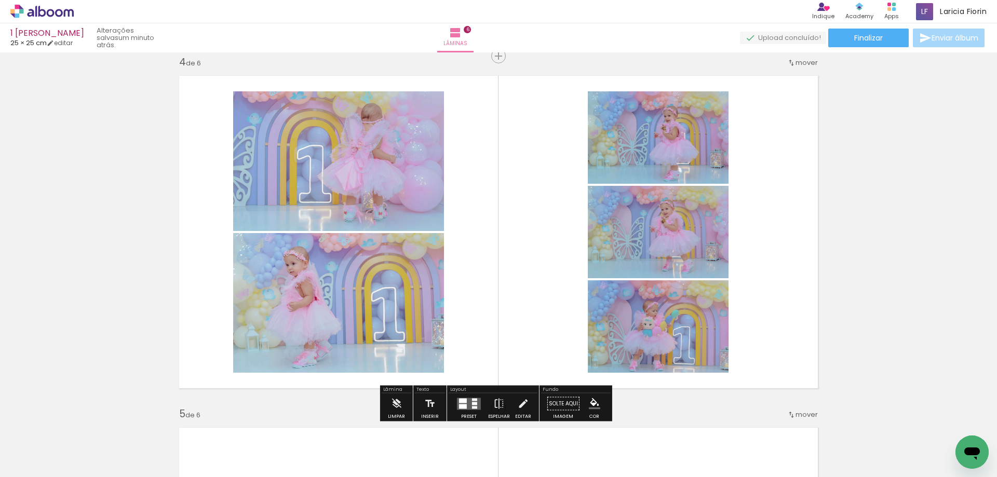
scroll to position [0, 370]
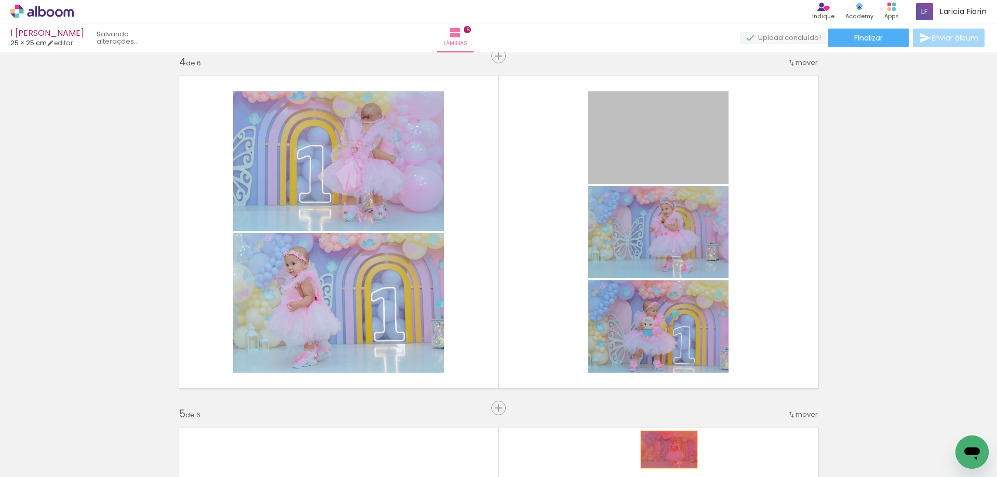
drag, startPoint x: 685, startPoint y: 135, endPoint x: 699, endPoint y: 397, distance: 262.6
click at [664, 449] on quentale-workspace at bounding box center [498, 238] width 997 height 477
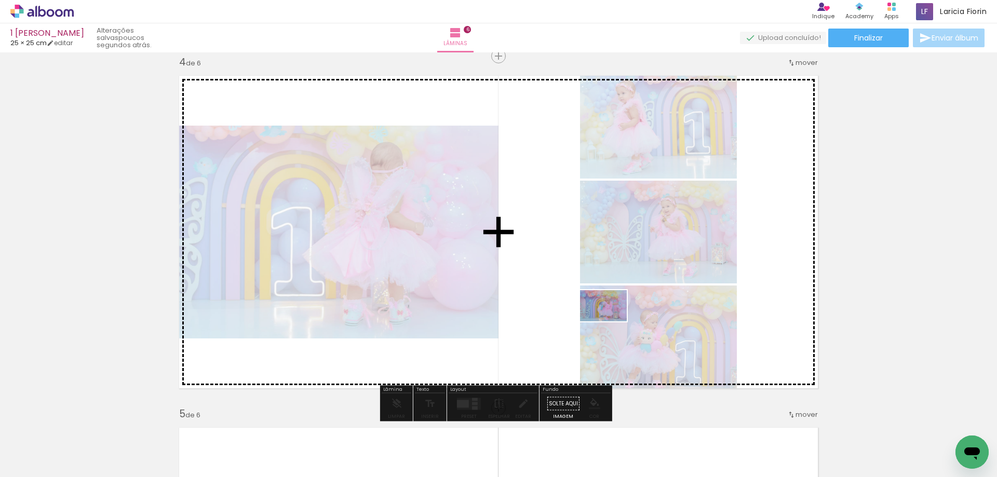
drag, startPoint x: 664, startPoint y: 447, endPoint x: 604, endPoint y: 308, distance: 151.6
click at [603, 297] on quentale-workspace at bounding box center [498, 238] width 997 height 477
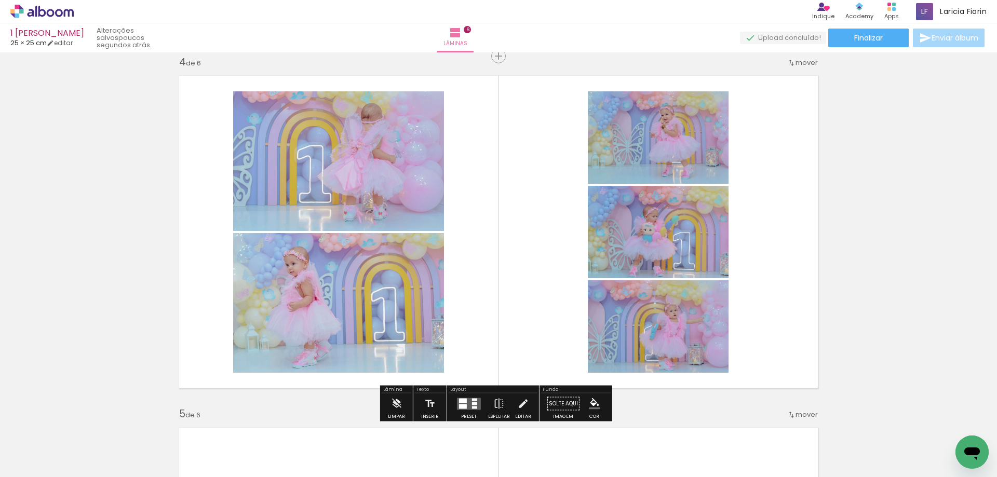
click at [465, 402] on quentale-layouter at bounding box center [469, 404] width 24 height 12
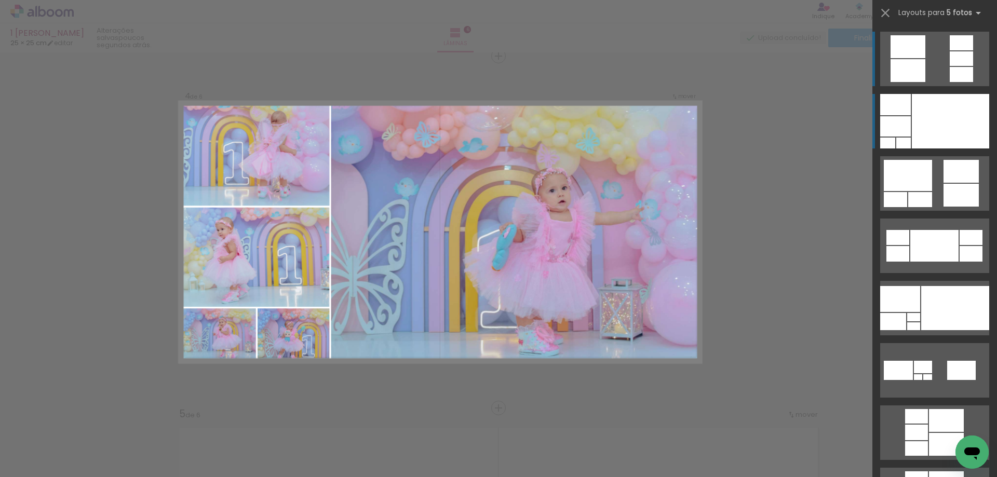
click at [942, 123] on div at bounding box center [950, 121] width 77 height 55
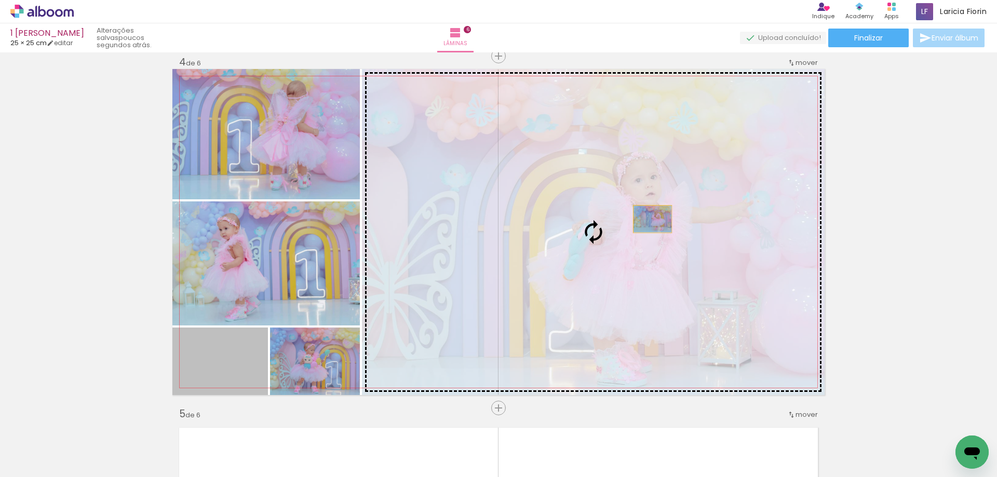
drag, startPoint x: 353, startPoint y: 327, endPoint x: 657, endPoint y: 216, distance: 323.7
click at [0, 0] on slot at bounding box center [0, 0] width 0 height 0
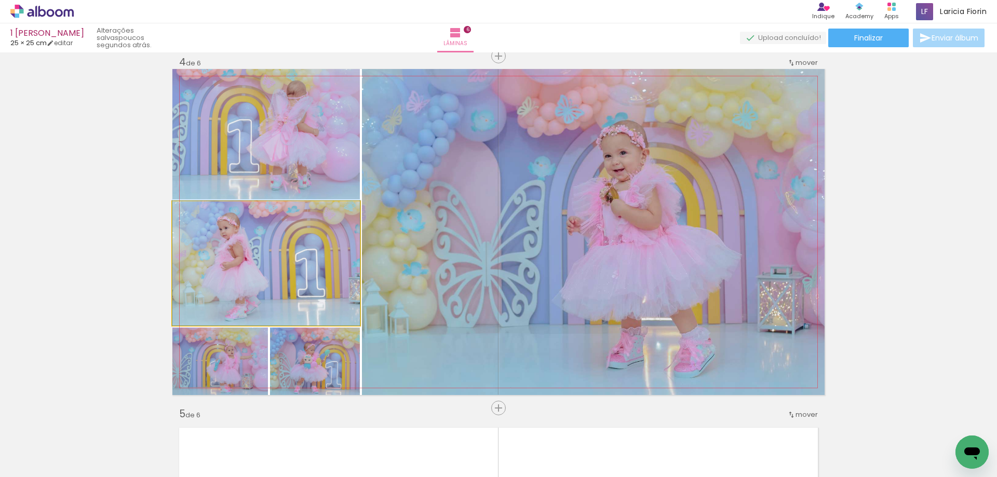
drag, startPoint x: 293, startPoint y: 273, endPoint x: 303, endPoint y: 272, distance: 9.5
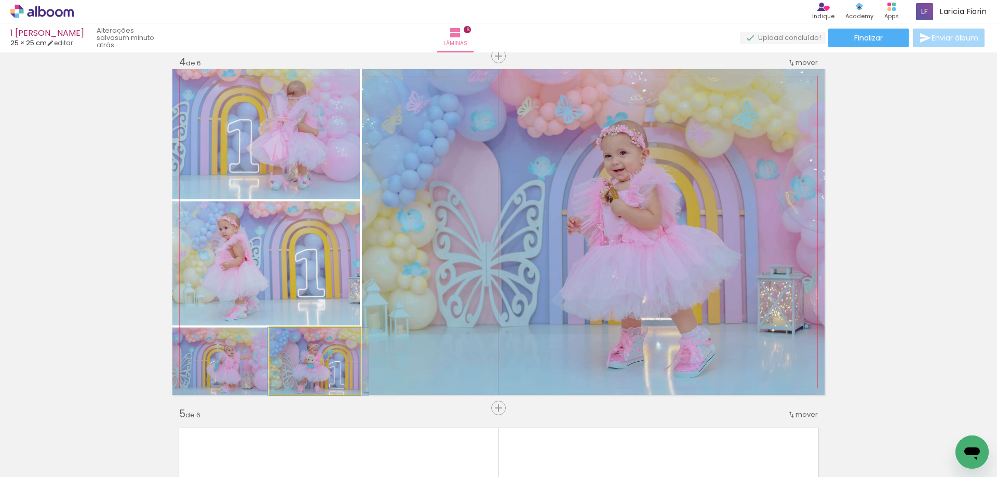
drag, startPoint x: 317, startPoint y: 373, endPoint x: 322, endPoint y: 364, distance: 10.7
drag, startPoint x: 324, startPoint y: 377, endPoint x: 330, endPoint y: 361, distance: 16.9
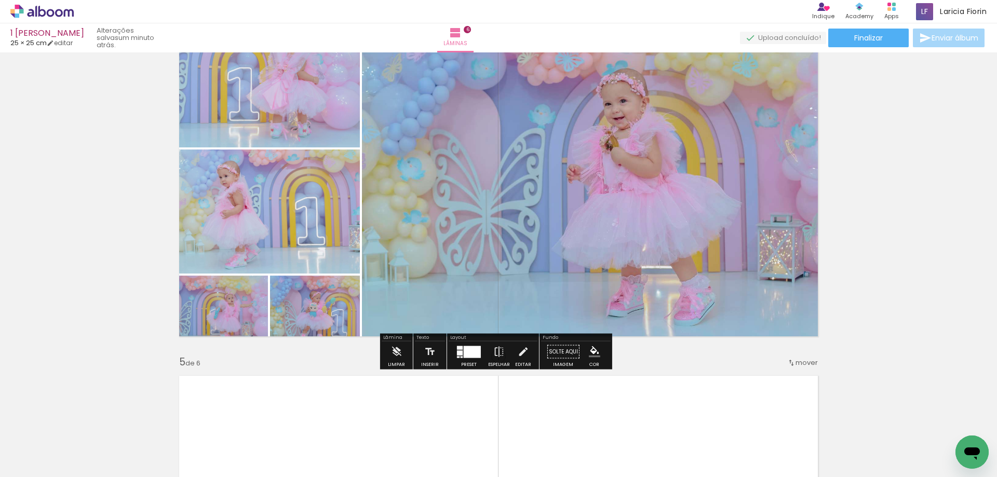
scroll to position [1173, 0]
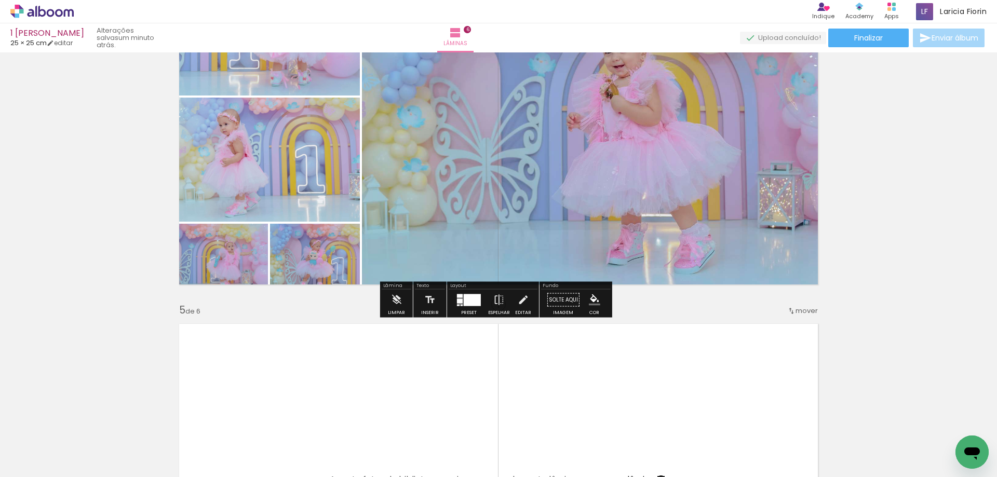
click at [325, 268] on quentale-photo at bounding box center [315, 257] width 90 height 67
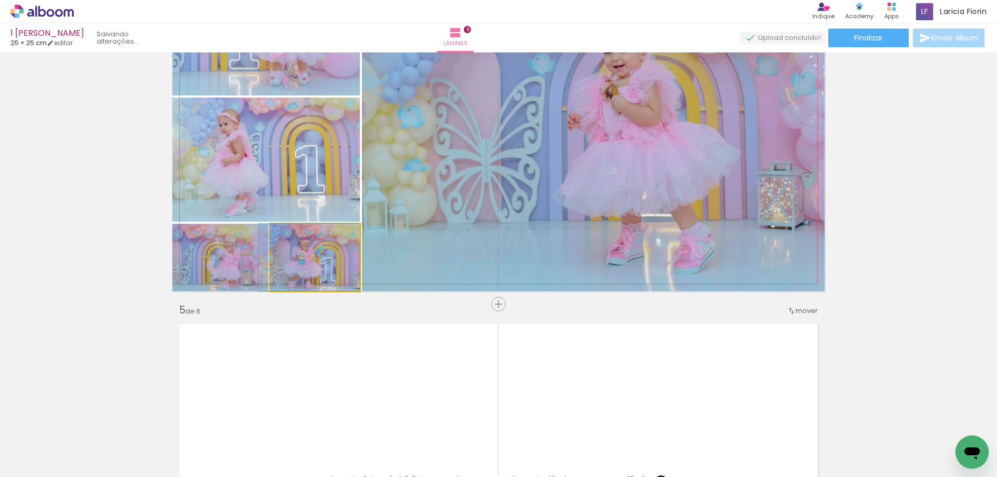
drag, startPoint x: 325, startPoint y: 268, endPoint x: 313, endPoint y: 270, distance: 12.6
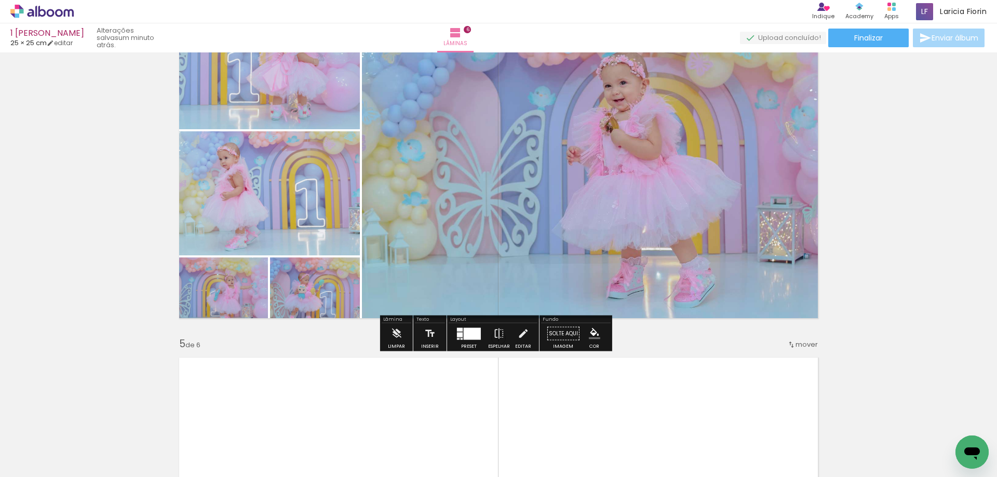
scroll to position [1121, 0]
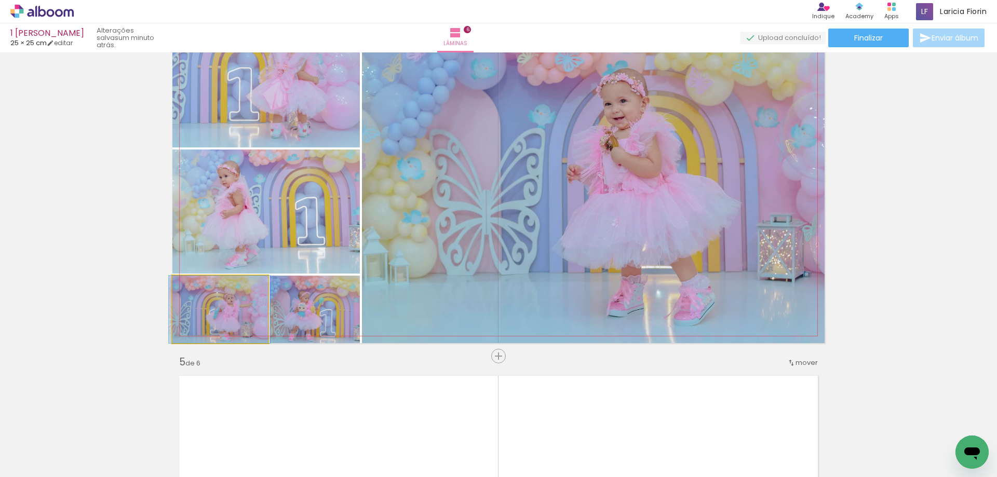
drag, startPoint x: 209, startPoint y: 320, endPoint x: 210, endPoint y: 311, distance: 9.4
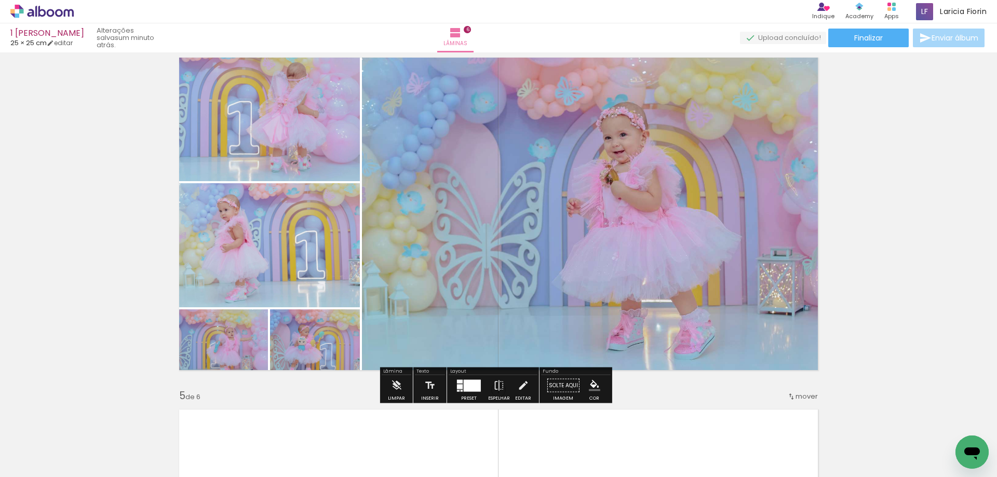
scroll to position [1069, 0]
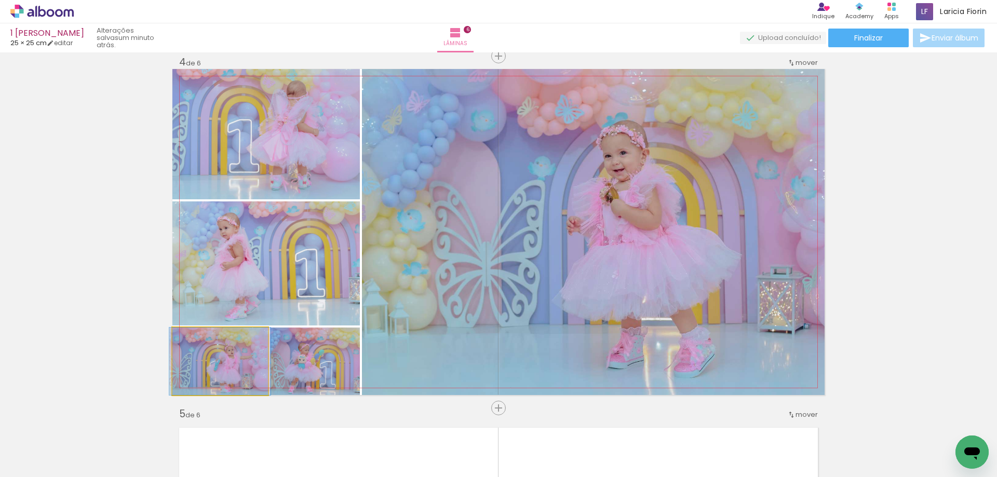
drag, startPoint x: 198, startPoint y: 341, endPoint x: 181, endPoint y: 349, distance: 19.3
type paper-slider "100"
click at [181, 330] on div "P&B Largura Cor" at bounding box center [223, 330] width 96 height 0
drag, startPoint x: 227, startPoint y: 367, endPoint x: 234, endPoint y: 355, distance: 13.3
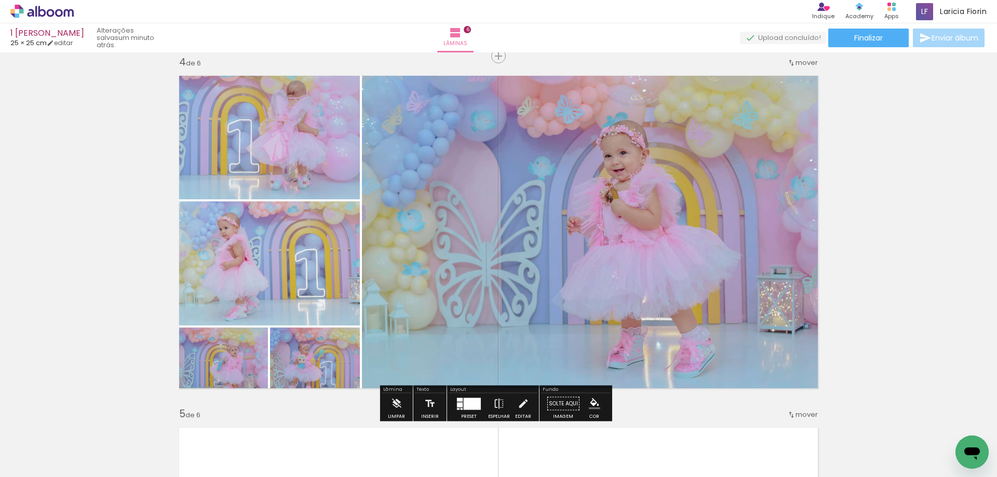
click at [899, 183] on div "Inserir lâmina 1 de 6 Inserir lâmina 2 de 6 Inserir lâmina 3 de 6 Inserir lâmin…" at bounding box center [498, 219] width 997 height 2464
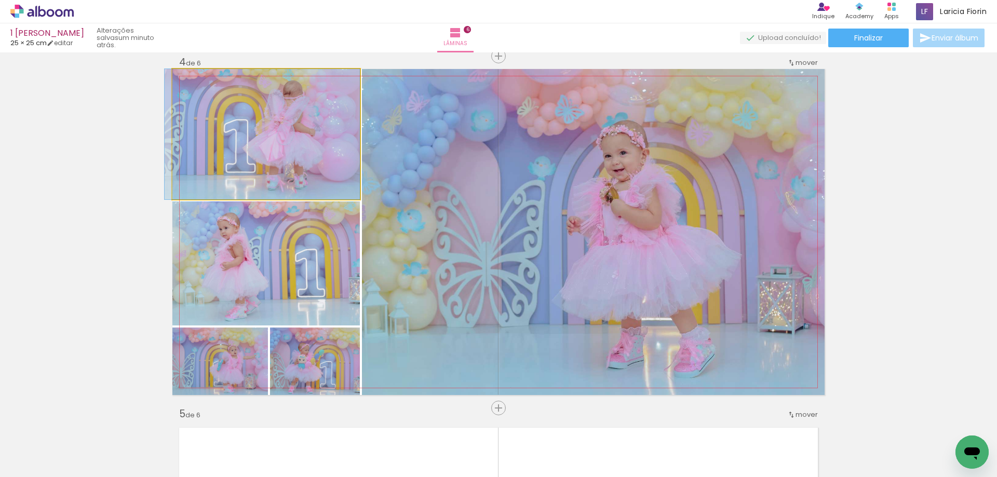
drag, startPoint x: 285, startPoint y: 162, endPoint x: 275, endPoint y: 177, distance: 17.6
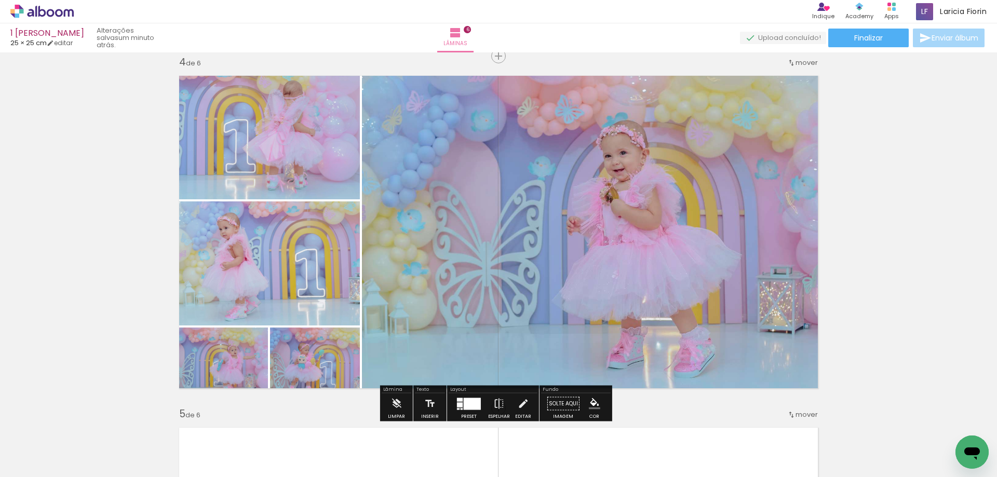
click at [890, 219] on div "Inserir lâmina 1 de 6 Inserir lâmina 2 de 6 Inserir lâmina 3 de 6 Inserir lâmin…" at bounding box center [498, 219] width 997 height 2464
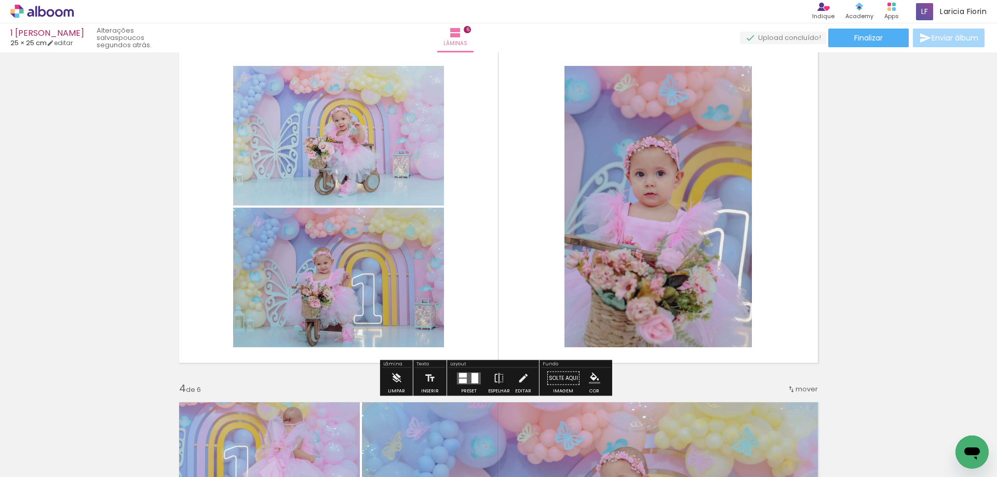
scroll to position [727, 0]
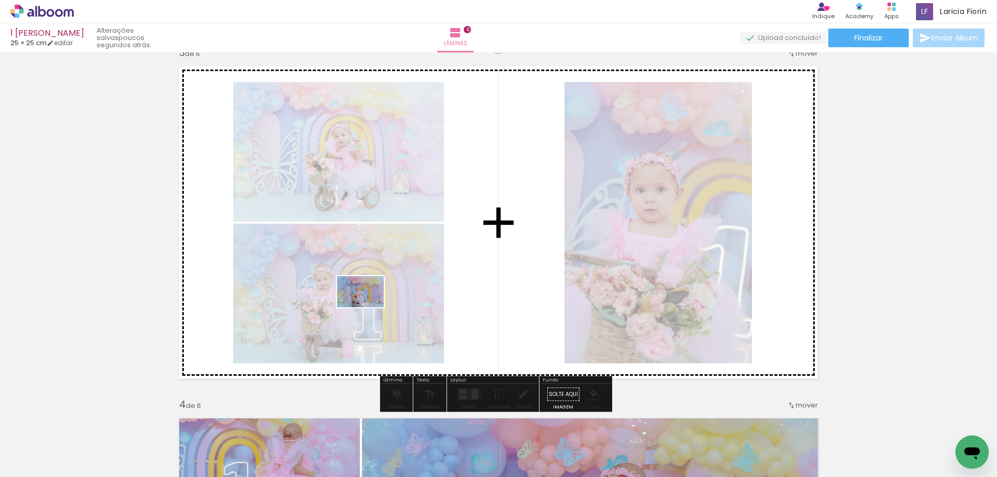
drag, startPoint x: 272, startPoint y: 451, endPoint x: 368, endPoint y: 307, distance: 172.8
click at [368, 307] on quentale-workspace at bounding box center [498, 238] width 997 height 477
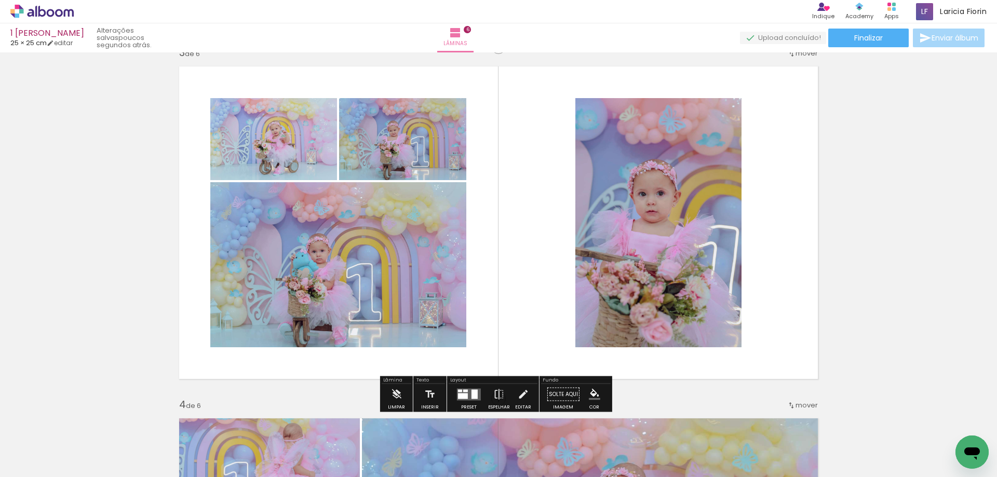
click at [471, 393] on div at bounding box center [474, 393] width 6 height 9
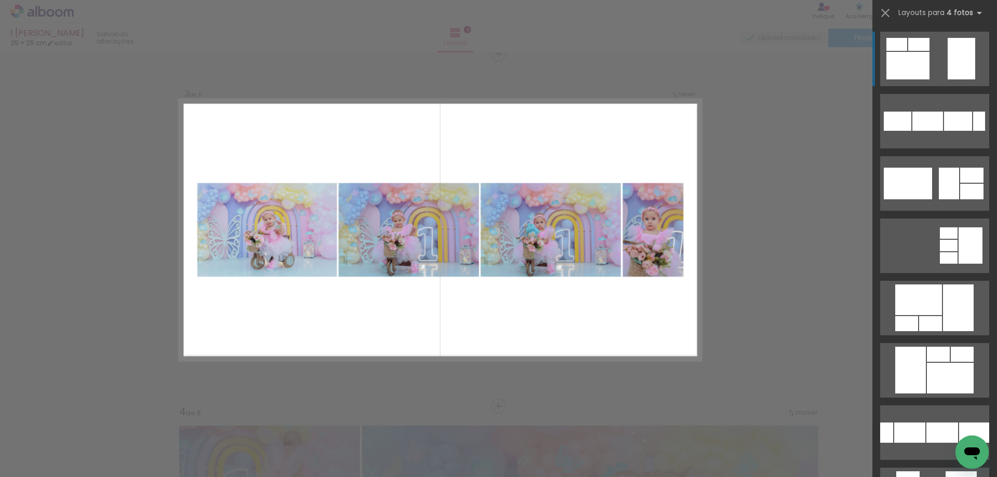
scroll to position [717, 0]
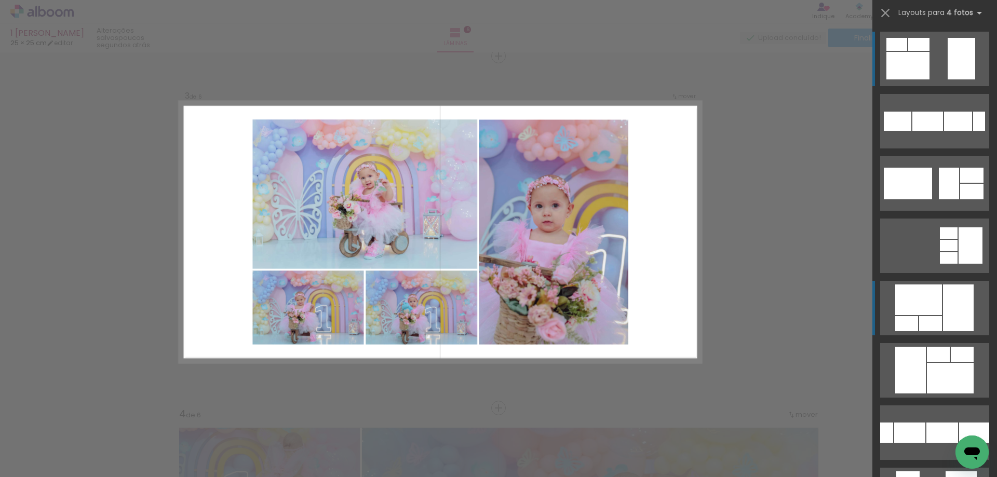
click at [918, 309] on div at bounding box center [918, 299] width 47 height 31
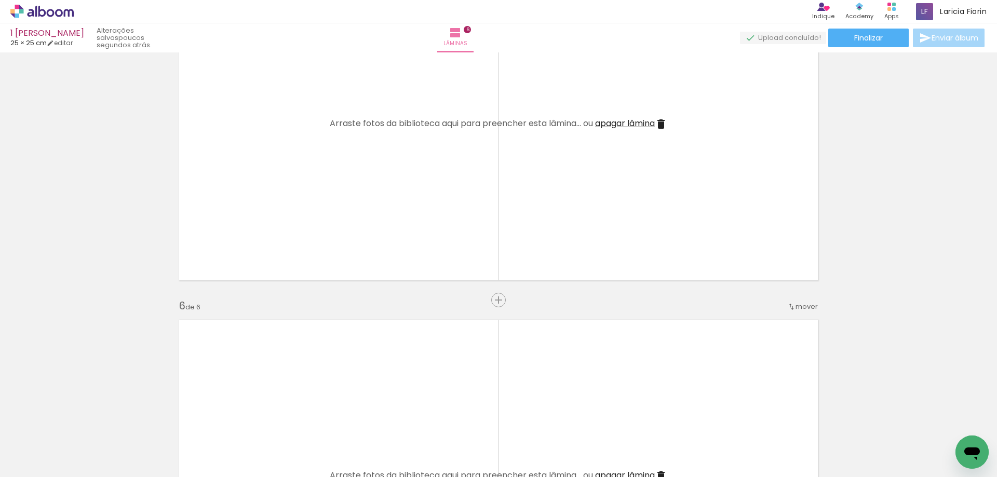
scroll to position [1522, 0]
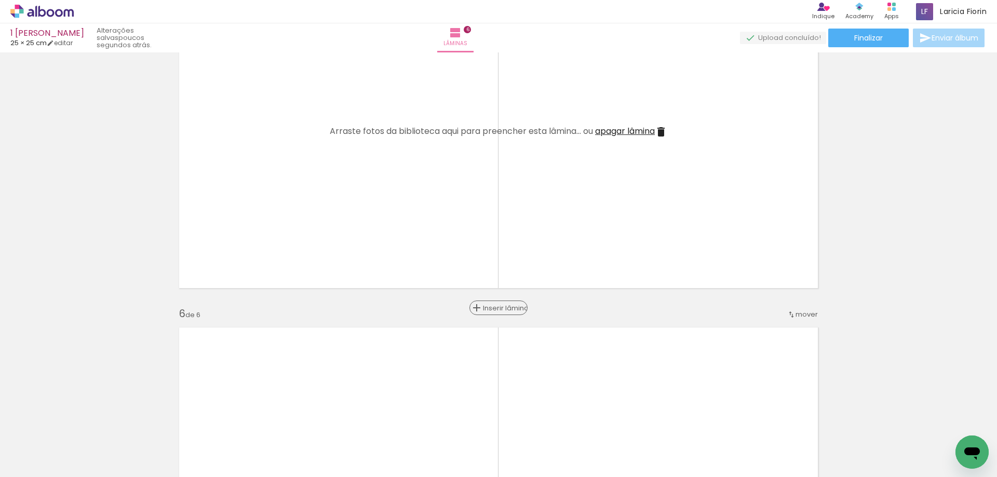
click at [493, 308] on span "Inserir lâmina" at bounding box center [503, 308] width 40 height 7
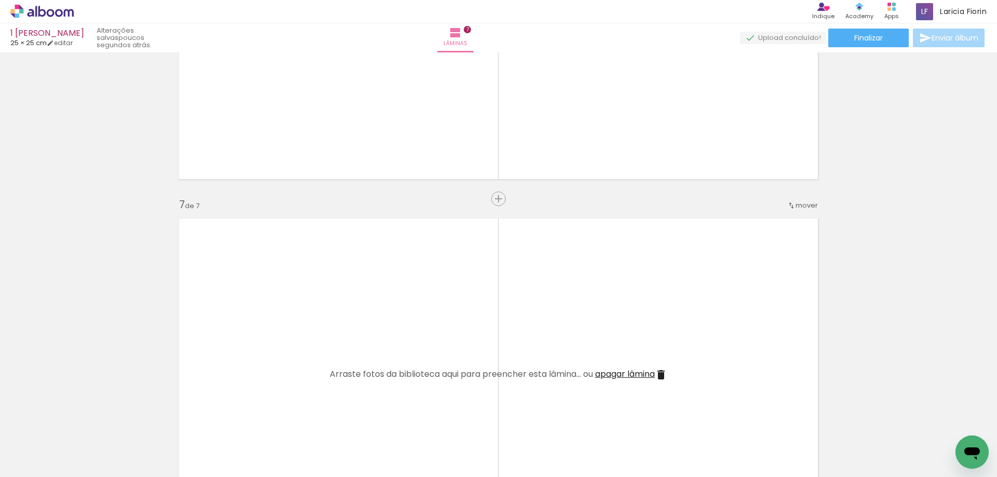
scroll to position [1989, 0]
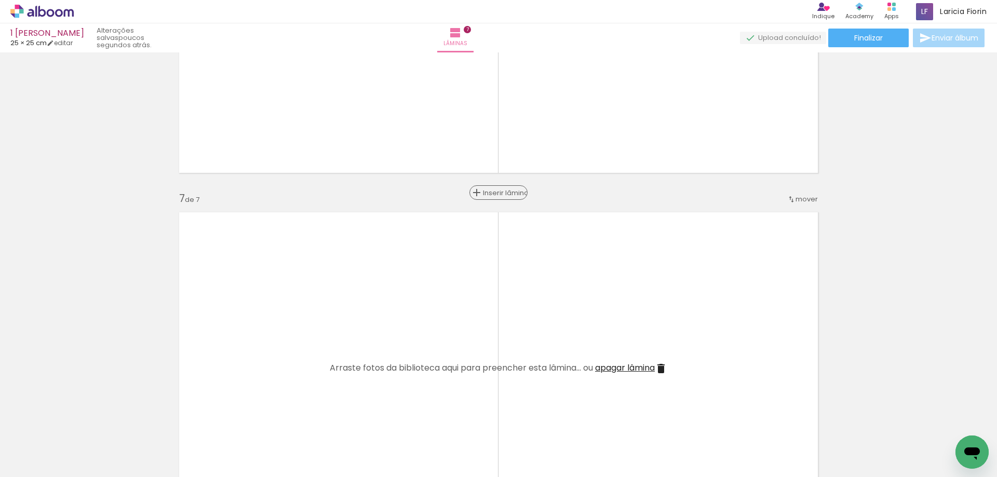
click at [493, 196] on span "Inserir lâmina" at bounding box center [503, 192] width 40 height 7
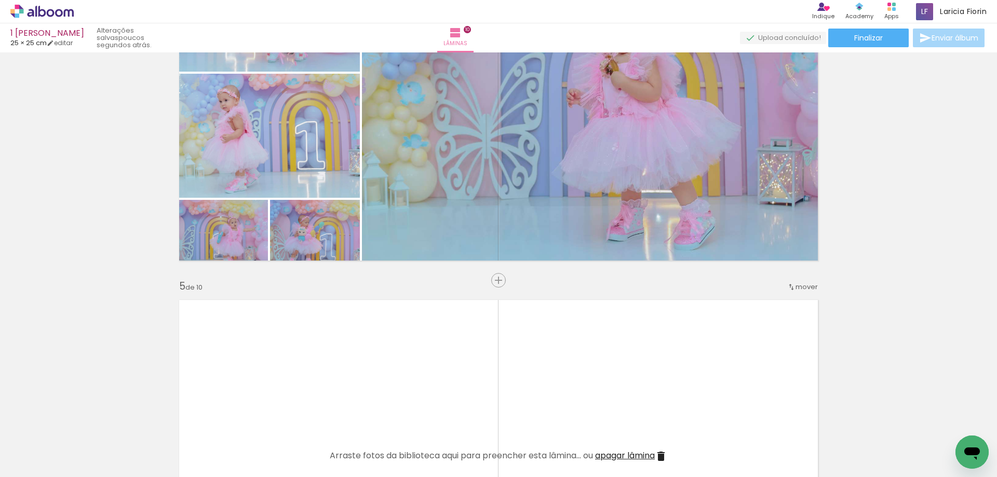
scroll to position [1314, 0]
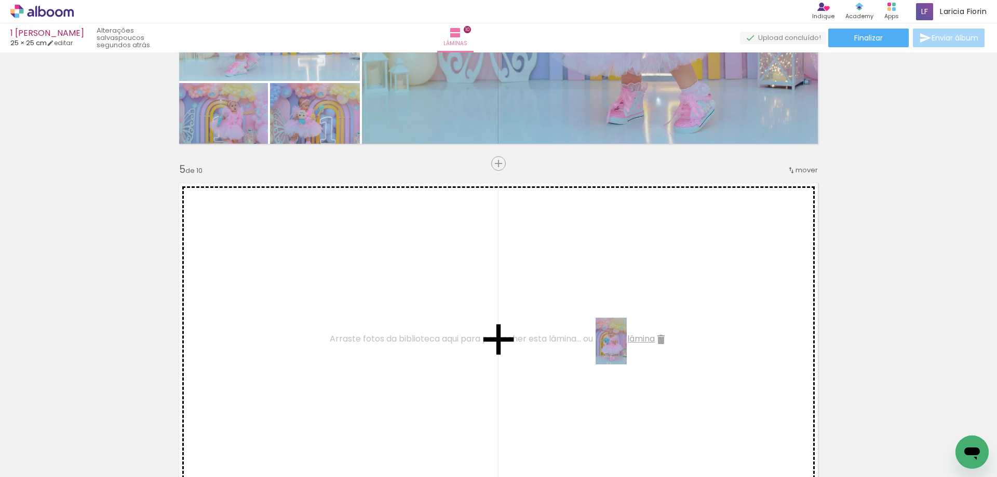
drag, startPoint x: 385, startPoint y: 460, endPoint x: 619, endPoint y: 360, distance: 254.7
click at [641, 348] on quentale-workspace at bounding box center [498, 238] width 997 height 477
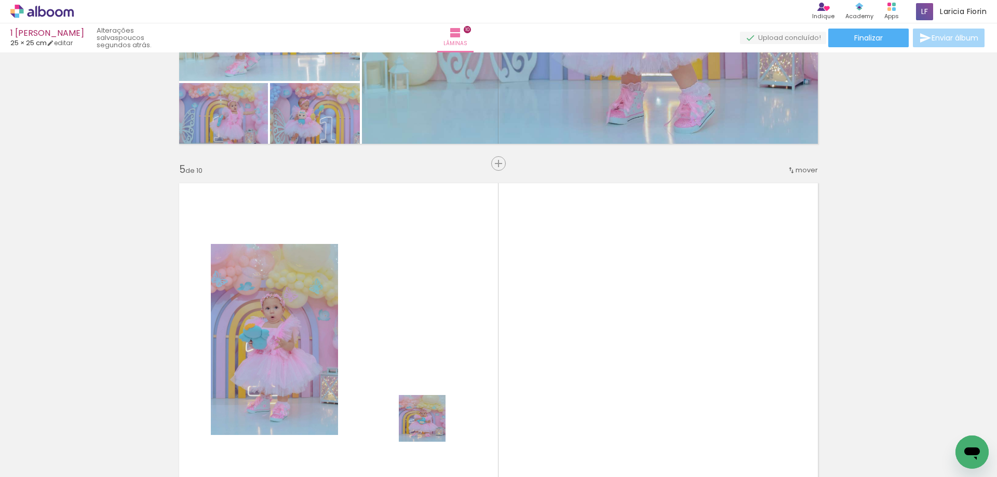
drag, startPoint x: 444, startPoint y: 457, endPoint x: 420, endPoint y: 367, distance: 92.9
click at [420, 367] on quentale-workspace at bounding box center [498, 238] width 997 height 477
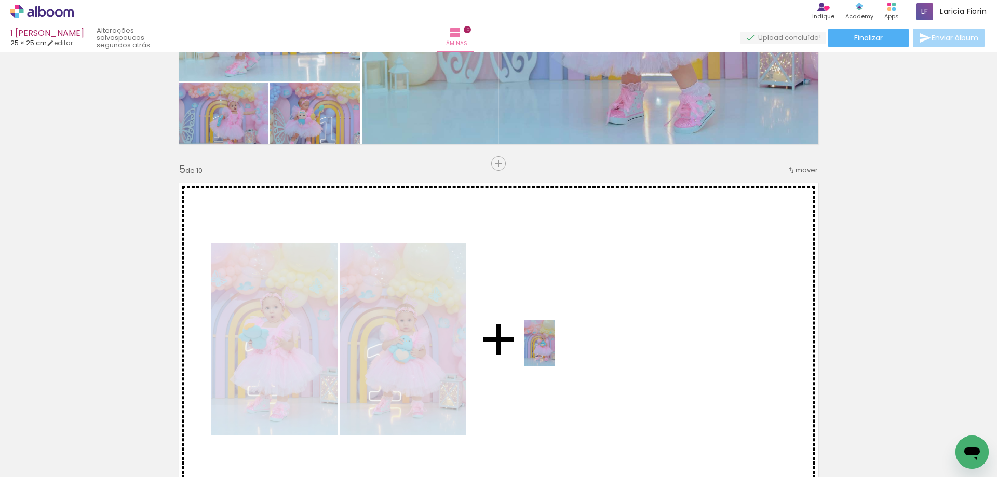
drag, startPoint x: 515, startPoint y: 457, endPoint x: 555, endPoint y: 351, distance: 113.7
click at [555, 351] on quentale-workspace at bounding box center [498, 238] width 997 height 477
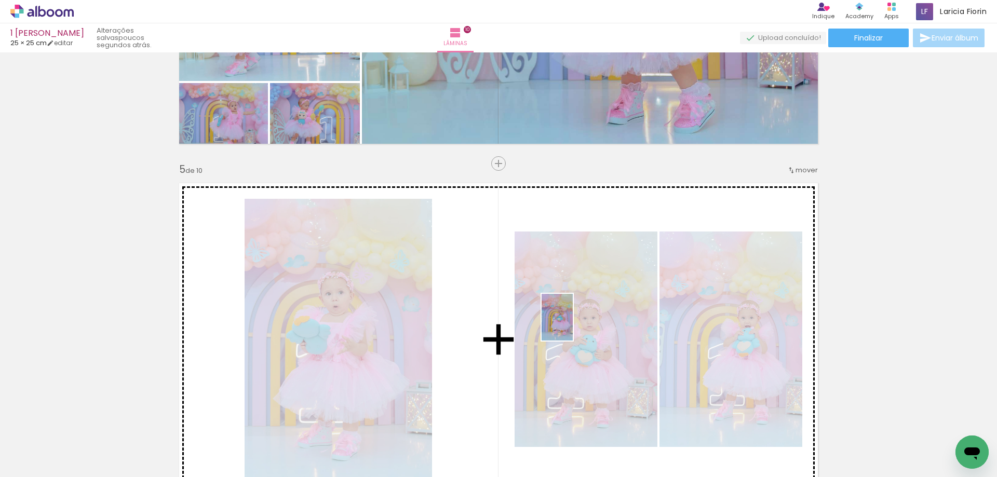
drag, startPoint x: 558, startPoint y: 455, endPoint x: 572, endPoint y: 325, distance: 131.1
click at [573, 324] on quentale-workspace at bounding box center [498, 238] width 997 height 477
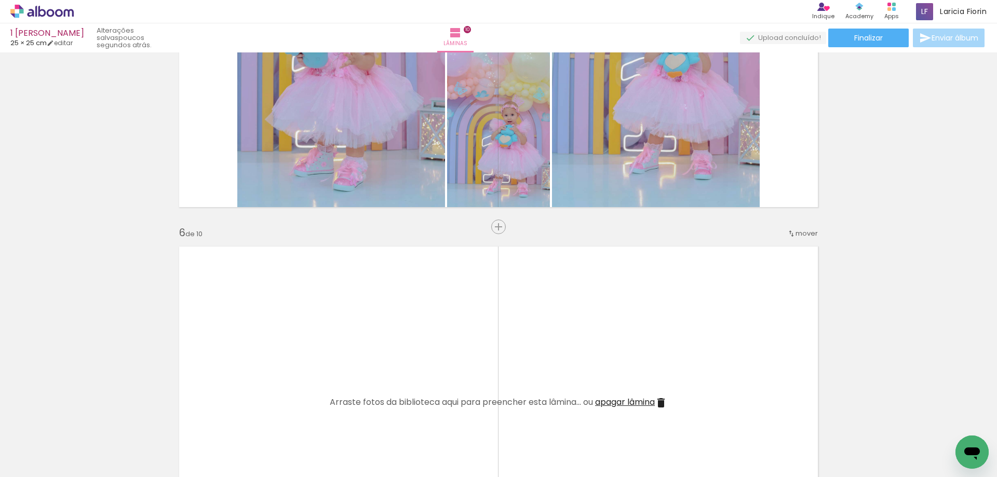
scroll to position [1418, 0]
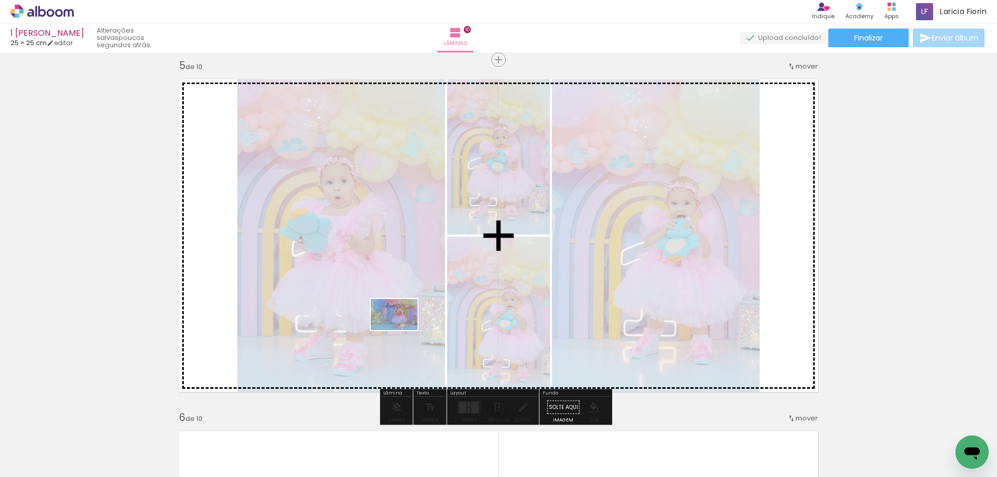
drag, startPoint x: 378, startPoint y: 370, endPoint x: 402, endPoint y: 330, distance: 46.1
click at [402, 330] on quentale-workspace at bounding box center [498, 238] width 997 height 477
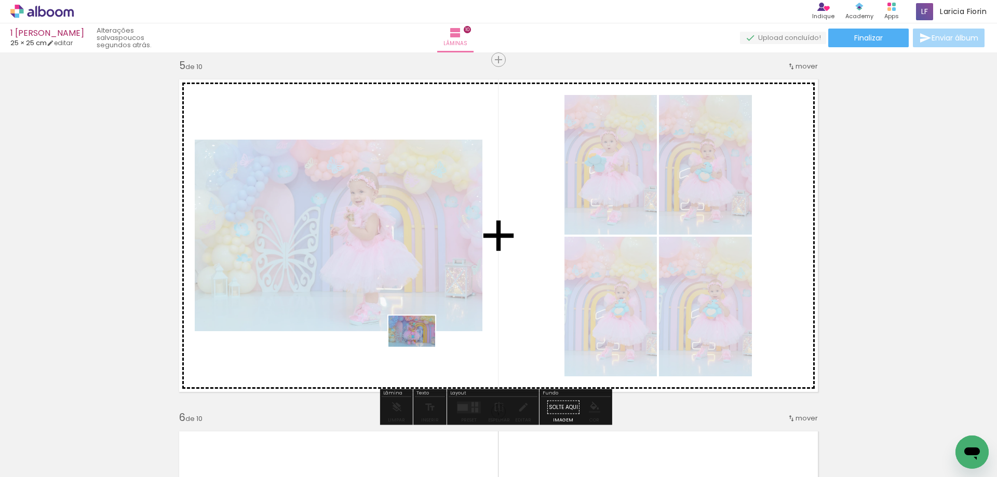
drag, startPoint x: 748, startPoint y: 452, endPoint x: 397, endPoint y: 354, distance: 363.9
click at [397, 354] on quentale-workspace at bounding box center [498, 238] width 997 height 477
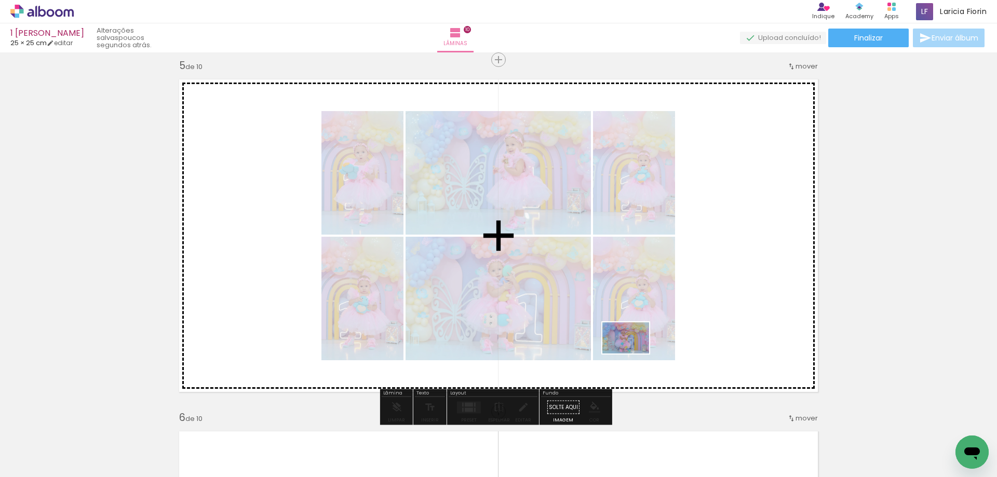
drag, startPoint x: 764, startPoint y: 424, endPoint x: 633, endPoint y: 354, distance: 148.0
click at [633, 354] on quentale-workspace at bounding box center [498, 238] width 997 height 477
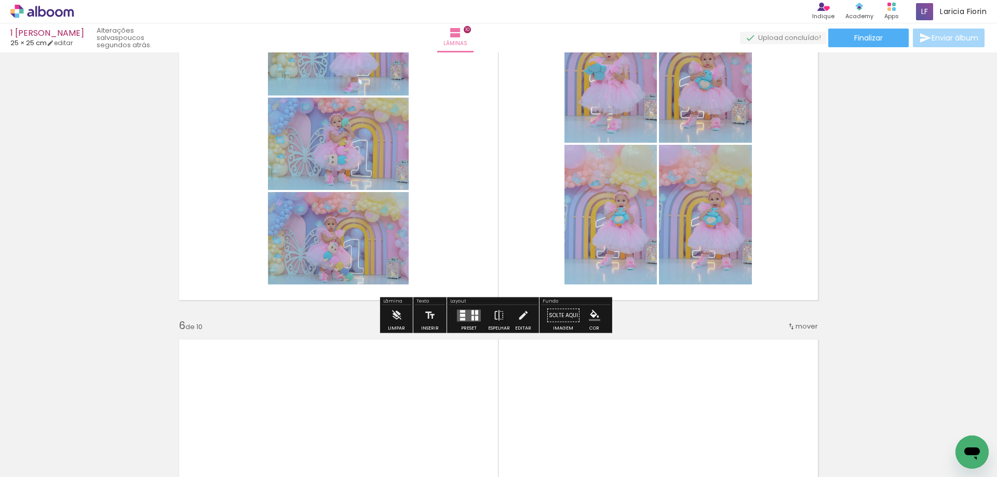
scroll to position [1522, 0]
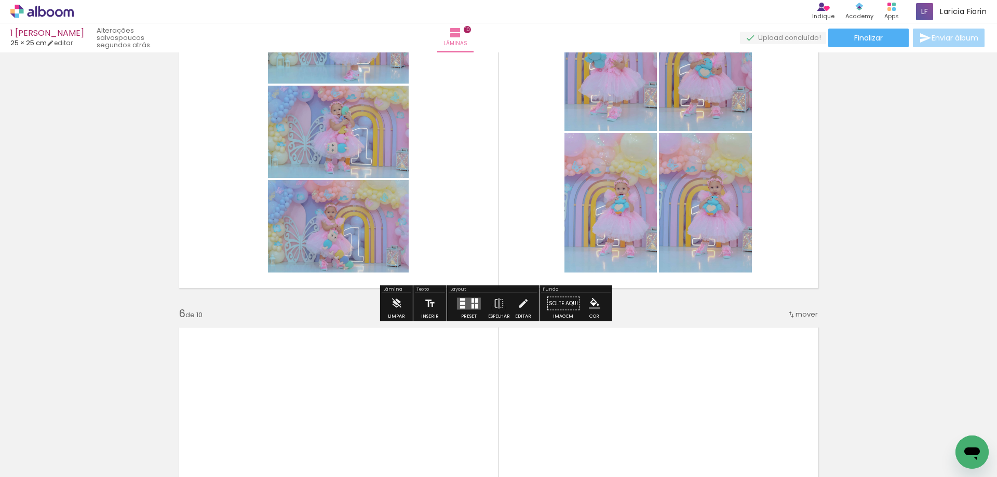
click at [467, 307] on quentale-layouter at bounding box center [469, 303] width 24 height 12
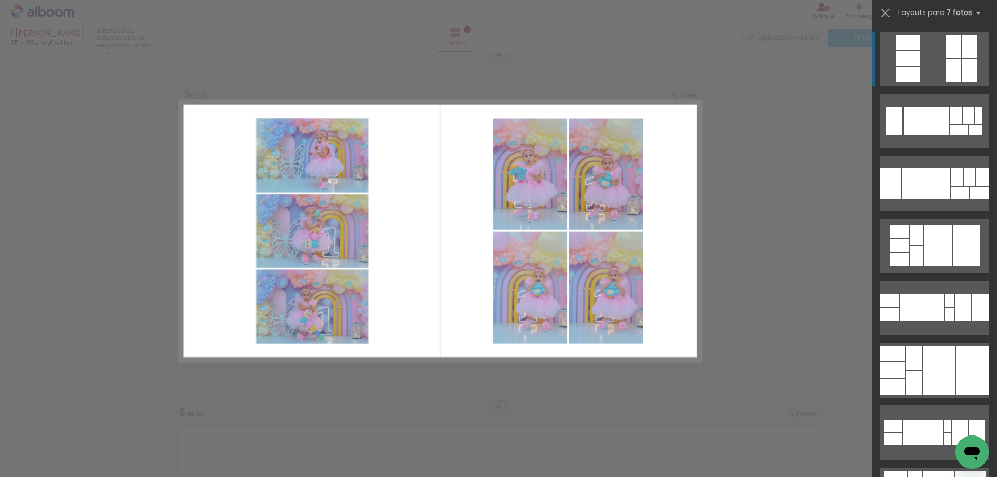
scroll to position [1421, 0]
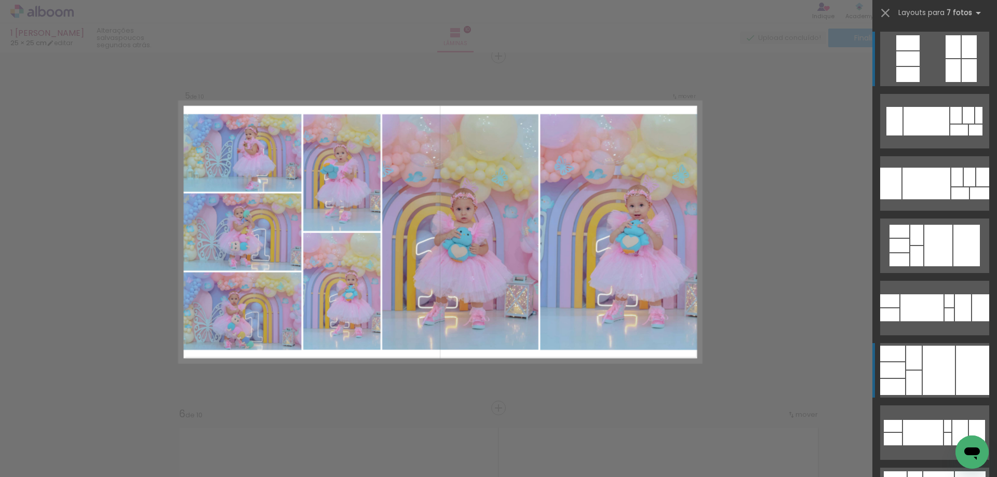
click at [925, 266] on div at bounding box center [938, 246] width 28 height 42
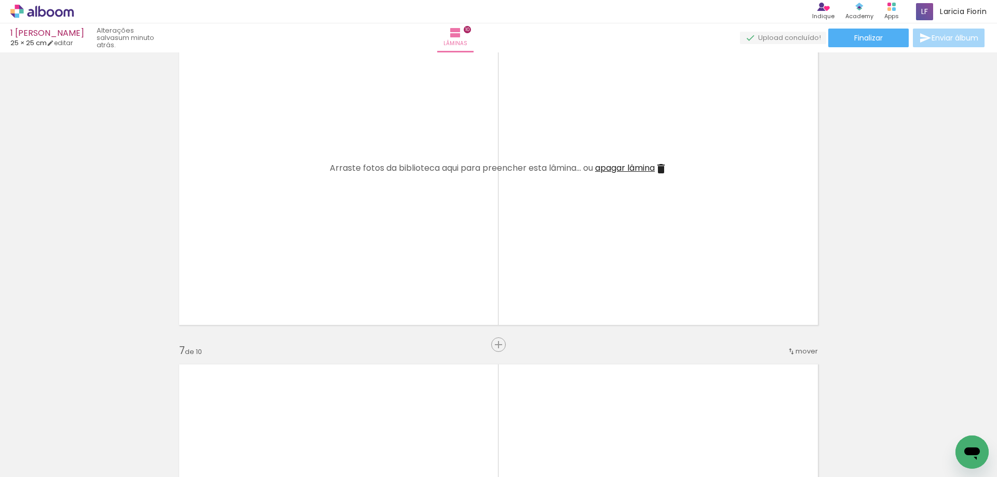
scroll to position [0, 1134]
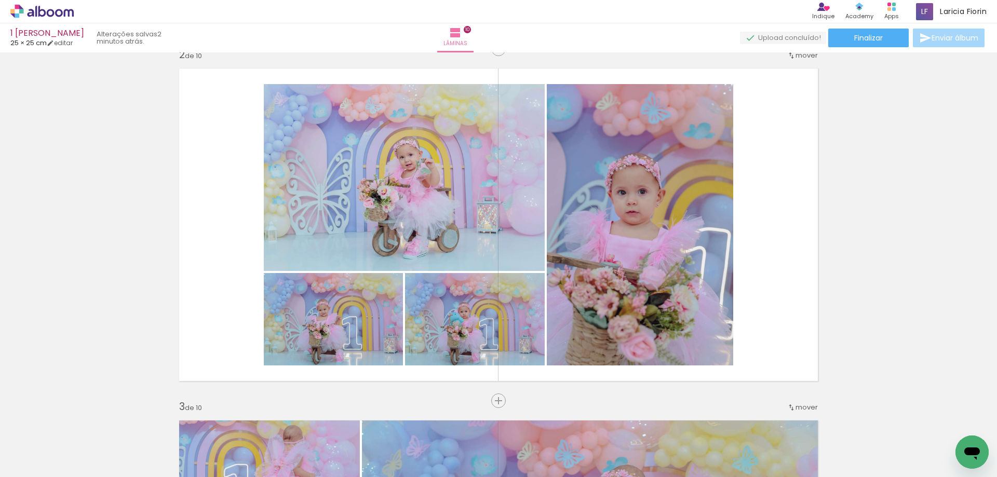
scroll to position [363, 0]
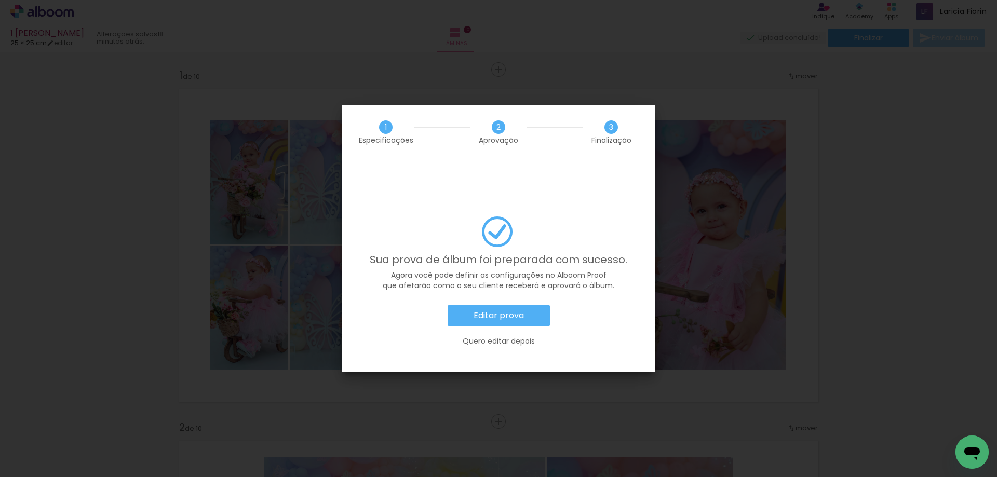
scroll to position [363, 0]
click at [0, 0] on slot "Quero editar depois" at bounding box center [0, 0] width 0 height 0
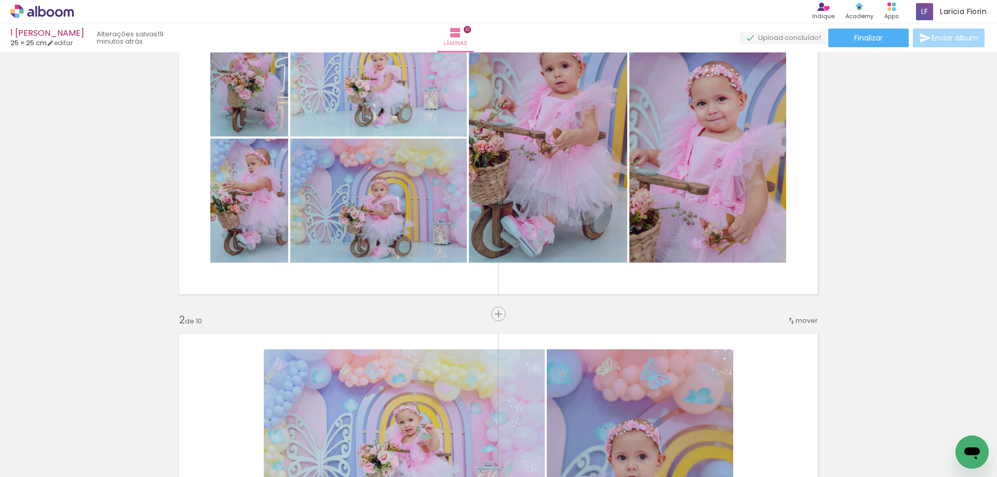
scroll to position [52, 0]
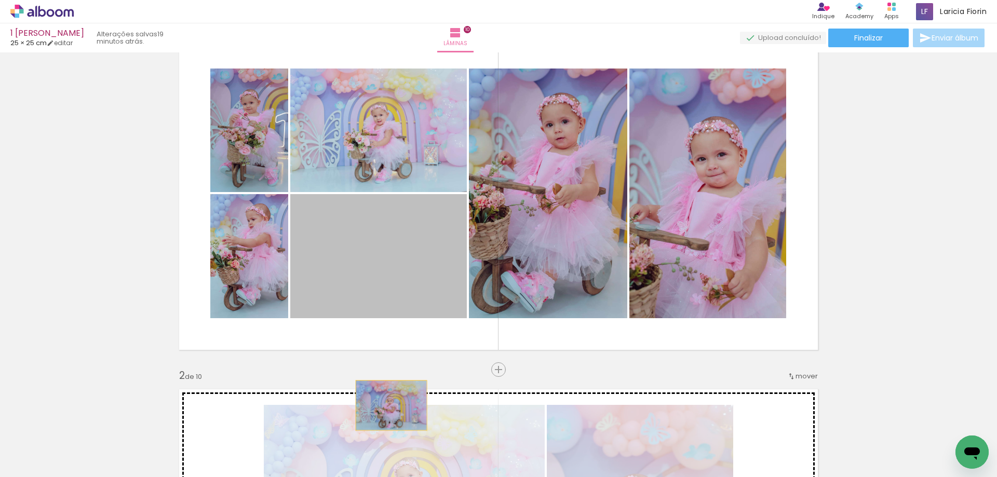
drag, startPoint x: 372, startPoint y: 284, endPoint x: 387, endPoint y: 405, distance: 121.9
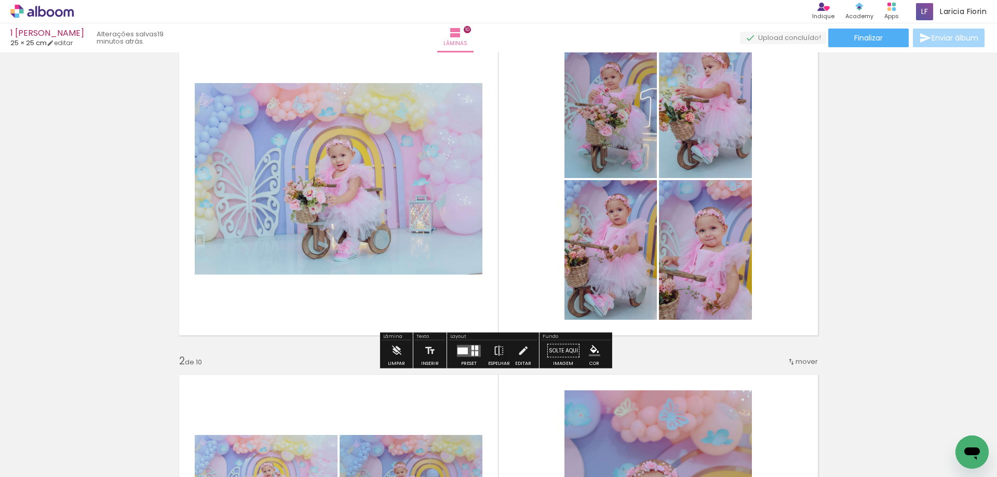
scroll to position [156, 0]
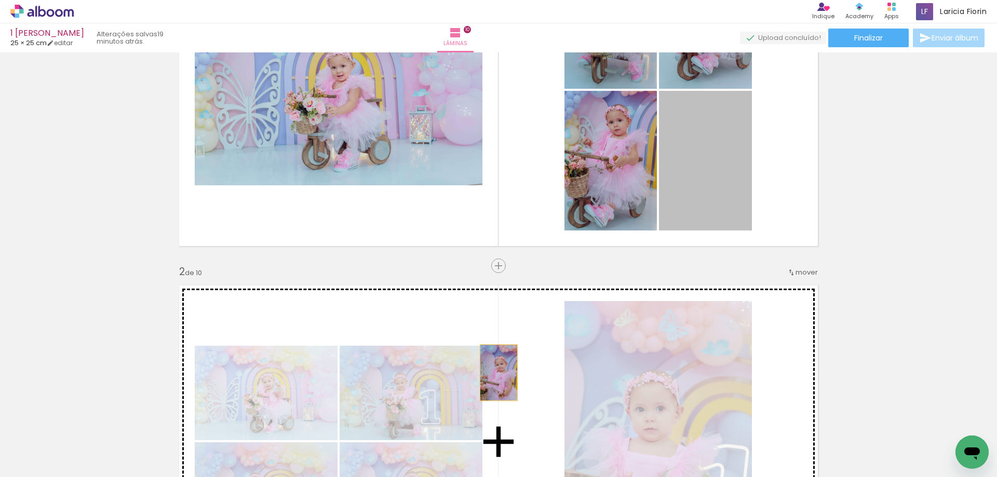
drag, startPoint x: 693, startPoint y: 168, endPoint x: 469, endPoint y: 372, distance: 302.8
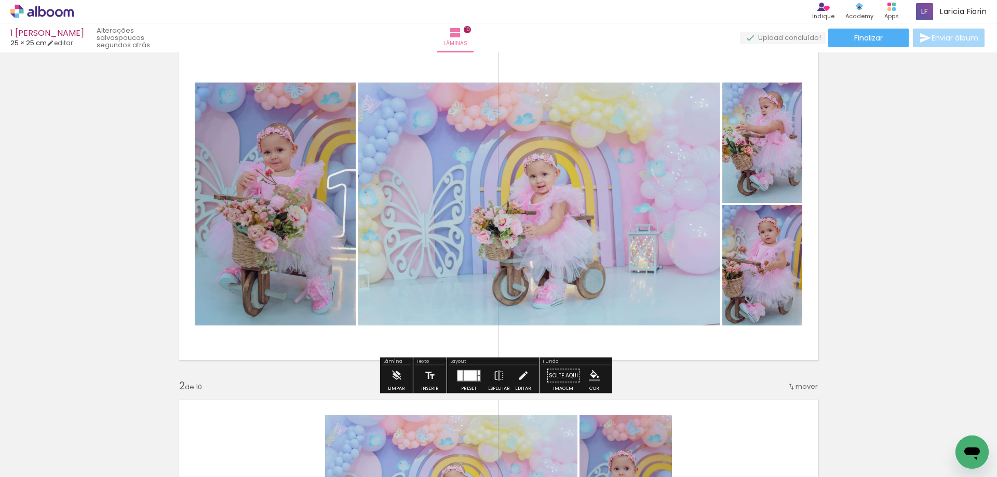
scroll to position [104, 0]
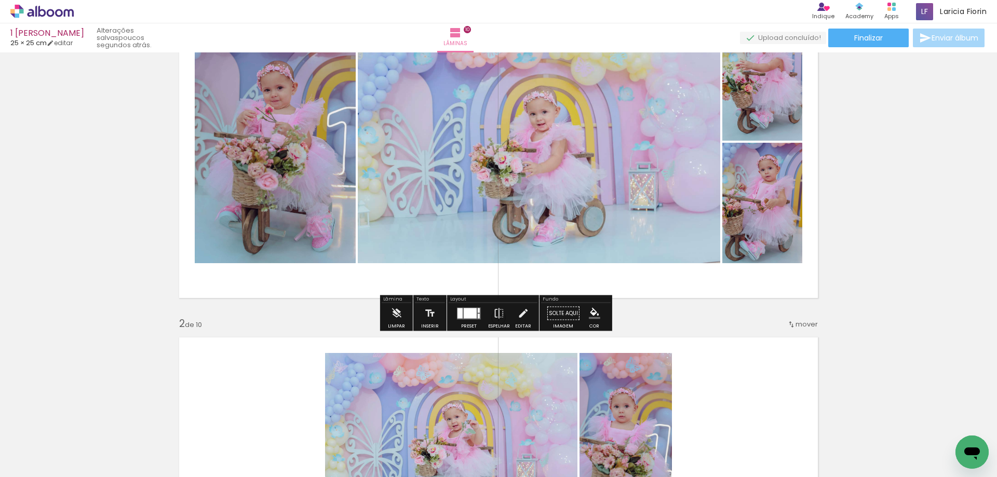
click at [464, 313] on div at bounding box center [470, 313] width 13 height 10
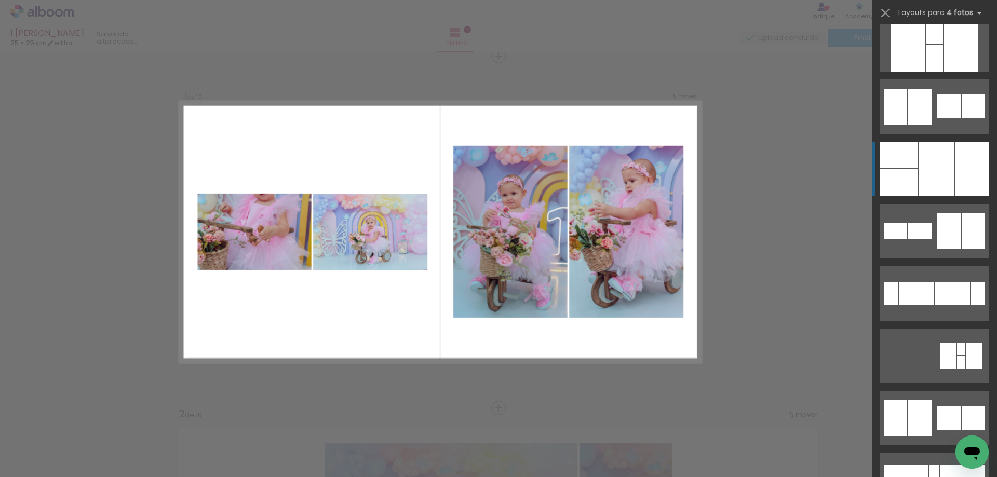
scroll to position [4620, 0]
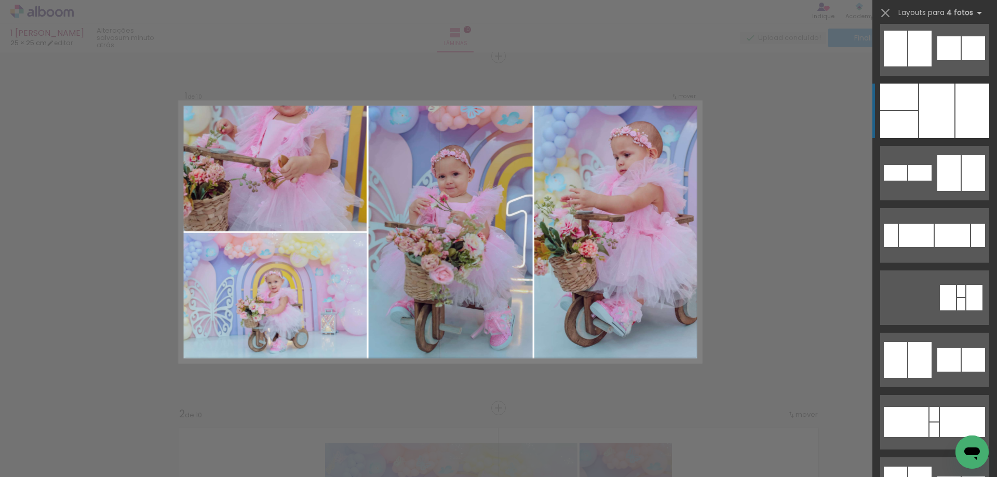
click at [944, 114] on div at bounding box center [936, 111] width 35 height 55
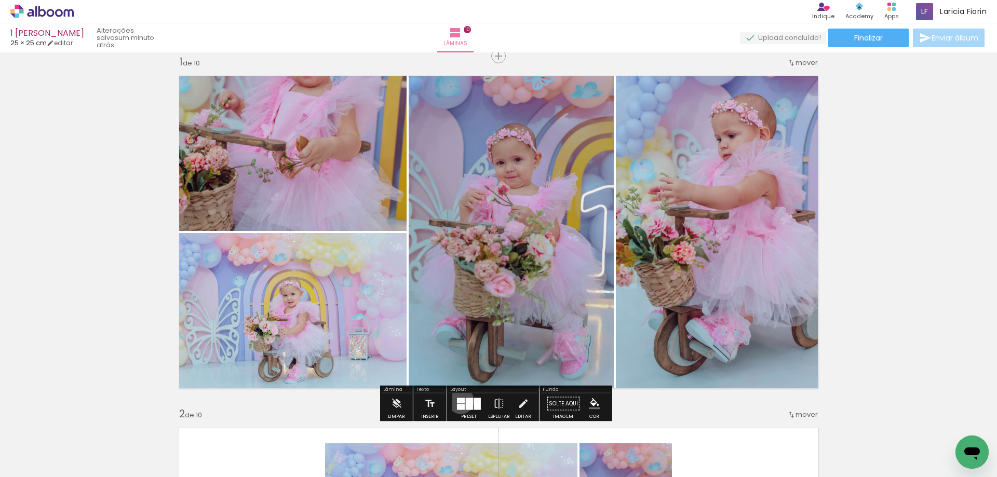
click at [458, 400] on div at bounding box center [461, 400] width 8 height 5
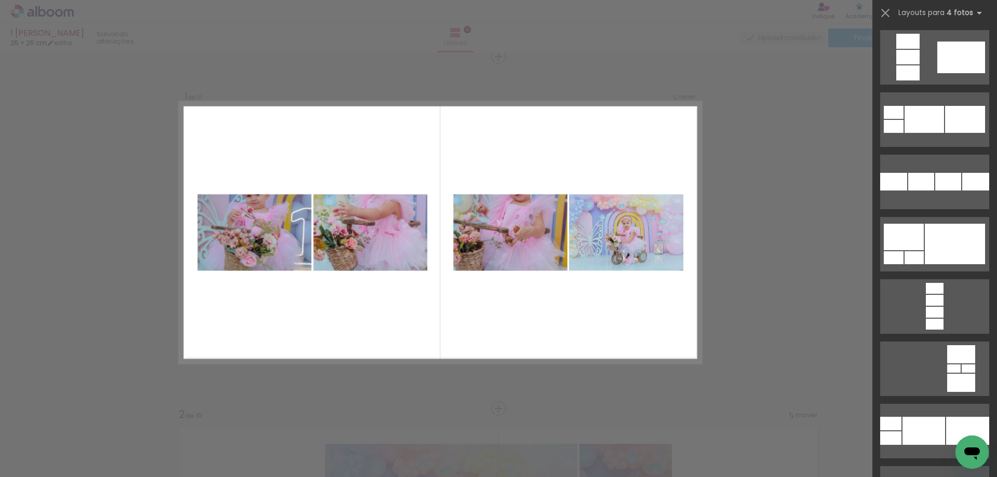
scroll to position [19467, 0]
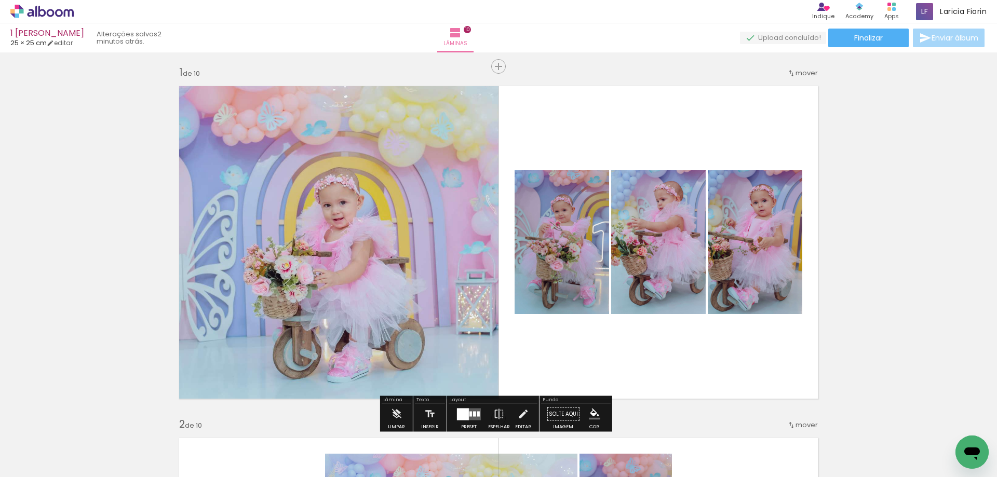
scroll to position [0, 0]
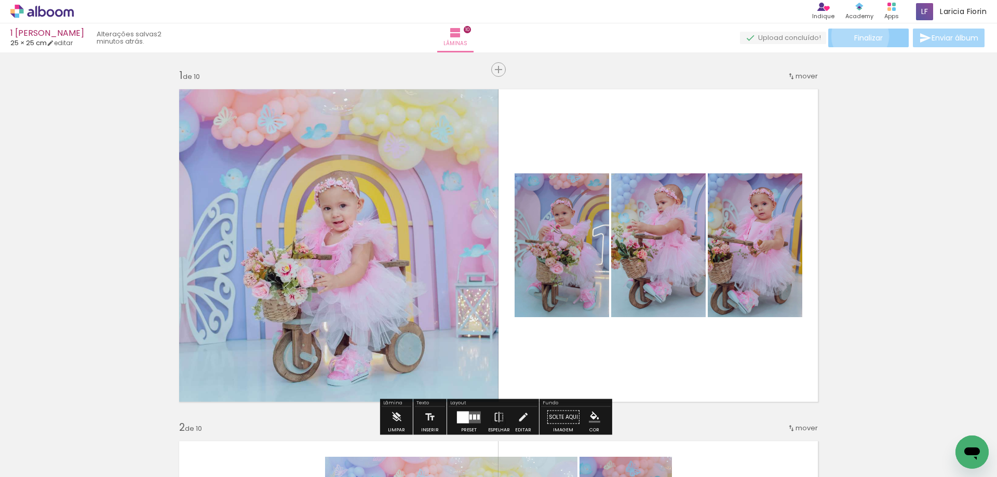
click at [856, 36] on span "Finalizar" at bounding box center [868, 37] width 29 height 7
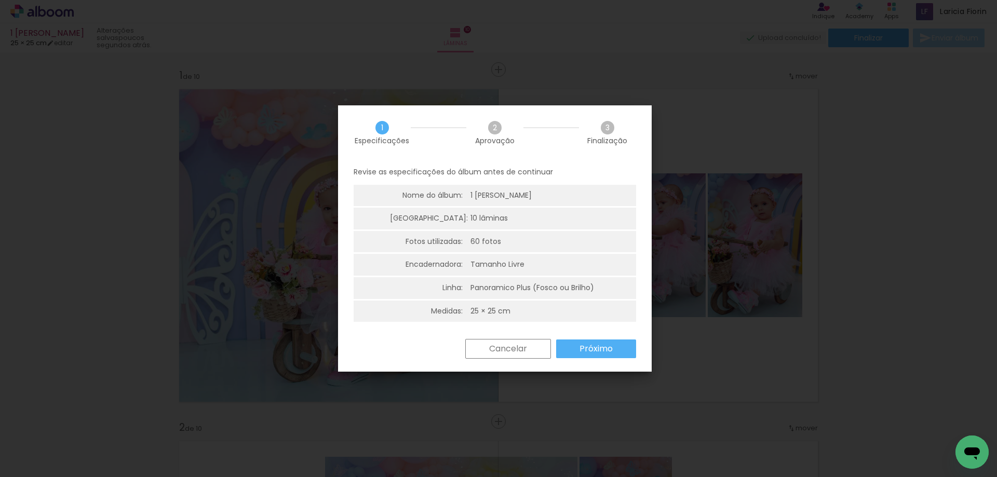
click at [0, 0] on slot "Cancelar" at bounding box center [0, 0] width 0 height 0
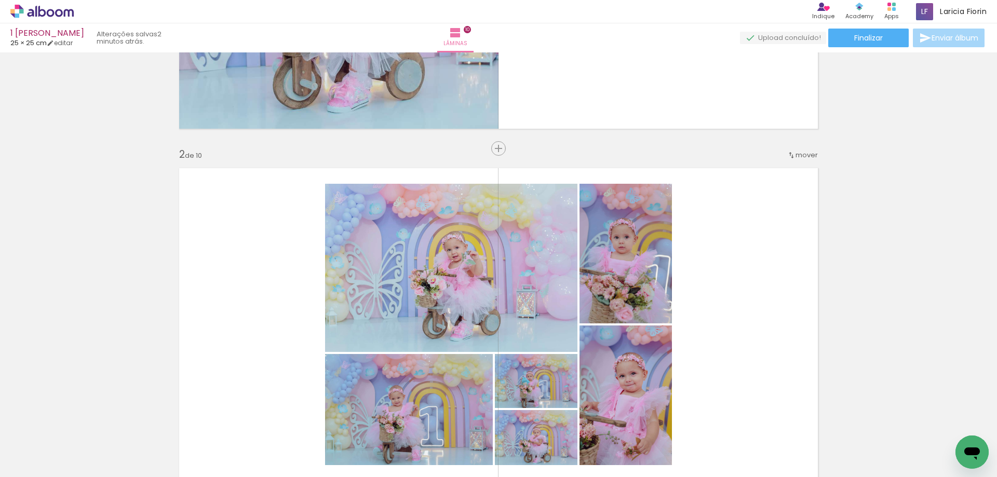
scroll to position [260, 0]
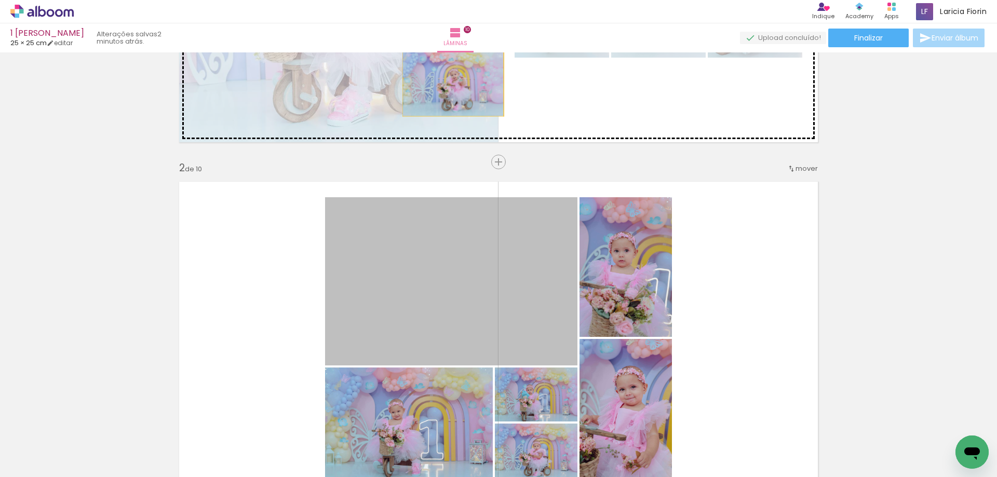
drag, startPoint x: 452, startPoint y: 301, endPoint x: 450, endPoint y: 81, distance: 220.1
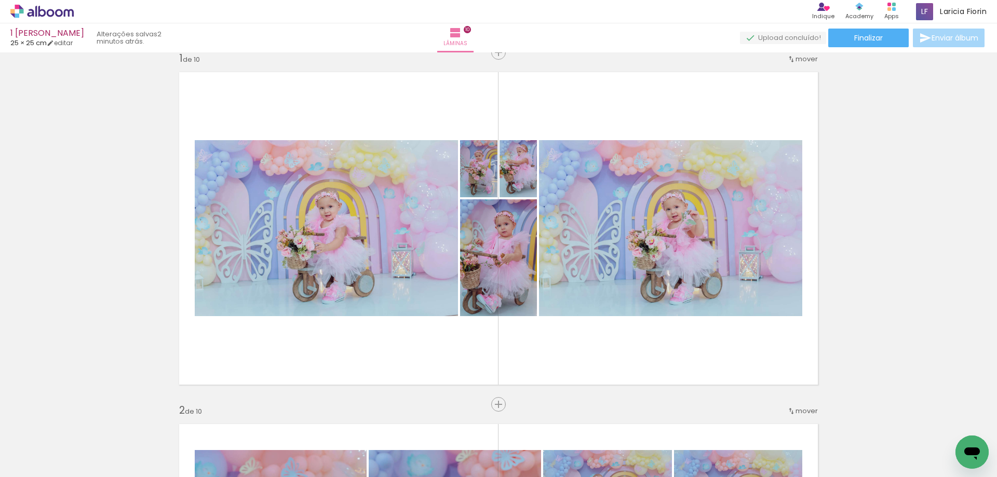
scroll to position [0, 0]
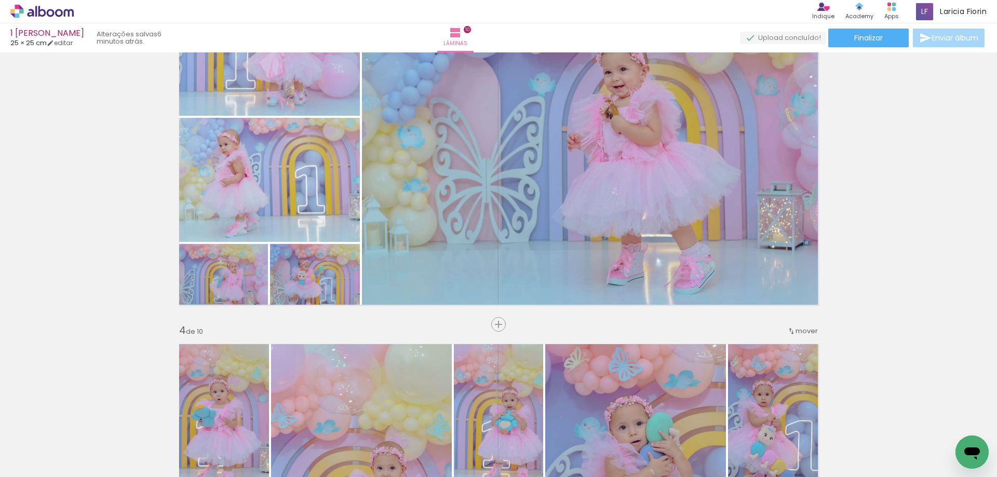
scroll to position [593, 0]
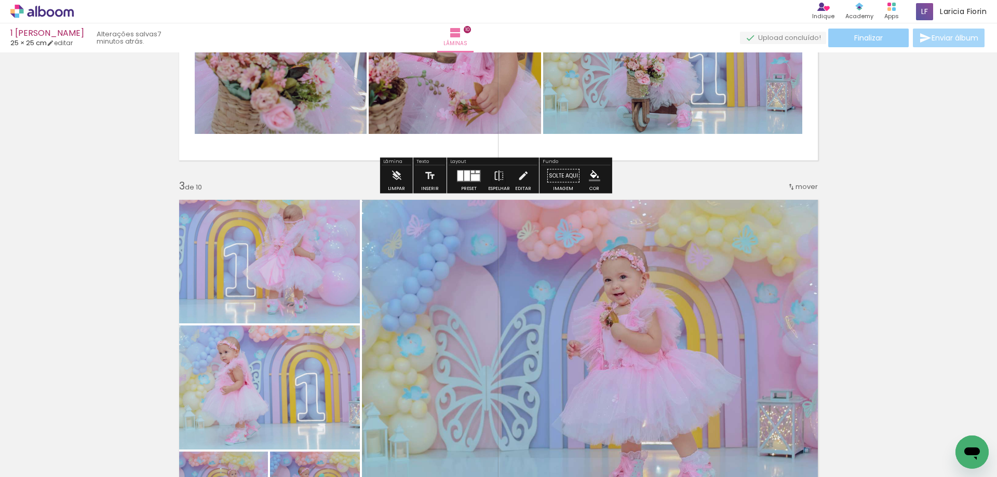
click at [874, 37] on span "Finalizar" at bounding box center [868, 37] width 29 height 7
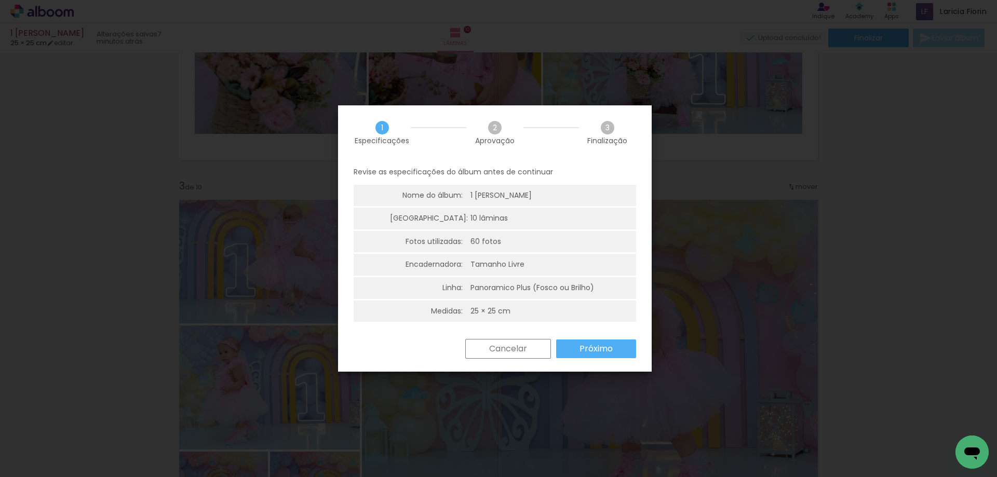
click at [0, 0] on slot "Próximo" at bounding box center [0, 0] width 0 height 0
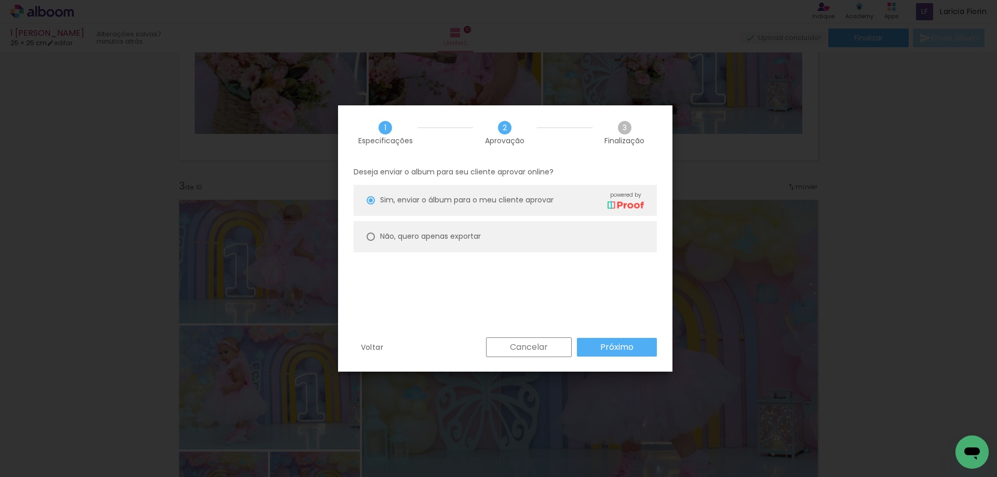
click at [629, 354] on paper-button "Próximo" at bounding box center [617, 347] width 80 height 19
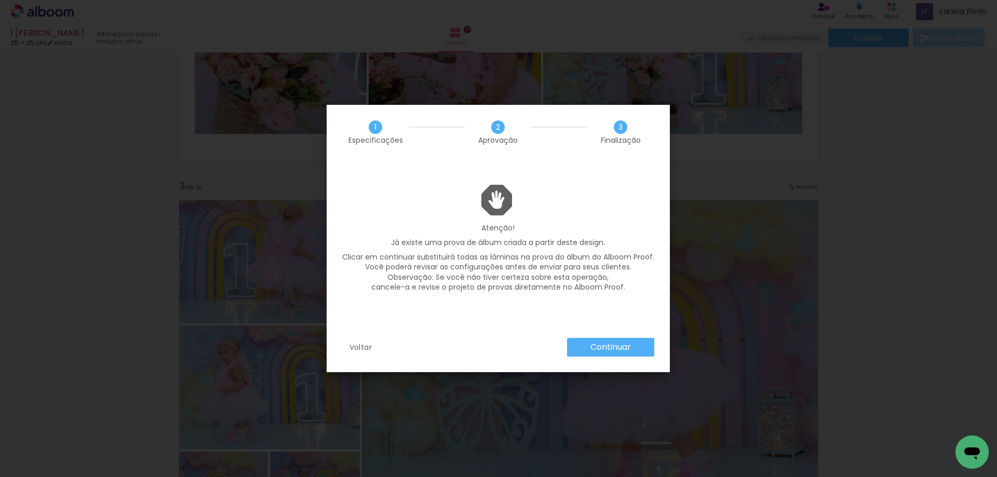
click at [590, 352] on paper-button "Continuar" at bounding box center [610, 347] width 87 height 19
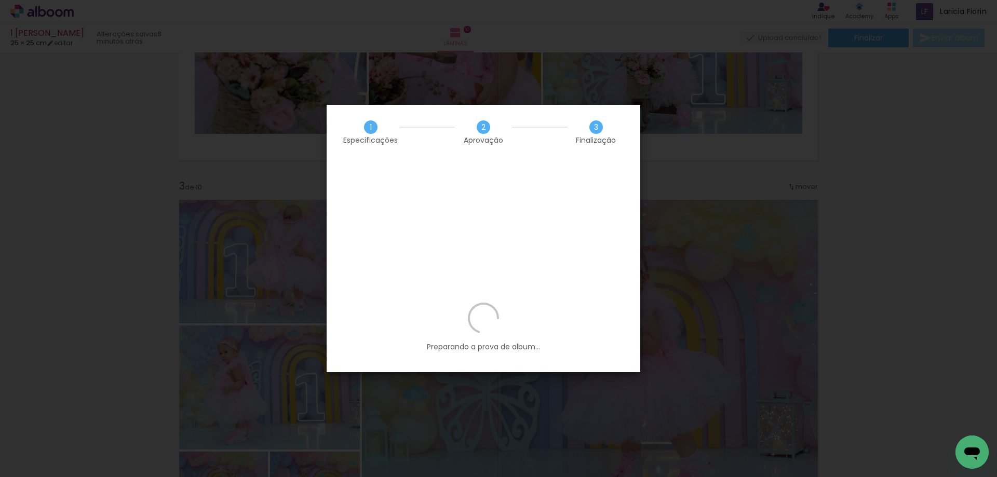
scroll to position [519, 0]
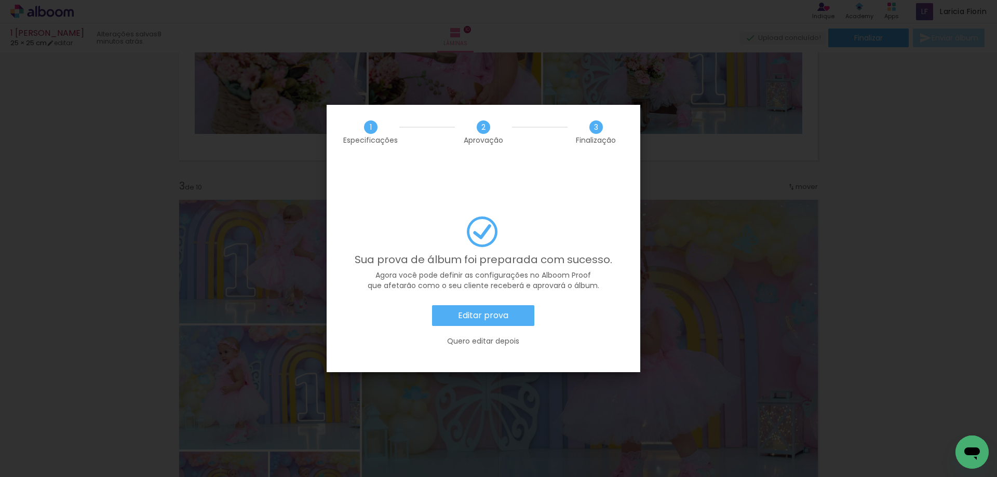
click at [509, 305] on paper-button "Editar prova" at bounding box center [483, 315] width 102 height 21
